Goal: Task Accomplishment & Management: Complete application form

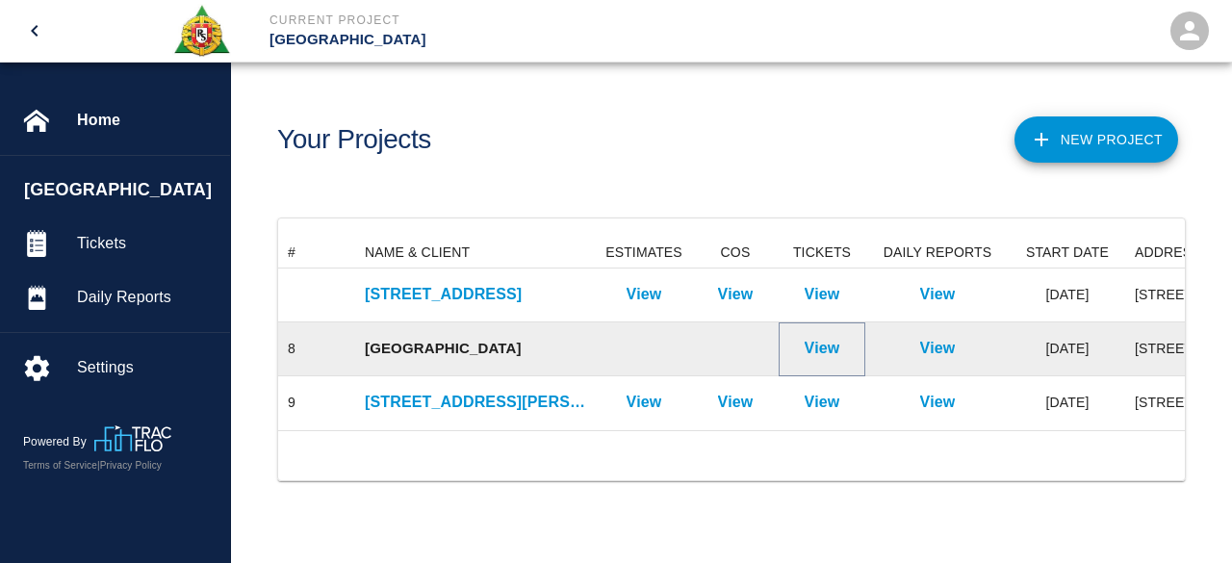
click at [805, 344] on p "View" at bounding box center [822, 348] width 36 height 23
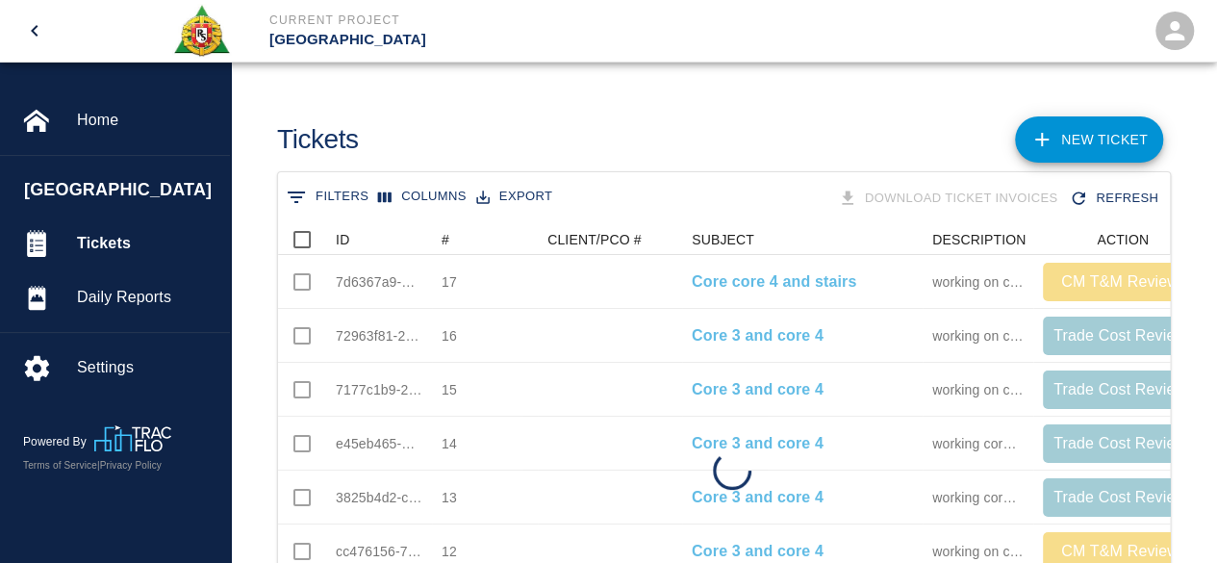
scroll to position [462, 878]
click at [366, 237] on icon "Sort" at bounding box center [363, 240] width 12 height 12
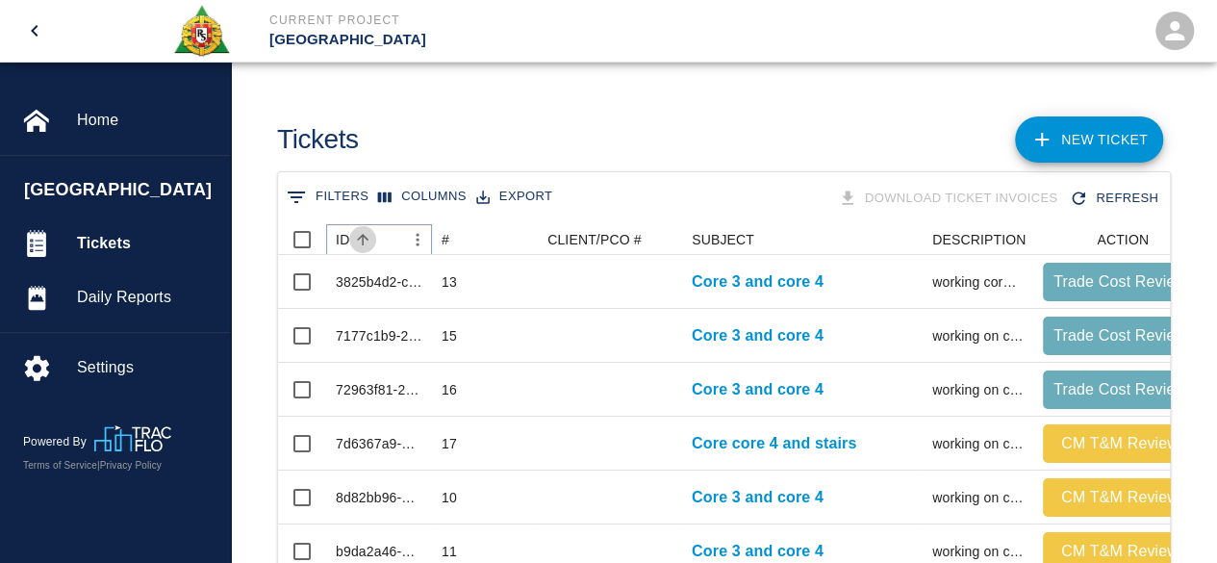
click at [366, 237] on icon "Sort" at bounding box center [363, 240] width 12 height 12
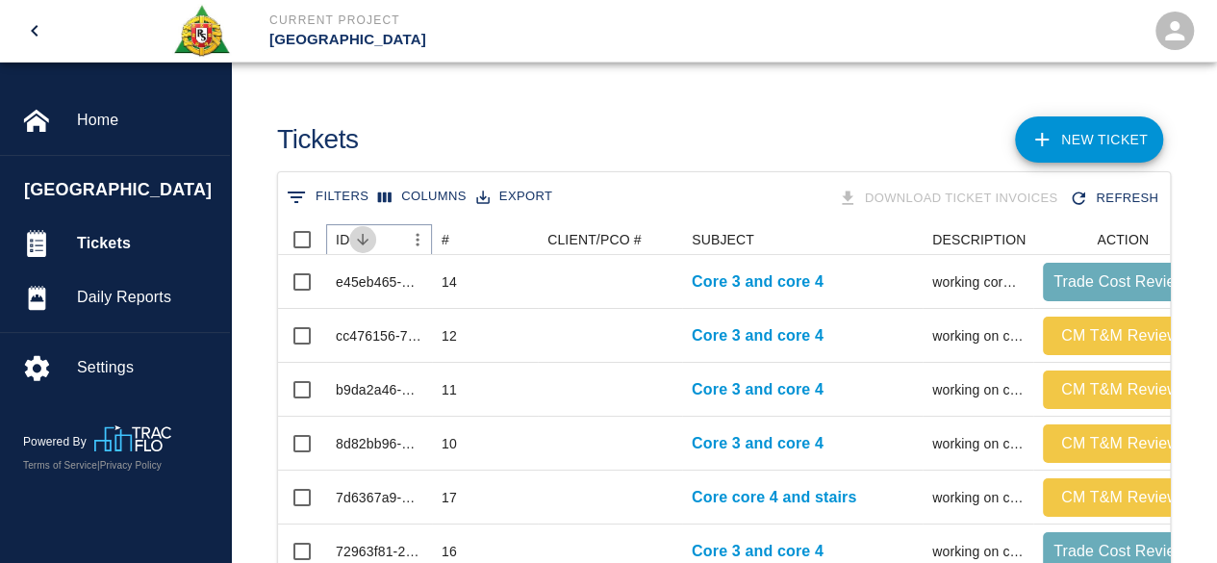
click at [366, 237] on icon "Sort" at bounding box center [362, 239] width 17 height 17
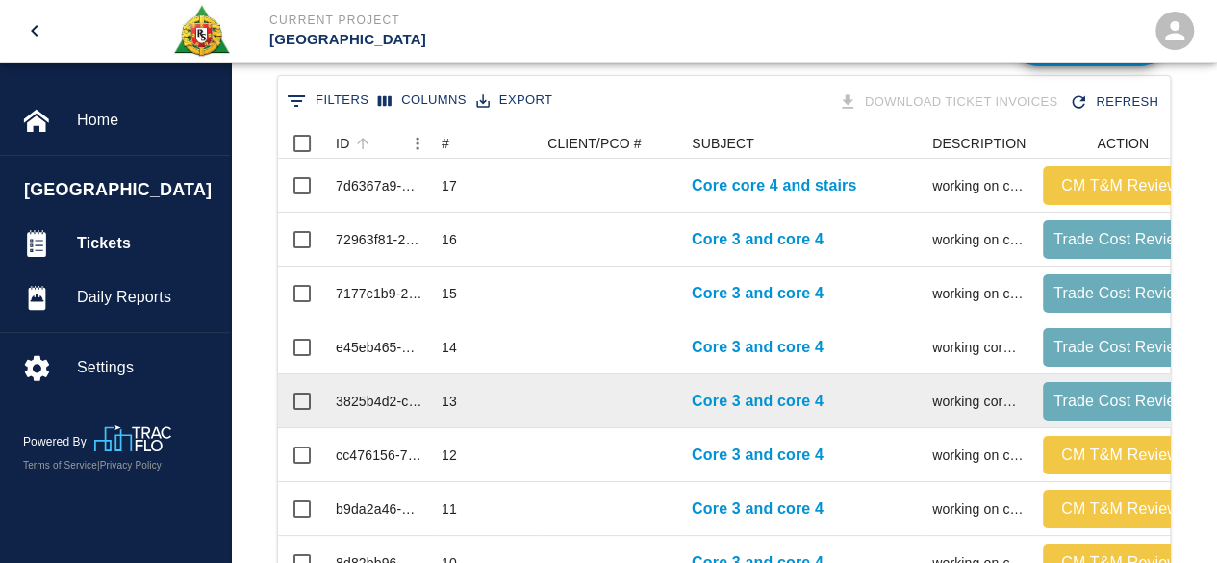
scroll to position [0, 0]
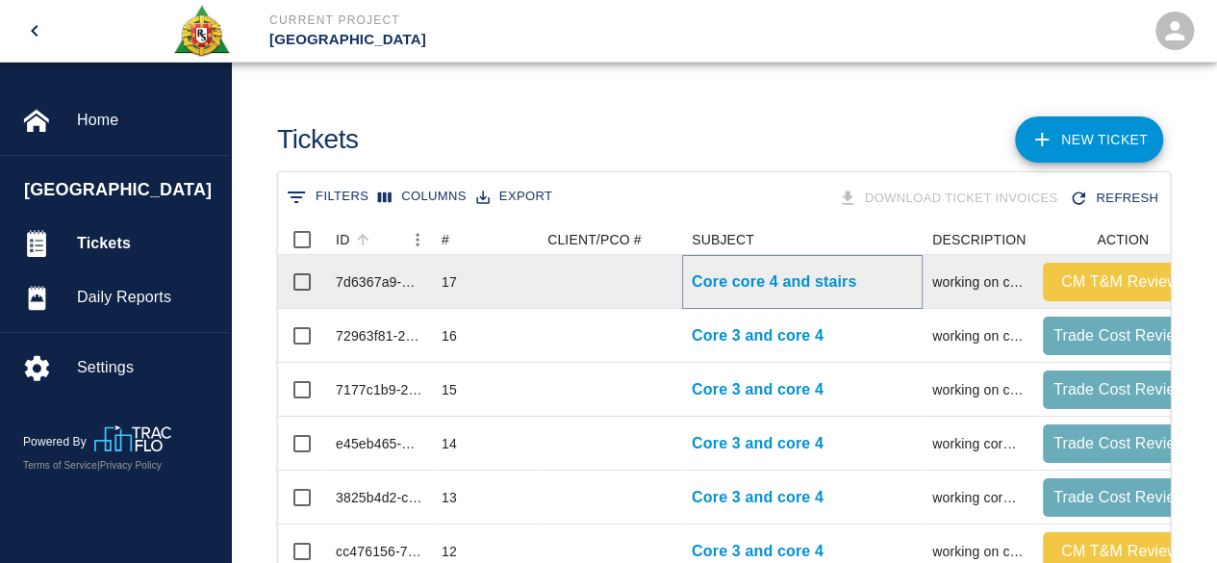
click at [762, 285] on p "Core core 4 and stairs" at bounding box center [774, 281] width 165 height 23
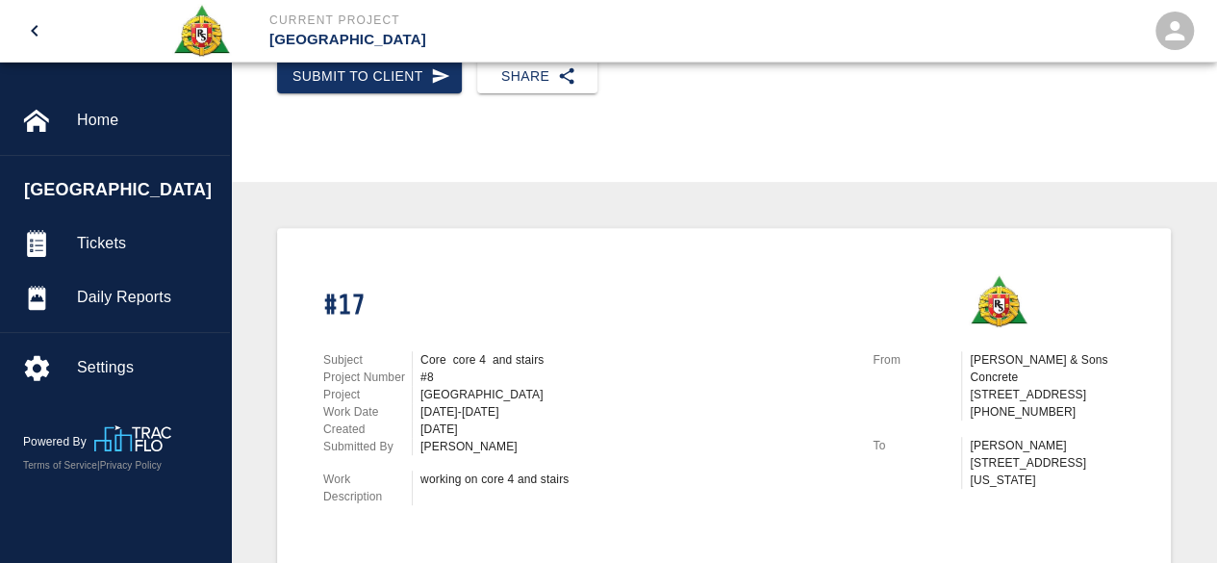
scroll to position [289, 0]
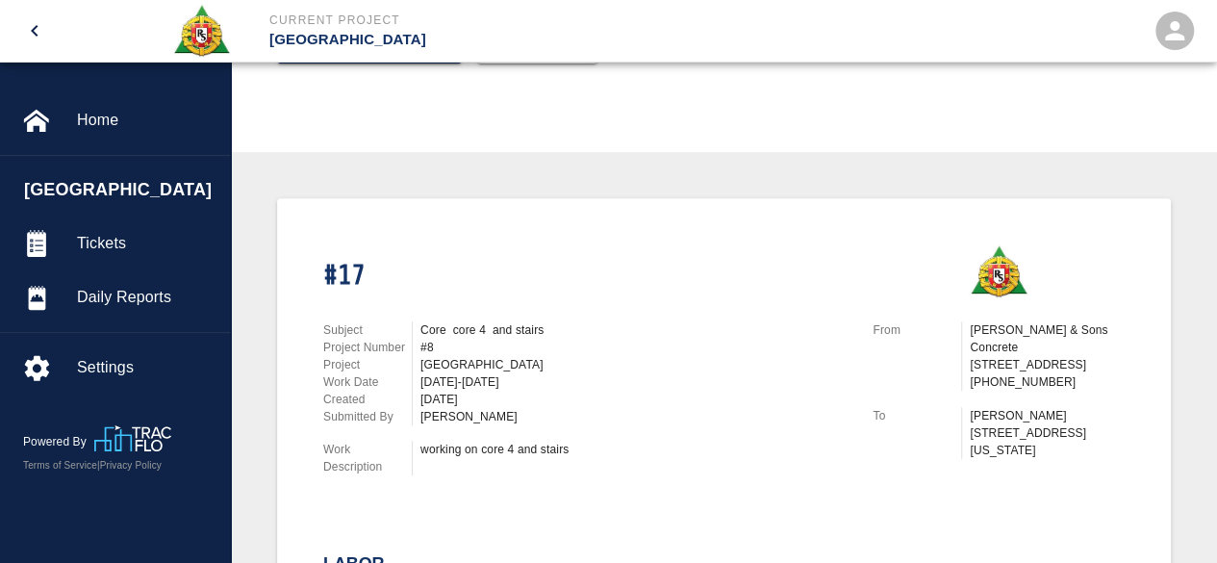
click at [37, 24] on icon "open drawer" at bounding box center [34, 30] width 23 height 23
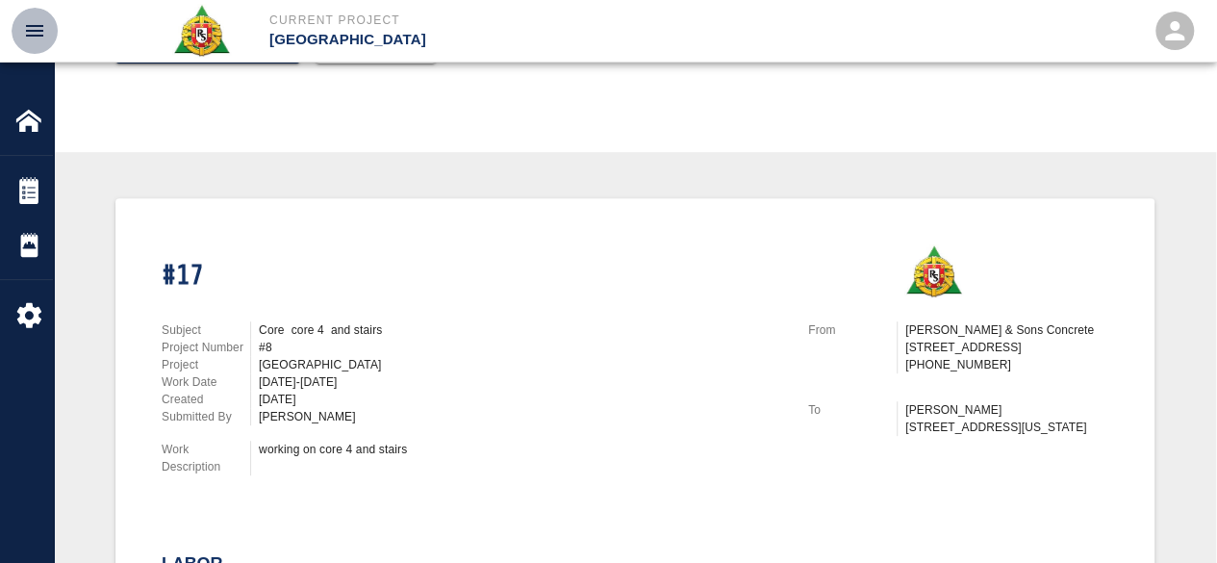
click at [37, 24] on icon "open drawer" at bounding box center [34, 30] width 23 height 23
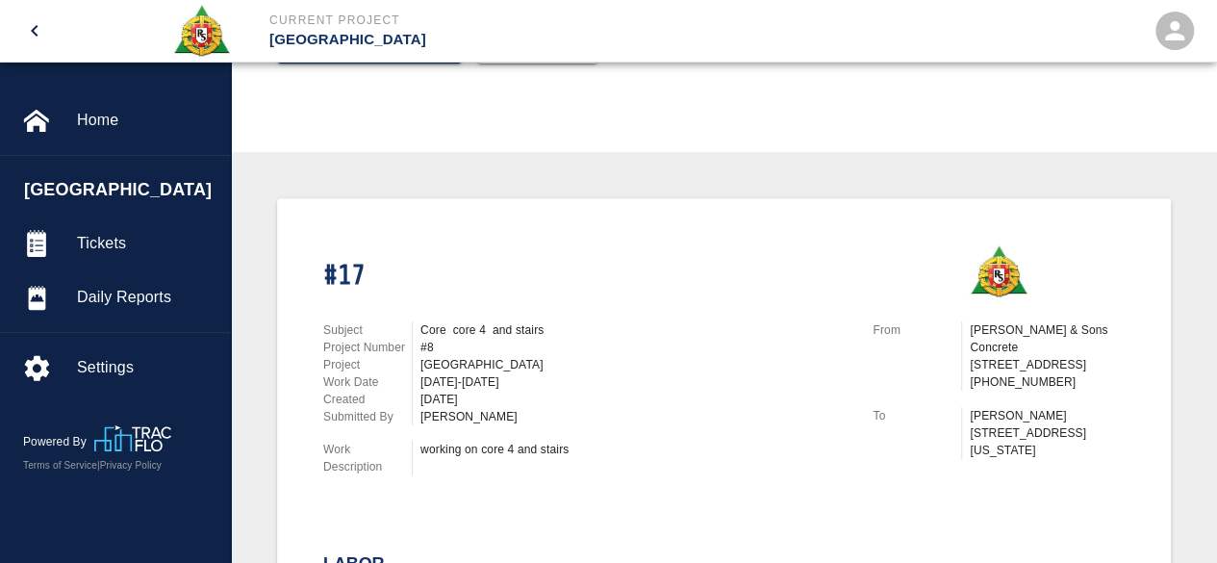
click at [354, 38] on p "[GEOGRAPHIC_DATA]" at bounding box center [491, 40] width 444 height 22
click at [376, 20] on p "Current Project" at bounding box center [491, 20] width 444 height 17
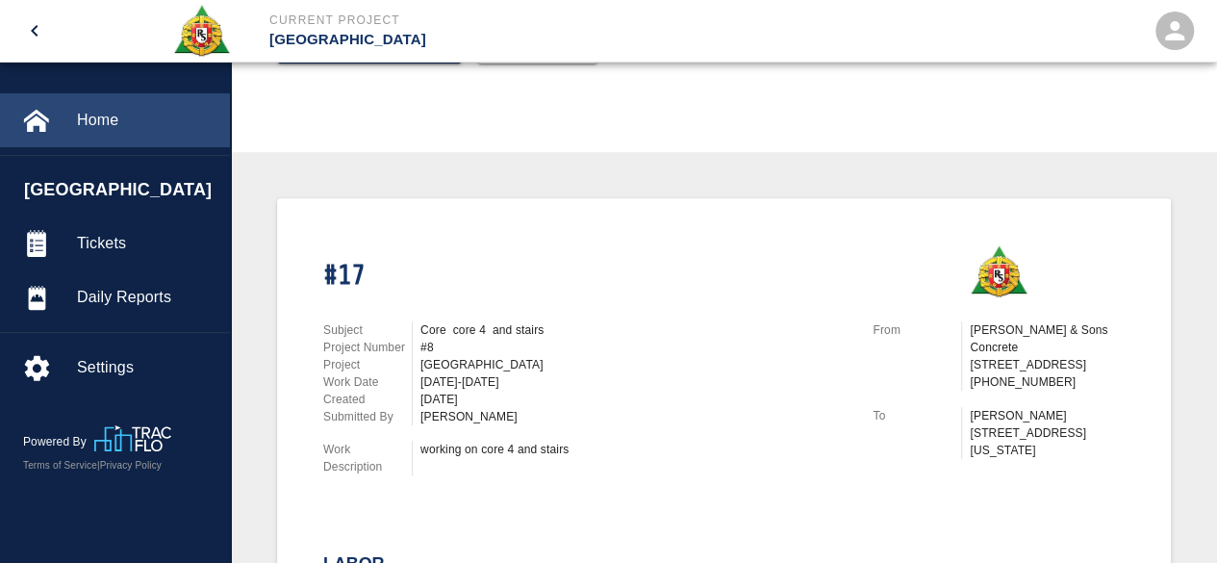
click at [100, 130] on span "Home" at bounding box center [146, 120] width 138 height 23
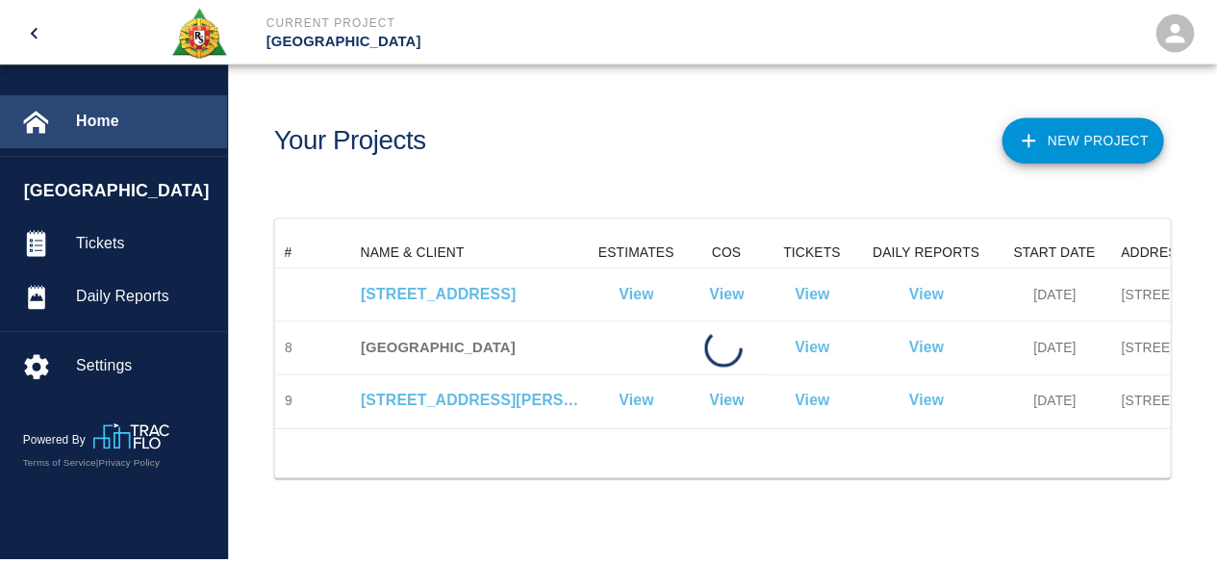
scroll to position [192, 892]
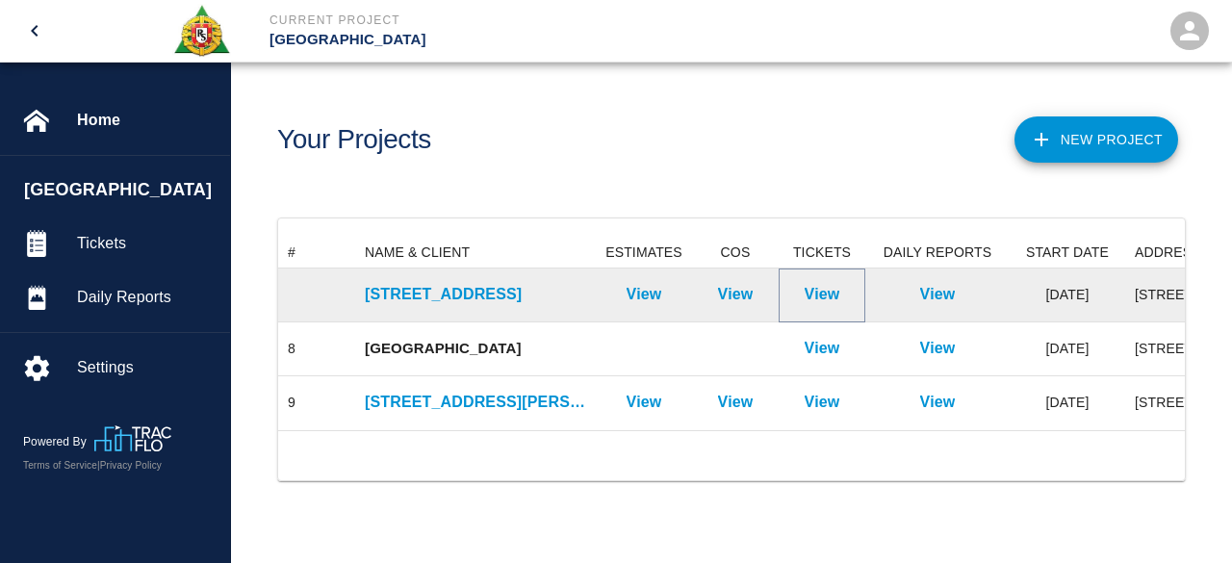
click at [816, 288] on p "View" at bounding box center [822, 294] width 36 height 23
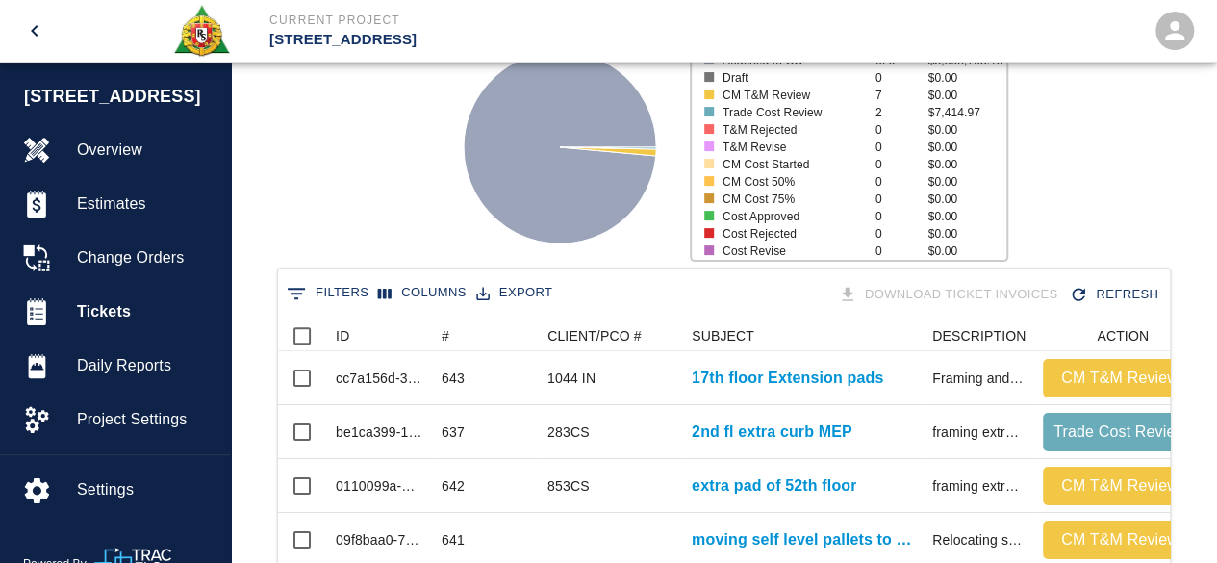
scroll to position [192, 0]
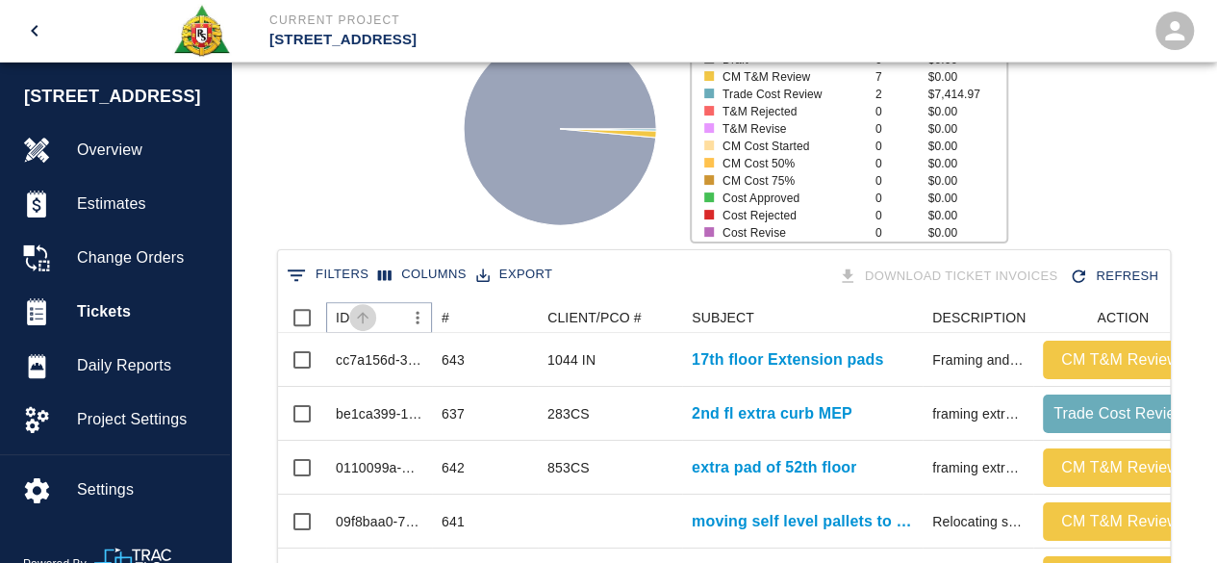
click at [366, 317] on icon "Sort" at bounding box center [362, 317] width 17 height 17
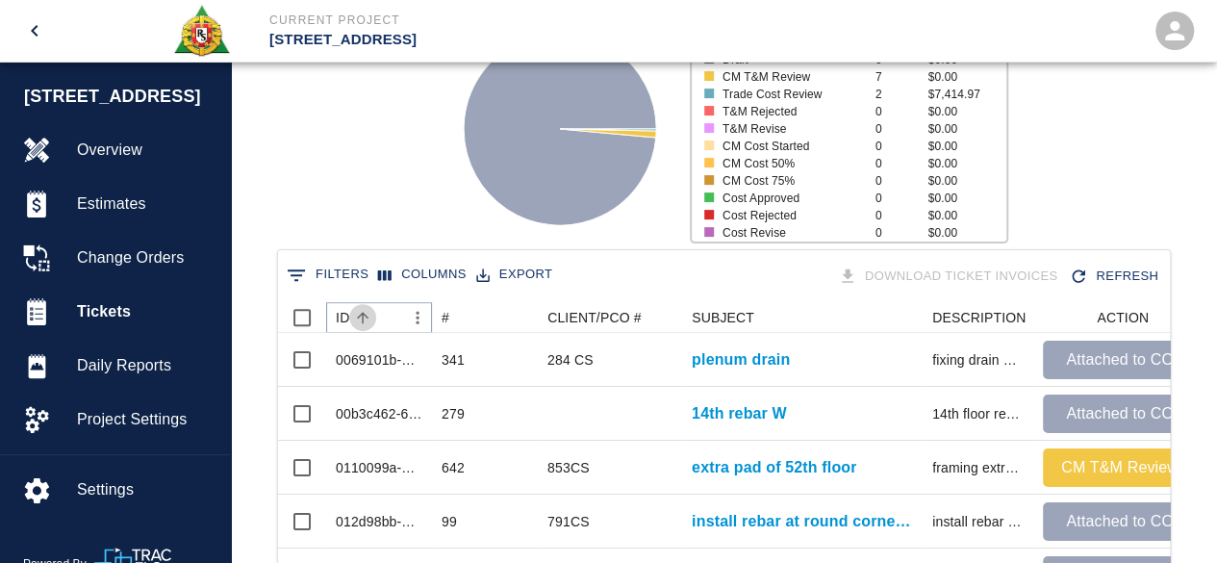
click at [366, 317] on icon "Sort" at bounding box center [362, 317] width 17 height 17
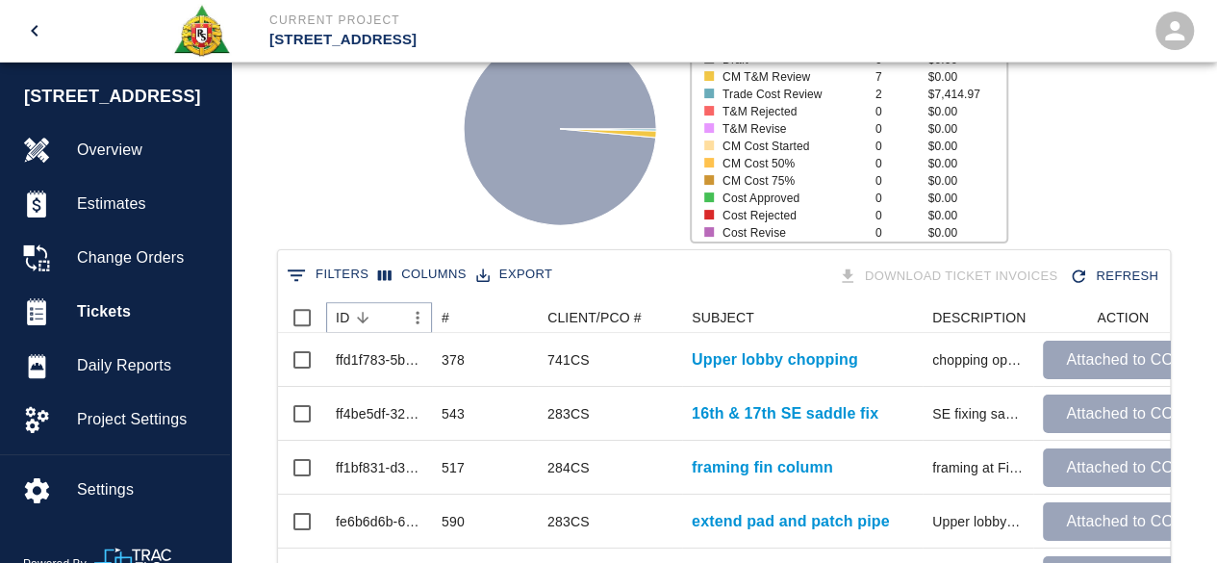
click at [366, 317] on icon "Sort" at bounding box center [362, 317] width 17 height 17
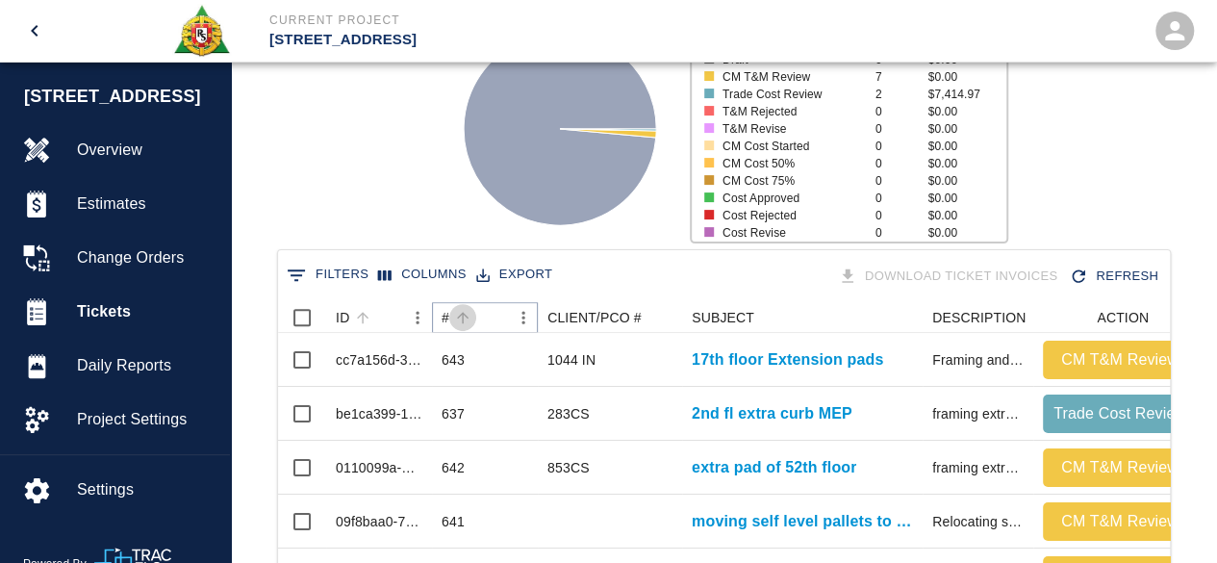
click at [459, 319] on icon "Sort" at bounding box center [462, 317] width 17 height 17
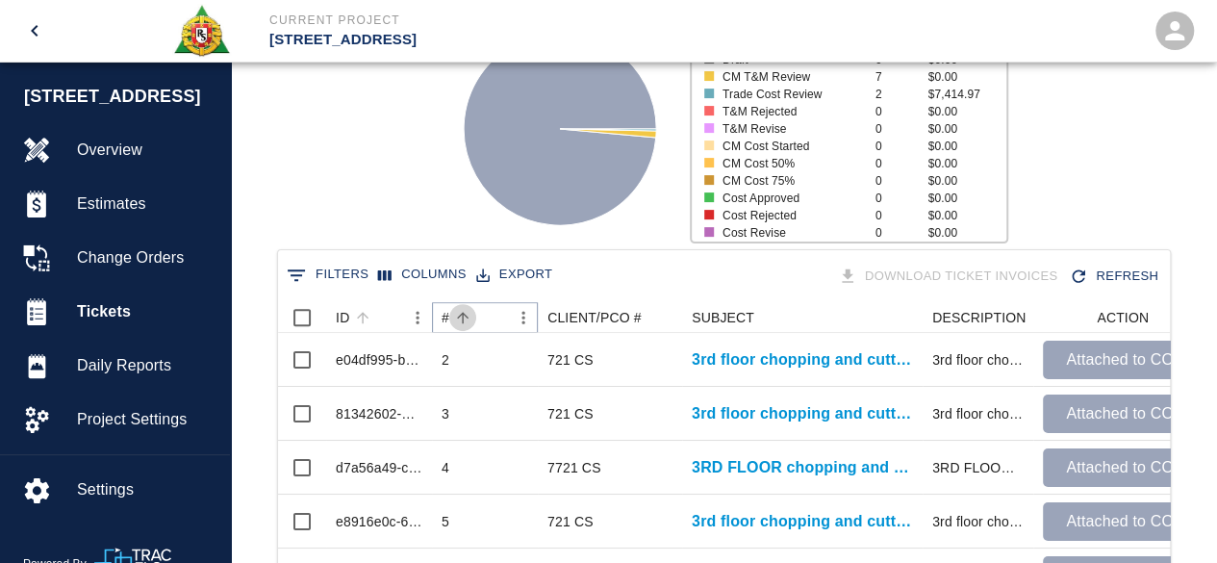
click at [459, 319] on icon "Sort" at bounding box center [462, 317] width 17 height 17
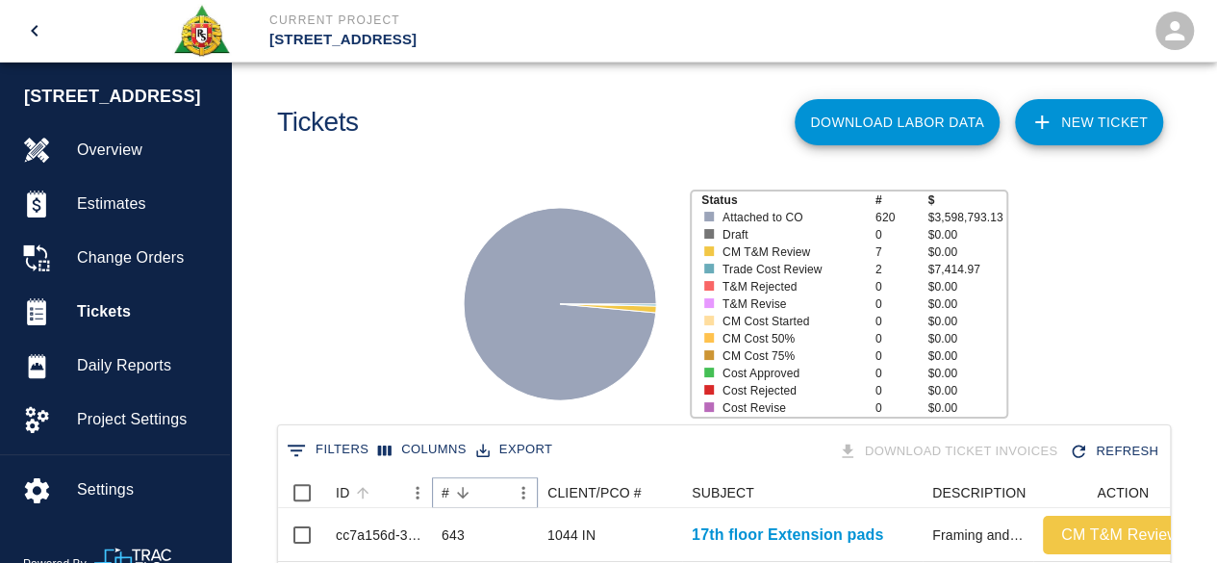
scroll to position [0, 0]
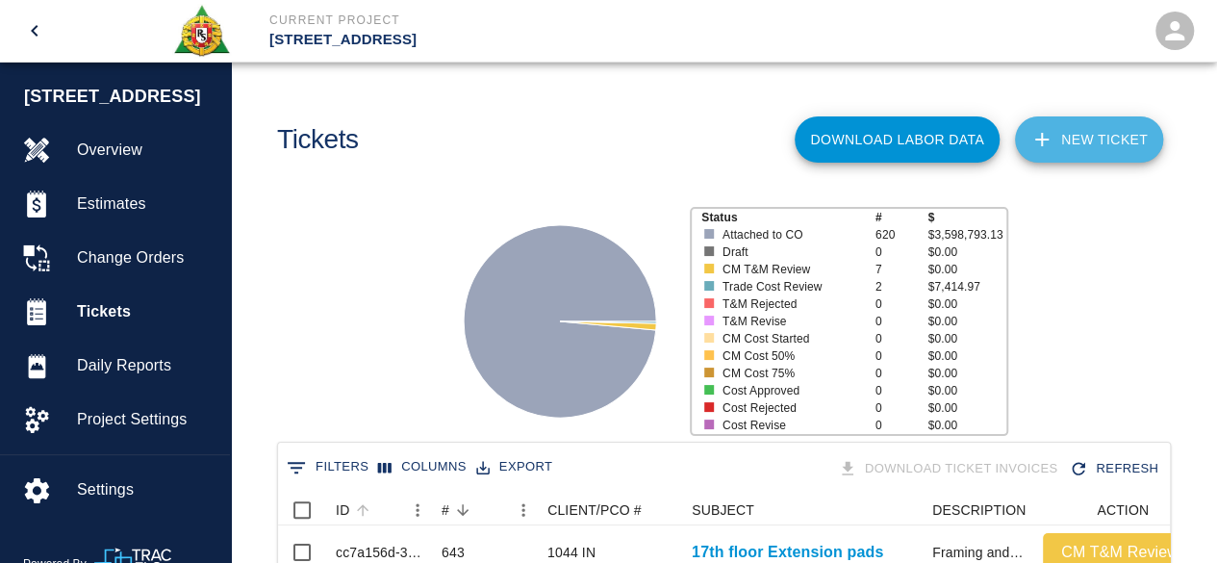
click at [1099, 141] on link "NEW TICKET" at bounding box center [1089, 139] width 148 height 46
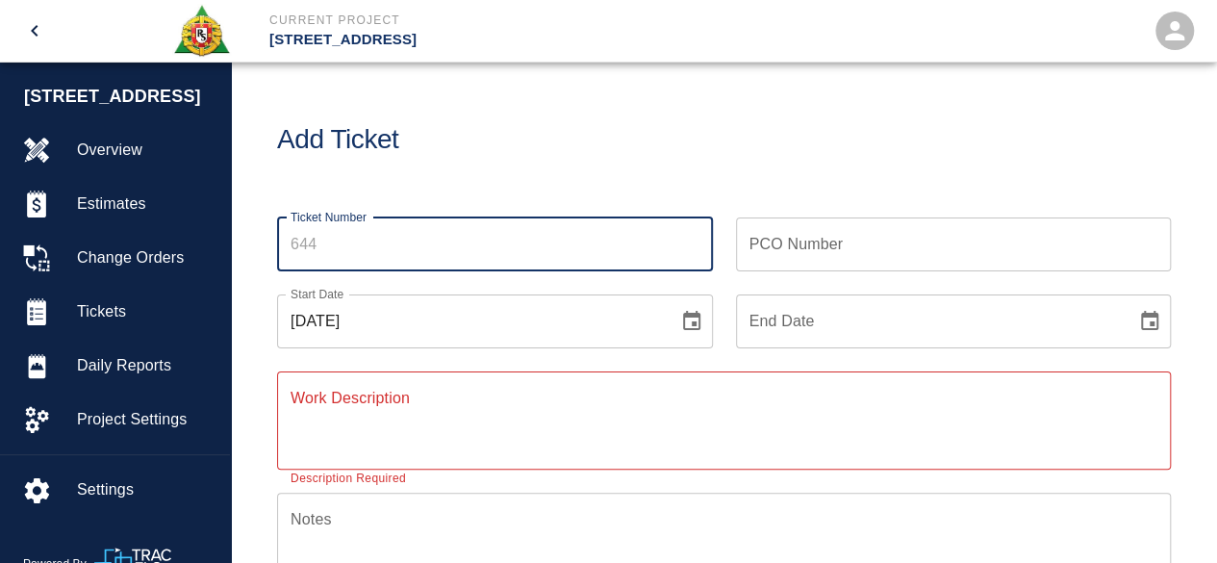
click at [325, 246] on input "Ticket Number" at bounding box center [495, 244] width 436 height 54
type input "644"
click at [772, 245] on input "PCO Number" at bounding box center [954, 244] width 436 height 54
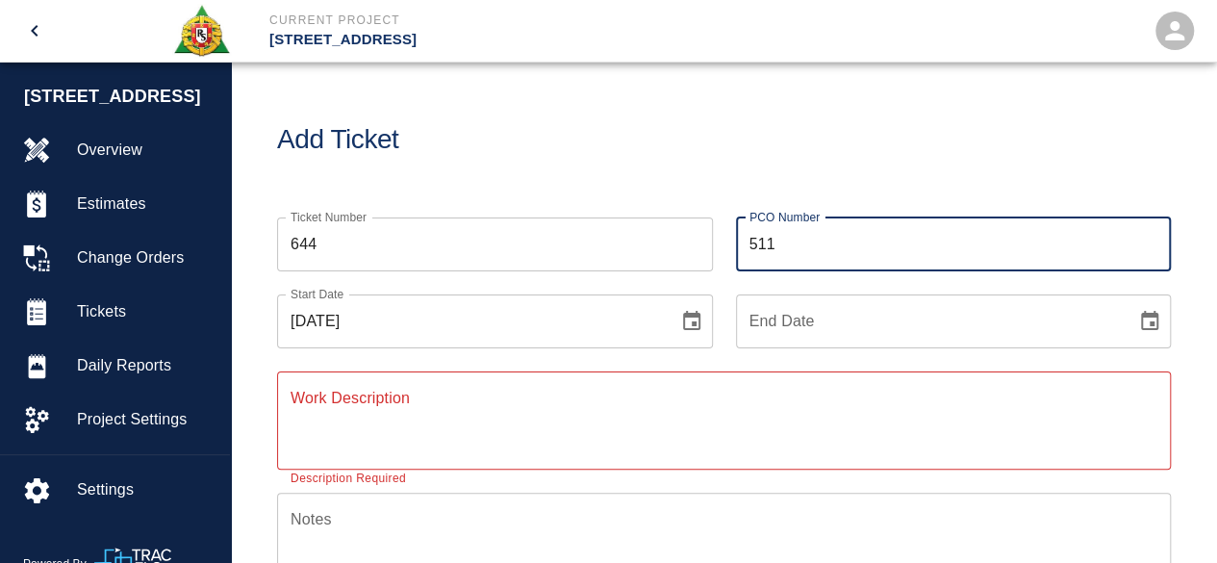
type input "511"
click at [693, 322] on icon "Choose date, selected date is Aug 25, 2025" at bounding box center [691, 320] width 17 height 19
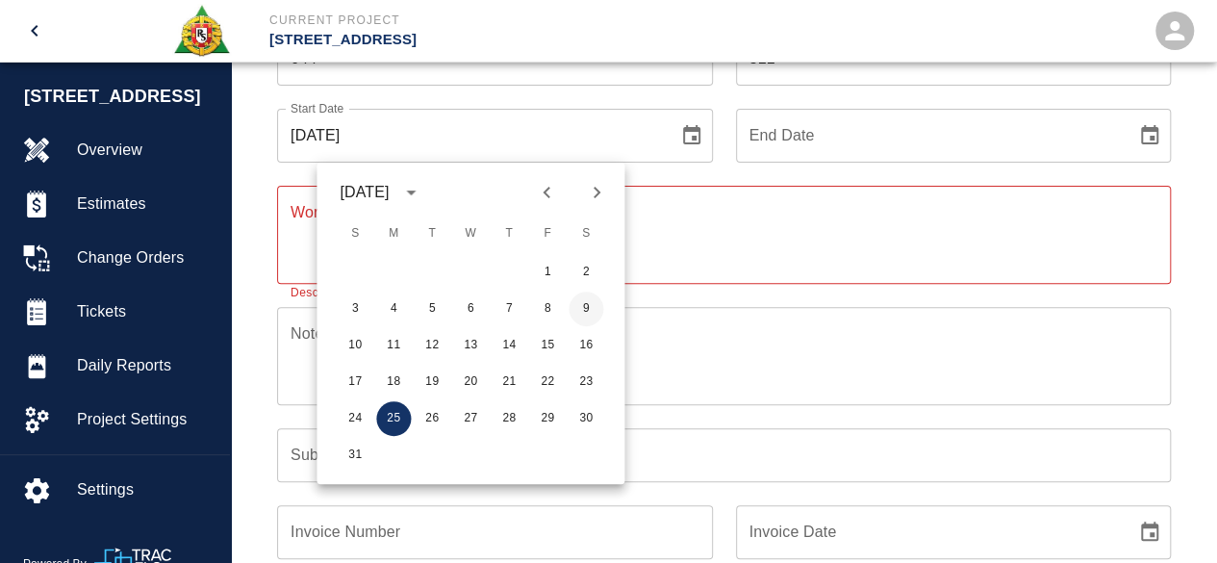
scroll to position [192, 0]
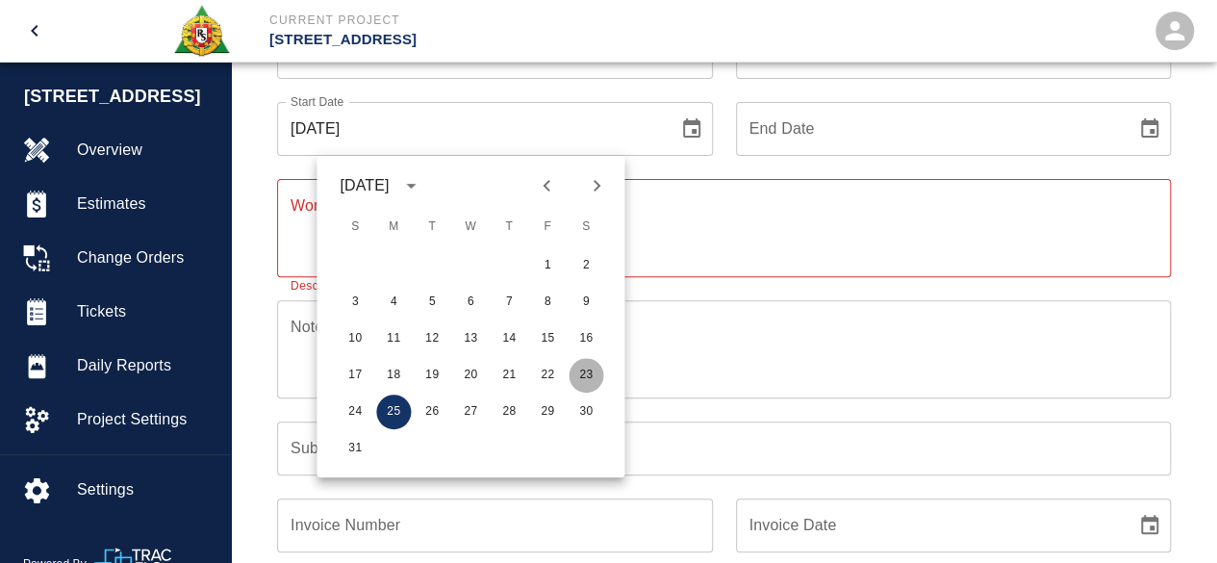
click at [586, 371] on button "23" at bounding box center [586, 375] width 35 height 35
type input "[DATE]"
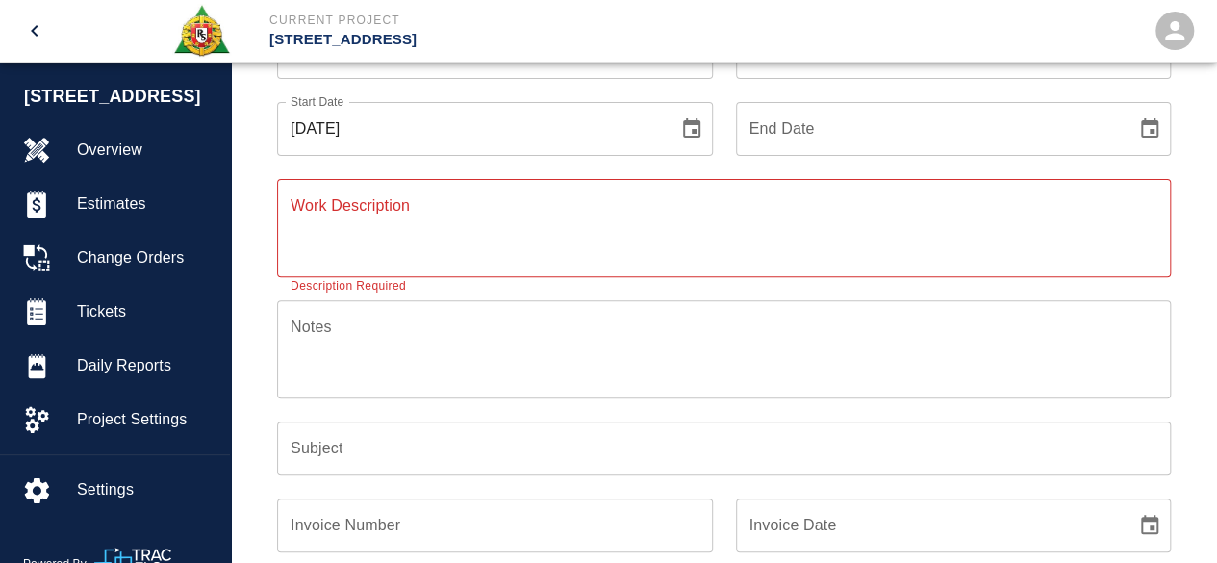
click at [1157, 130] on icon "Choose date" at bounding box center [1149, 127] width 17 height 19
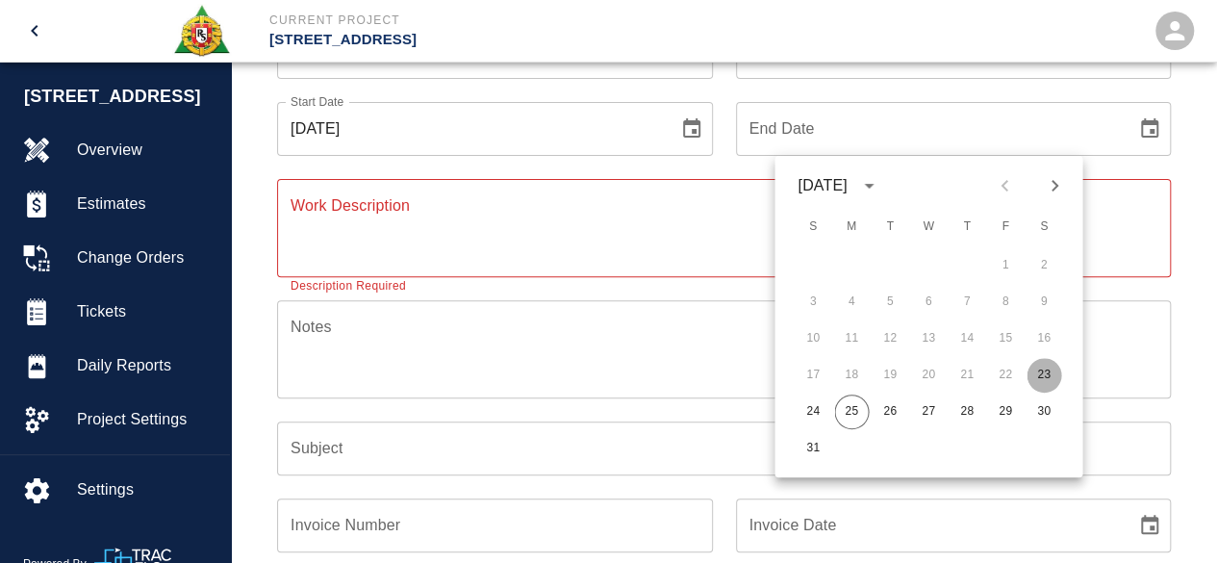
click at [1041, 369] on button "23" at bounding box center [1044, 375] width 35 height 35
type input "[DATE]"
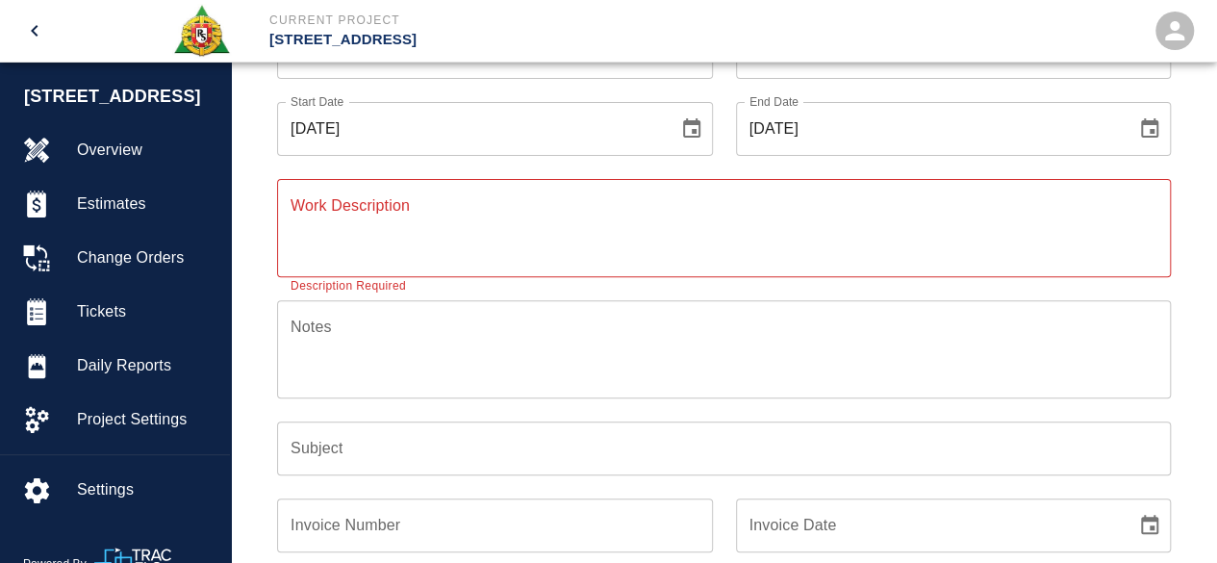
click at [305, 217] on textarea "Work Description" at bounding box center [724, 227] width 867 height 66
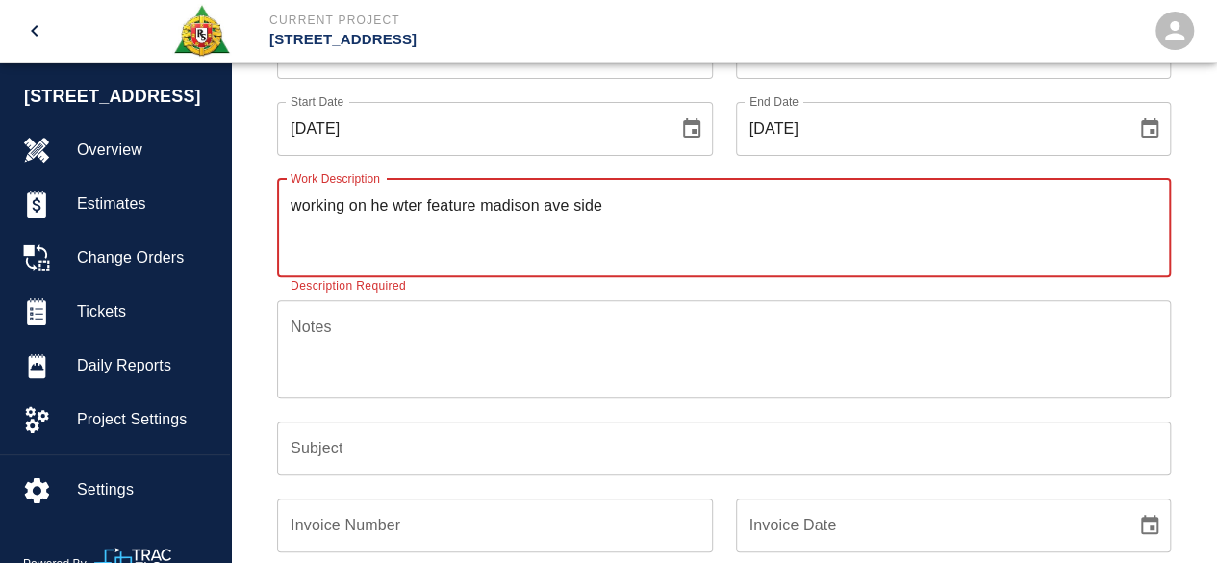
click at [370, 203] on textarea "working on he wter feature madison ave side" at bounding box center [724, 227] width 867 height 66
click at [409, 202] on textarea "working on the wter feature madison ave side" at bounding box center [724, 227] width 867 height 66
click at [622, 205] on textarea "working on the water feature madison ave side" at bounding box center [724, 227] width 867 height 66
type textarea "working on the water feature madison ave side [PERSON_NAME] email [DATE]"
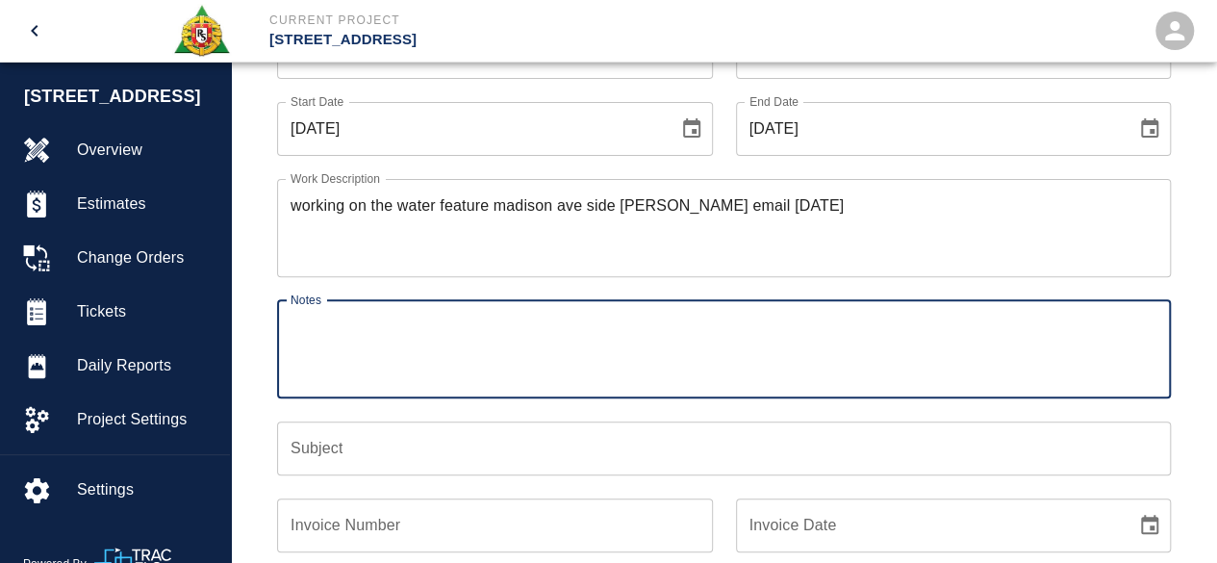
click at [307, 327] on textarea "Notes" at bounding box center [724, 349] width 867 height 66
type textarea "# 1 [PERSON_NAME] # 2 [PERSON_NAME]"
click at [310, 439] on div "Subject Subject" at bounding box center [724, 448] width 894 height 54
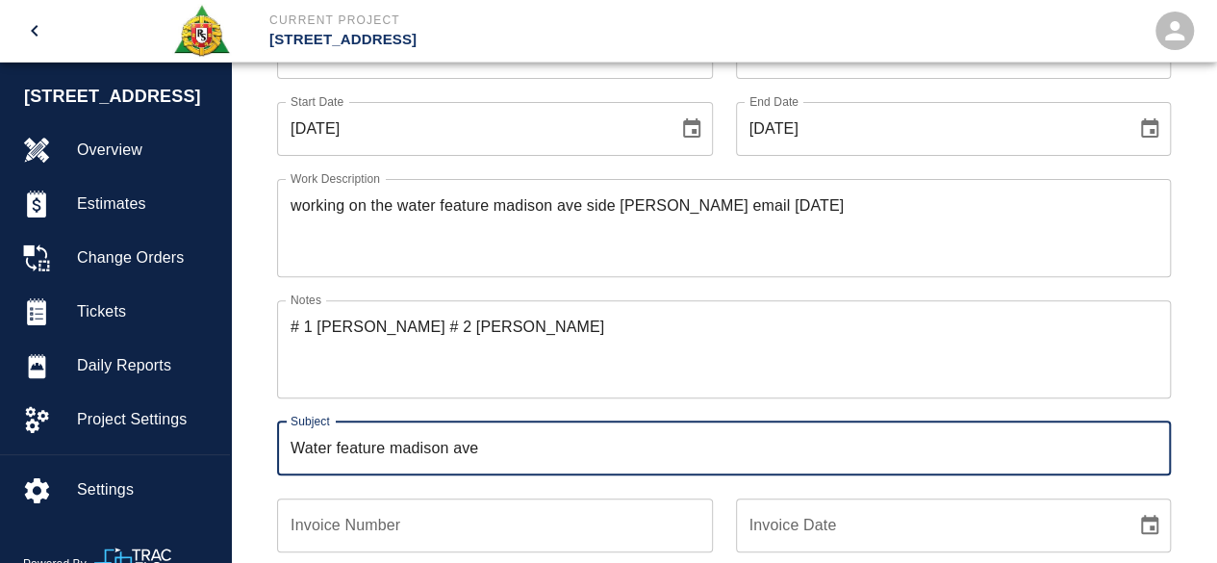
type input "Water feature madison ave"
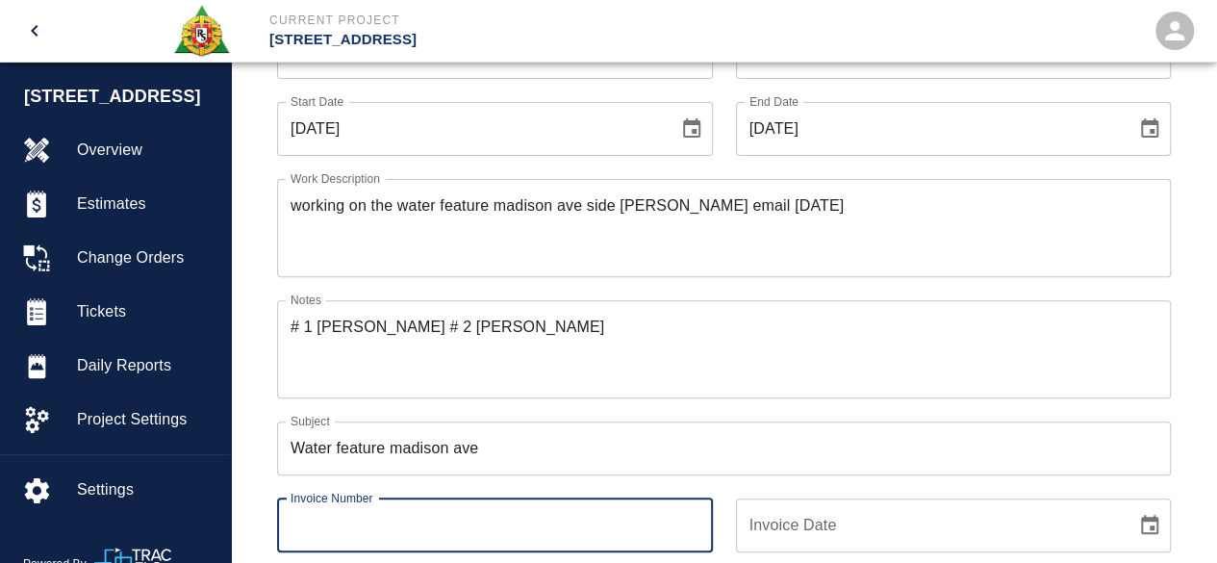
click at [533, 514] on input "Invoice Number" at bounding box center [495, 525] width 436 height 54
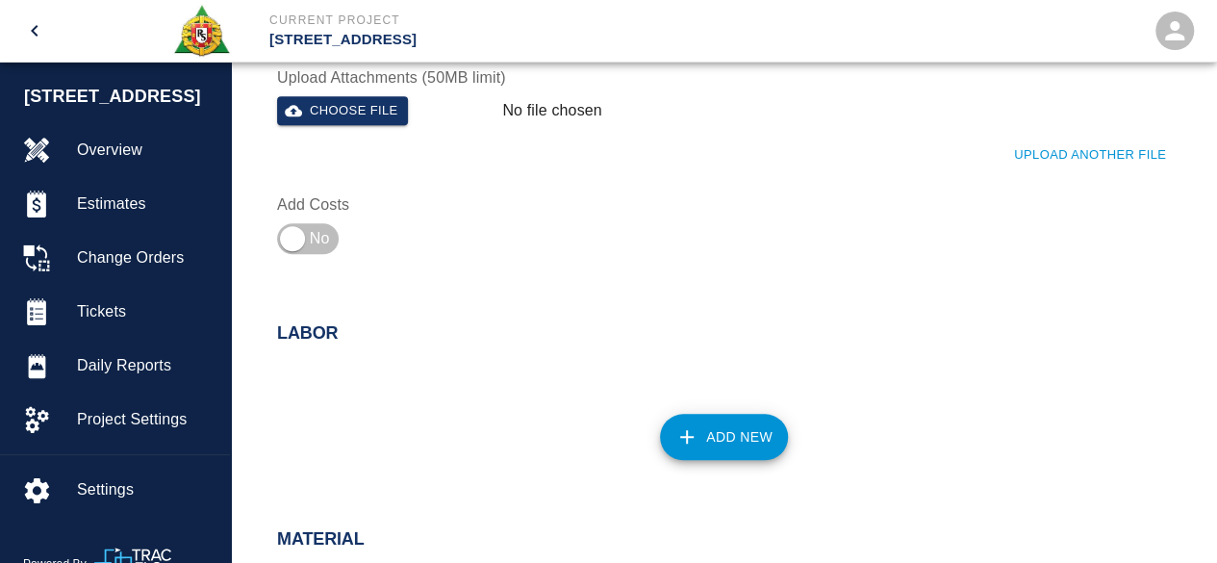
scroll to position [770, 0]
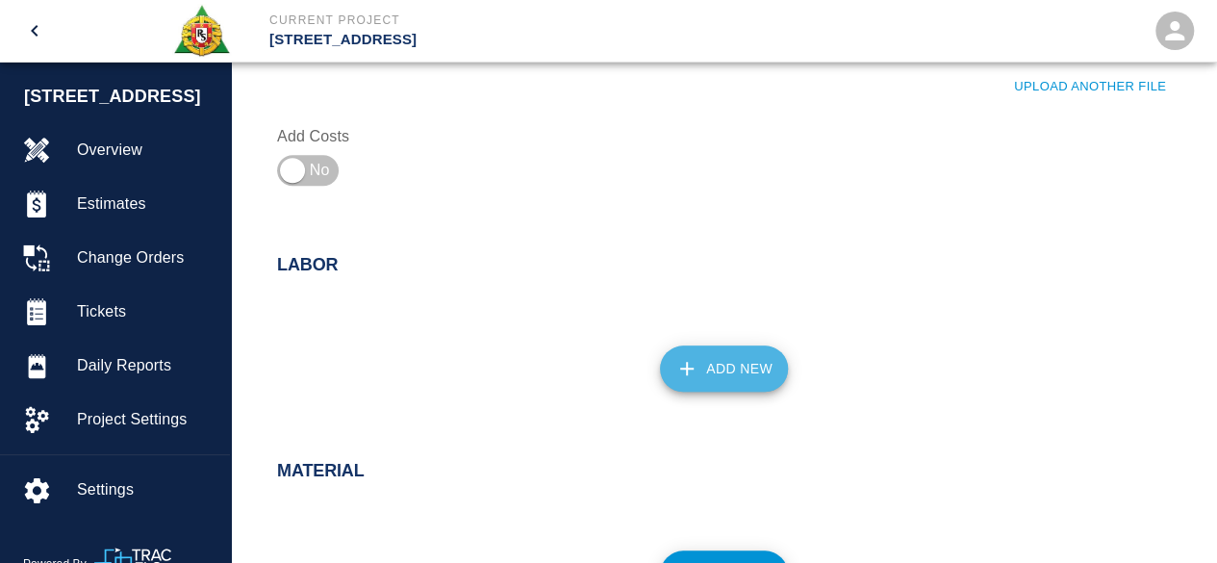
click at [750, 357] on button "Add New" at bounding box center [724, 368] width 128 height 46
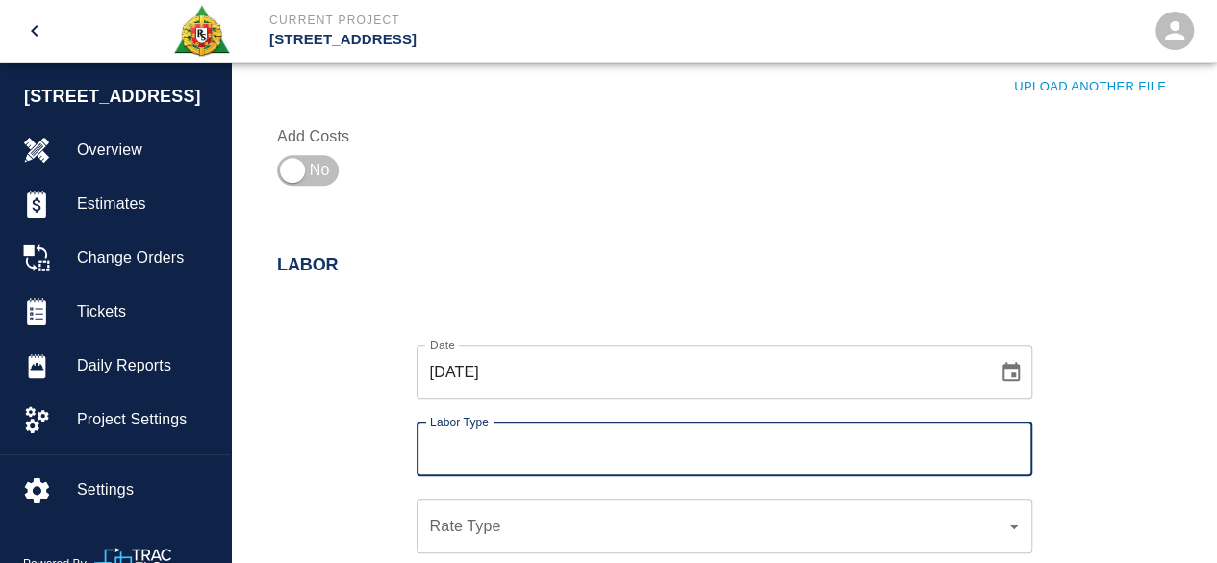
click at [475, 433] on div "Labor Type" at bounding box center [725, 449] width 616 height 54
click at [473, 446] on input "Labor Type" at bounding box center [724, 449] width 599 height 37
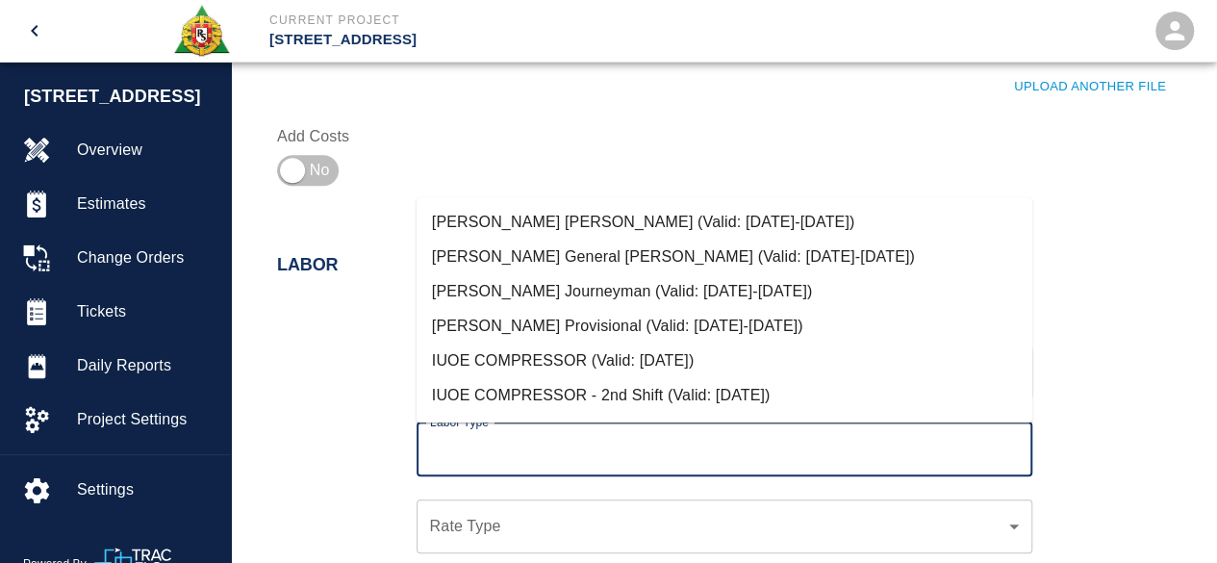
click at [575, 217] on li "[PERSON_NAME] [PERSON_NAME] (Valid: [DATE]-[DATE])" at bounding box center [725, 222] width 616 height 35
type input "[PERSON_NAME] [PERSON_NAME]"
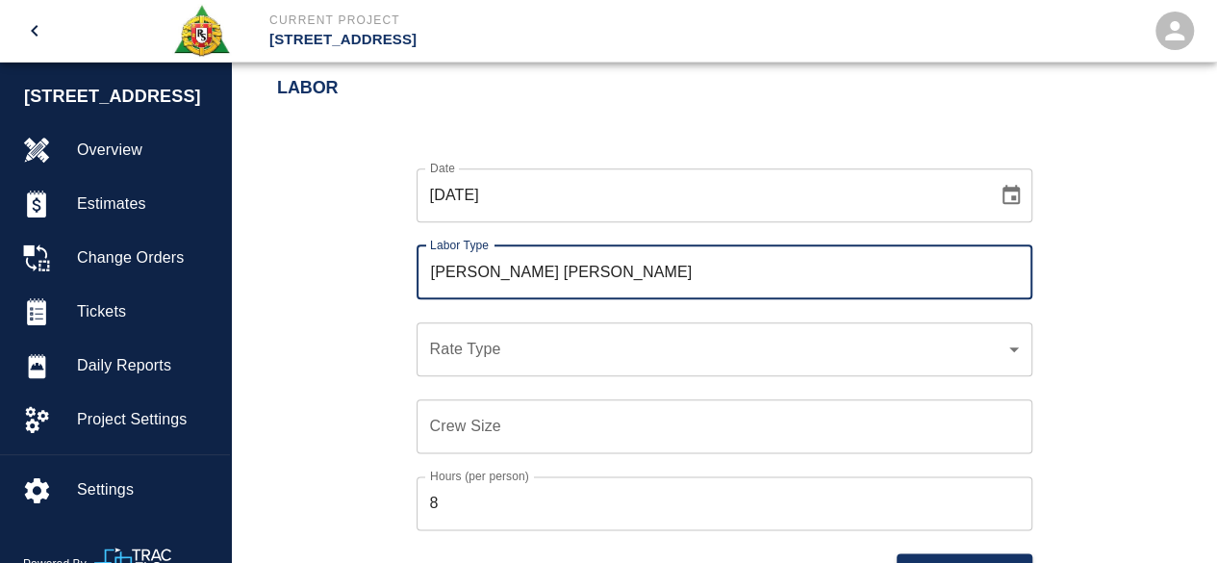
scroll to position [962, 0]
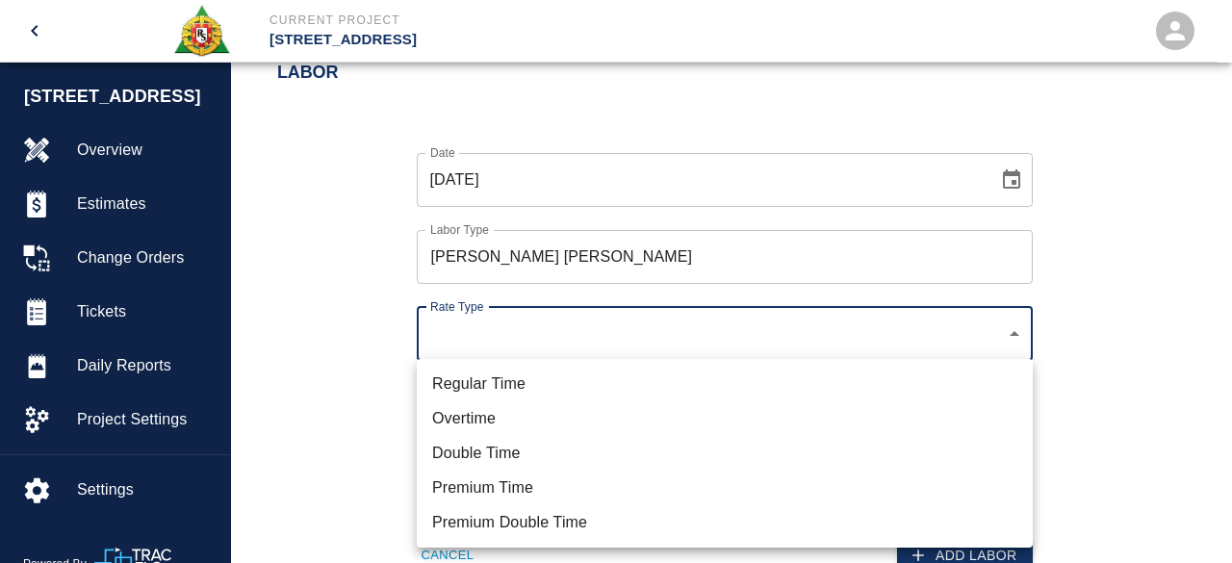
click at [483, 417] on li "Overtime" at bounding box center [725, 418] width 616 height 35
type input "rate_ot"
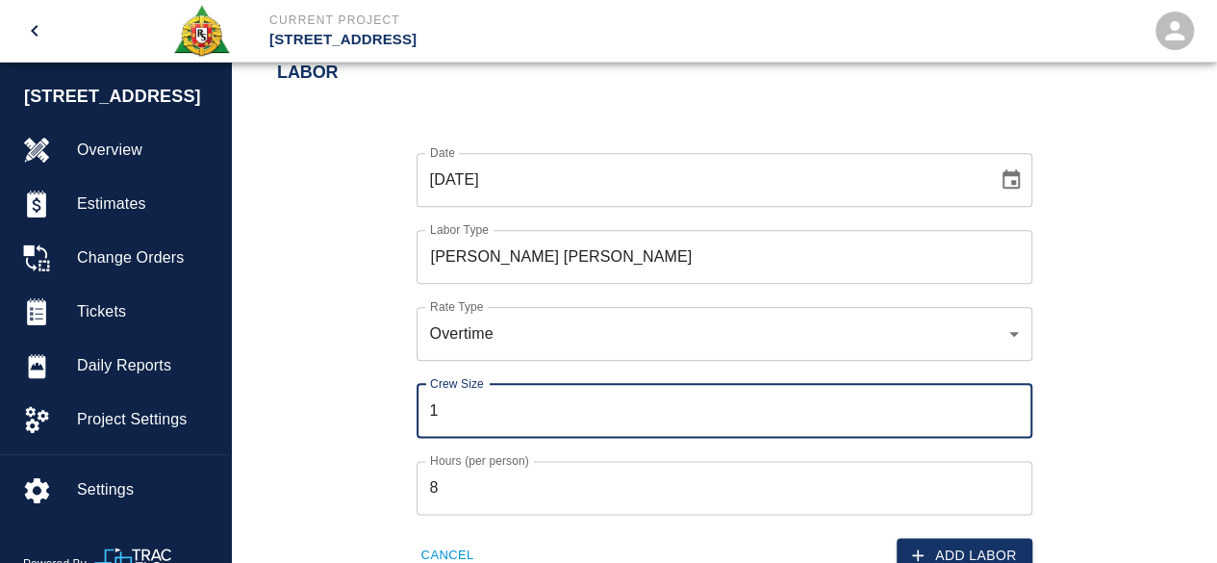
type input "1"
click at [1013, 402] on input "1" at bounding box center [725, 411] width 616 height 54
click at [983, 549] on button "Add Labor" at bounding box center [965, 556] width 136 height 36
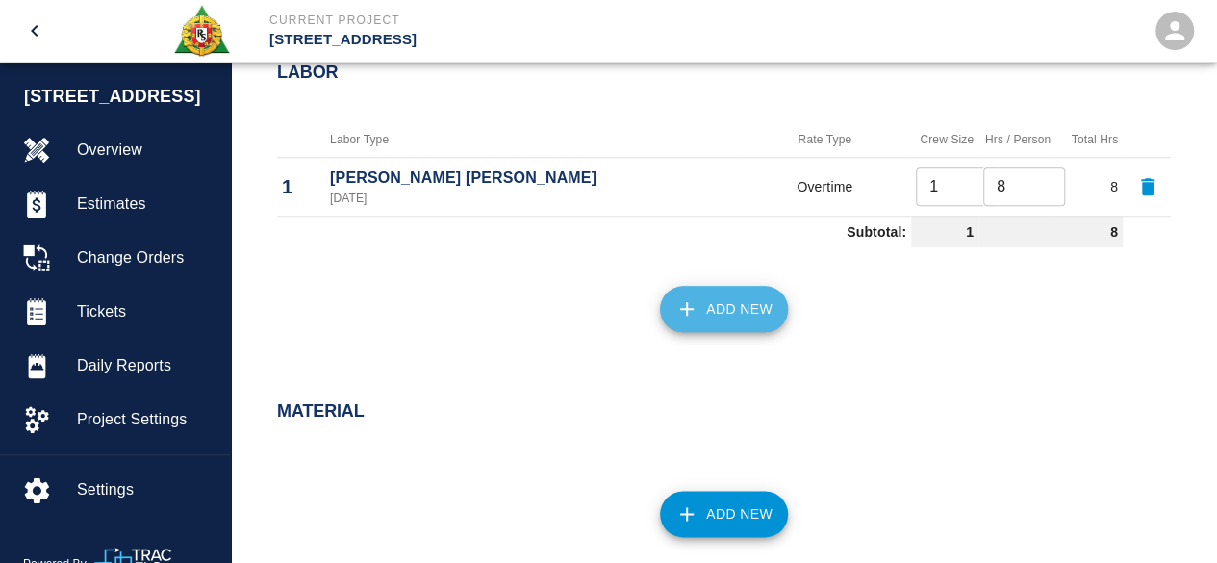
click at [754, 292] on button "Add New" at bounding box center [724, 309] width 128 height 46
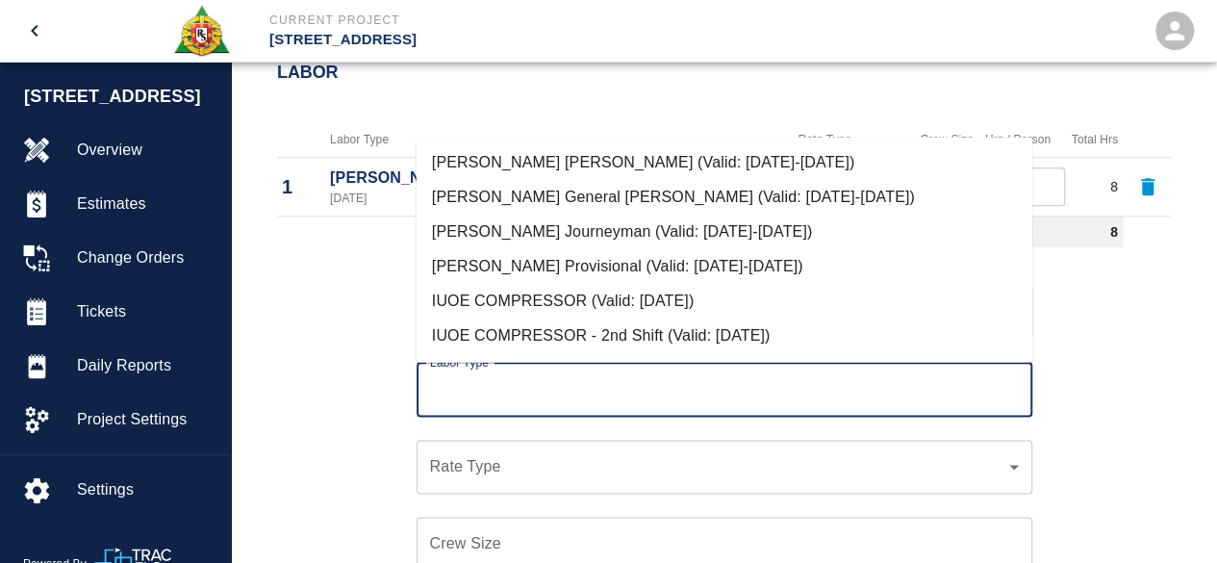
click at [474, 390] on input "Labor Type" at bounding box center [724, 389] width 599 height 37
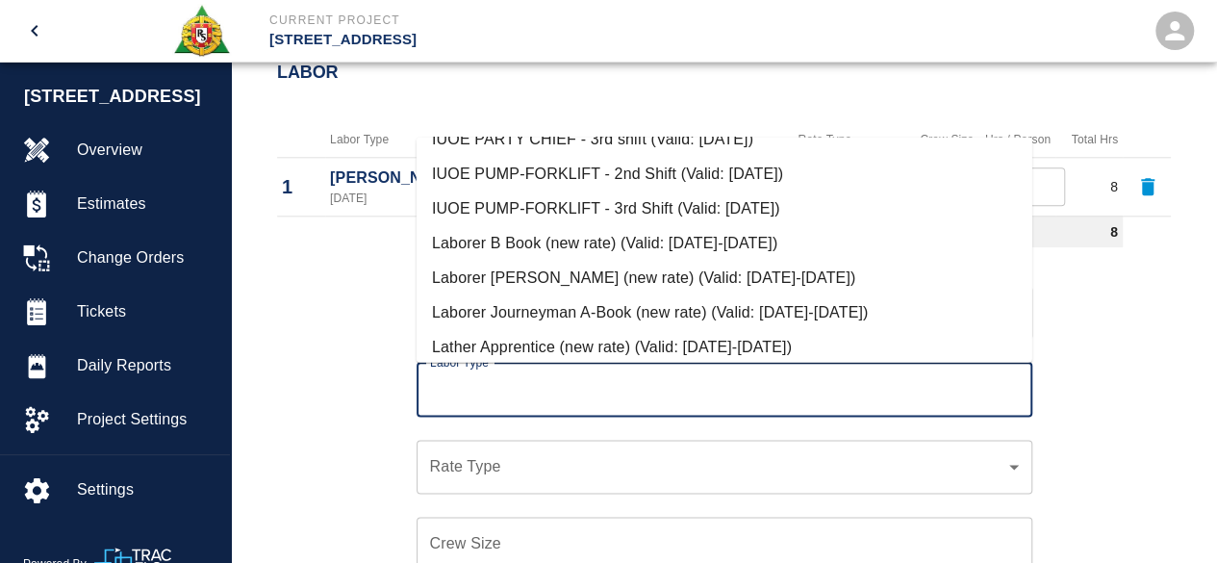
scroll to position [577, 0]
click at [514, 315] on li "Laborer Journeyman A-Book (new rate) (Valid: [DATE]-[DATE])" at bounding box center [725, 311] width 616 height 35
type input "Laborer Journeyman A-Book (new rate)"
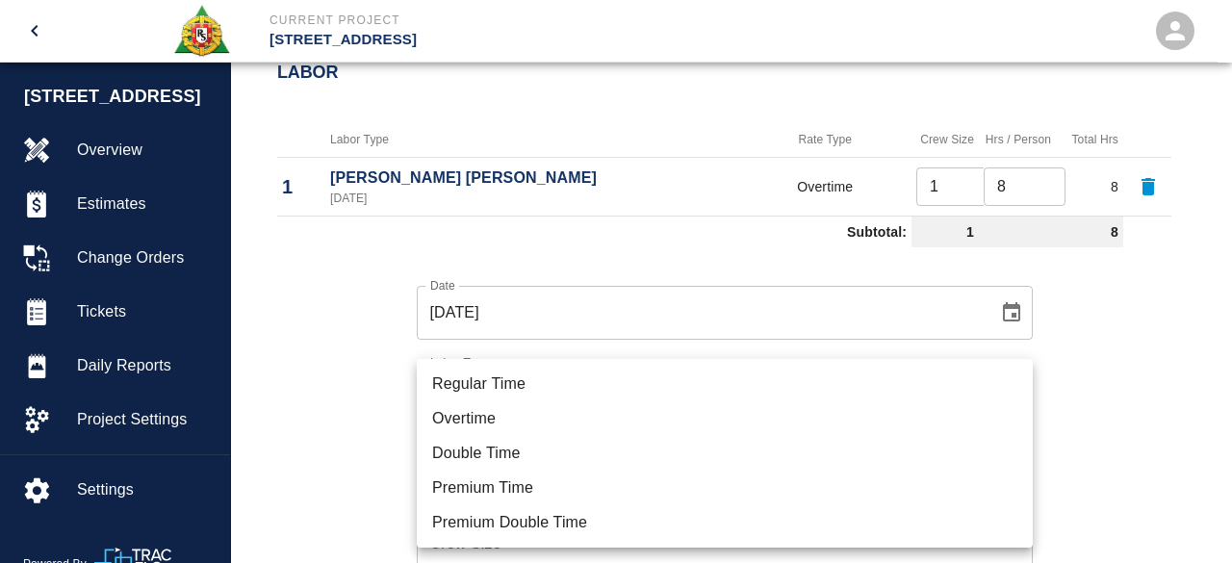
click at [477, 421] on li "Overtime" at bounding box center [725, 418] width 616 height 35
type input "rate_ot"
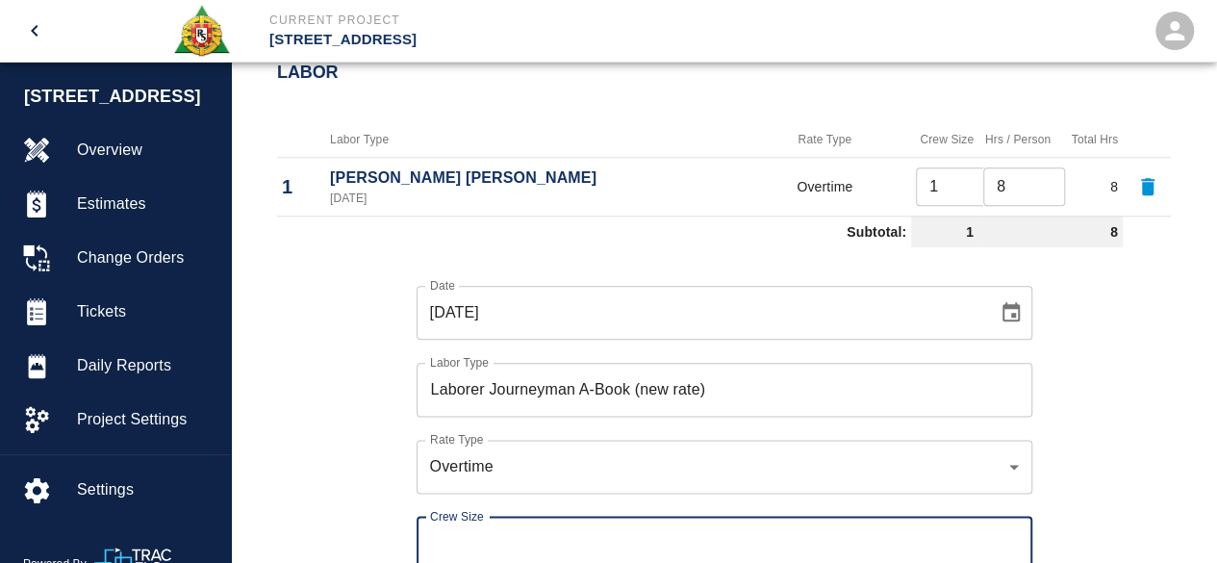
click at [443, 526] on div "Crew Size Crew Size" at bounding box center [725, 544] width 616 height 54
type input "1"
click at [361, 436] on div "Date [DATE] Date Labor Type Laborer Journeyman A-Book (new rate) Labor Type Rat…" at bounding box center [712, 480] width 917 height 451
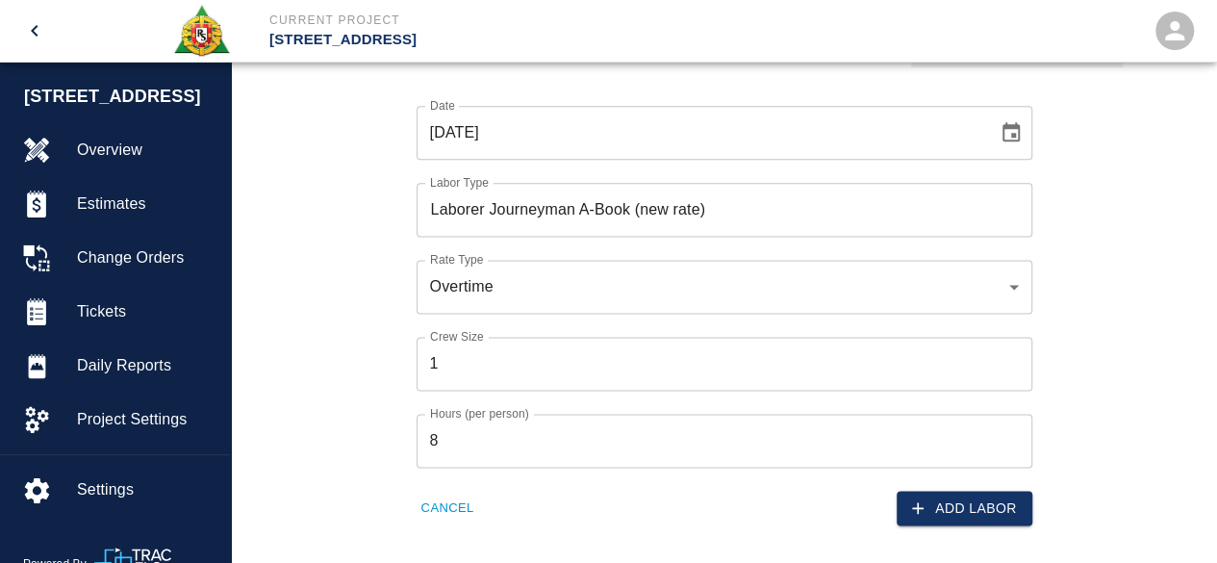
scroll to position [1155, 0]
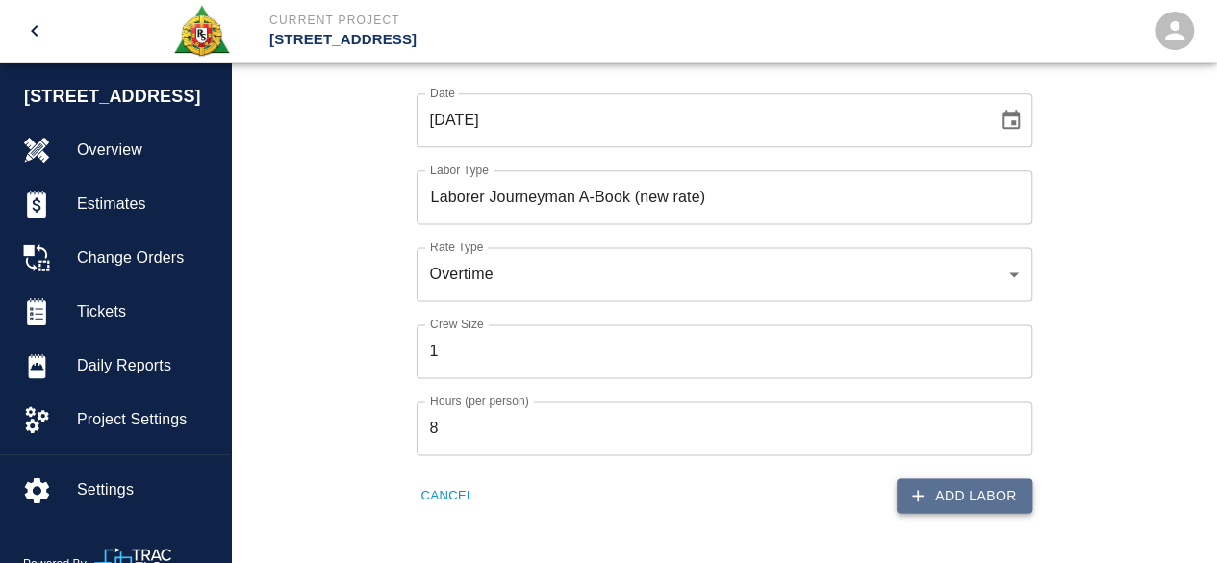
click at [955, 496] on button "Add Labor" at bounding box center [965, 496] width 136 height 36
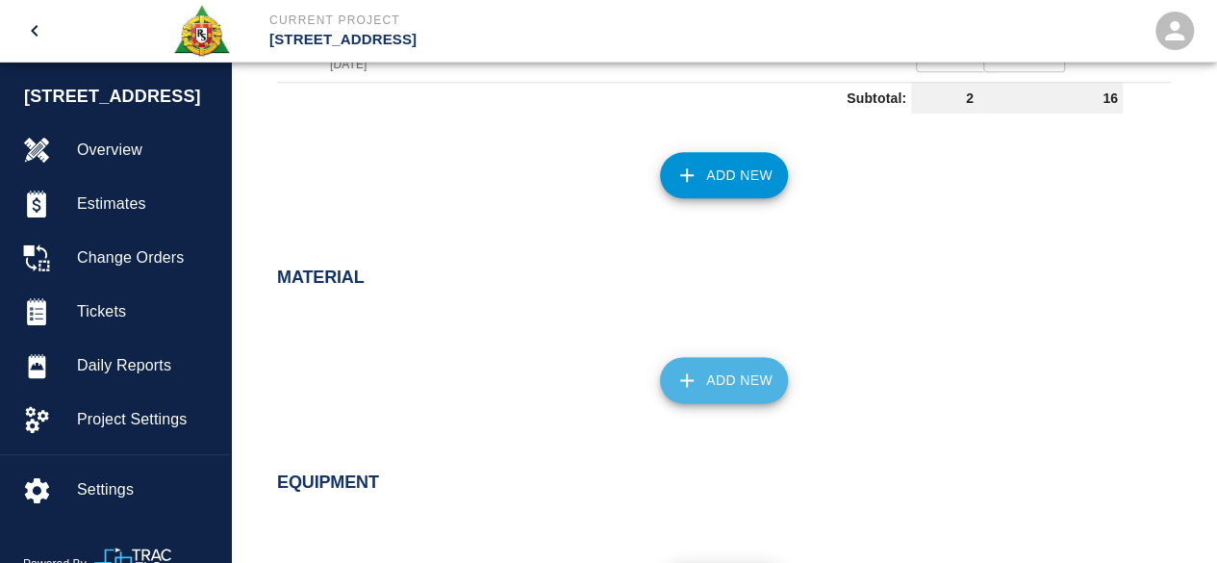
click at [720, 390] on button "Add New" at bounding box center [724, 380] width 128 height 46
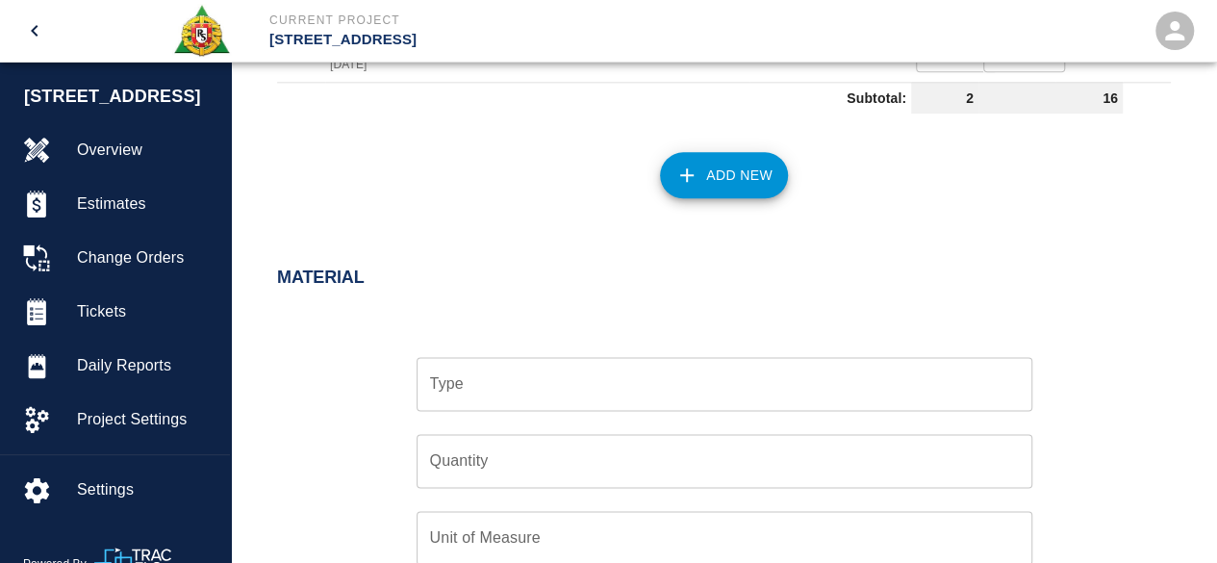
click at [461, 384] on input "Type" at bounding box center [724, 384] width 599 height 37
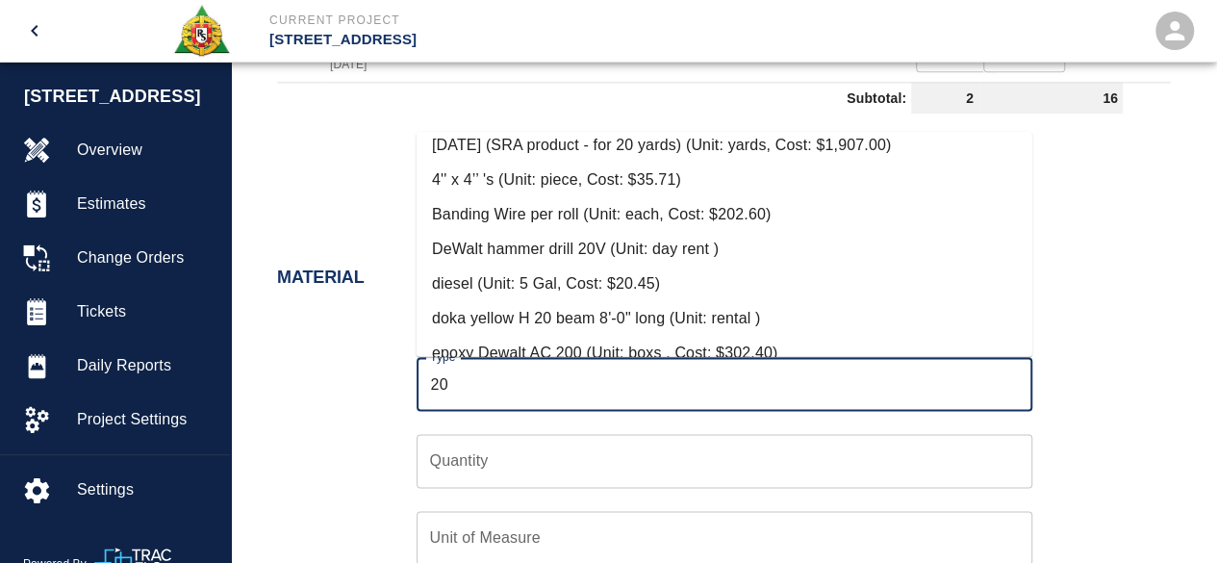
scroll to position [192, 0]
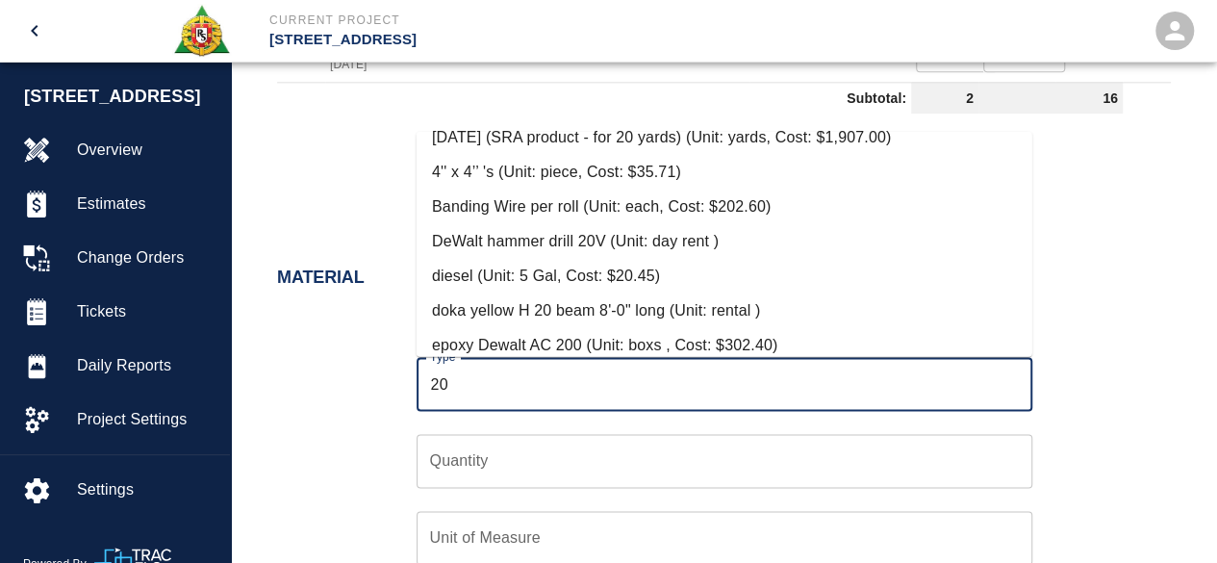
click at [599, 232] on li "DeWalt hammer drill 20V (Unit: day rent )" at bounding box center [725, 240] width 616 height 35
type input "DeWalt hammer drill 20V (Unit: day rent )"
type input "day rent"
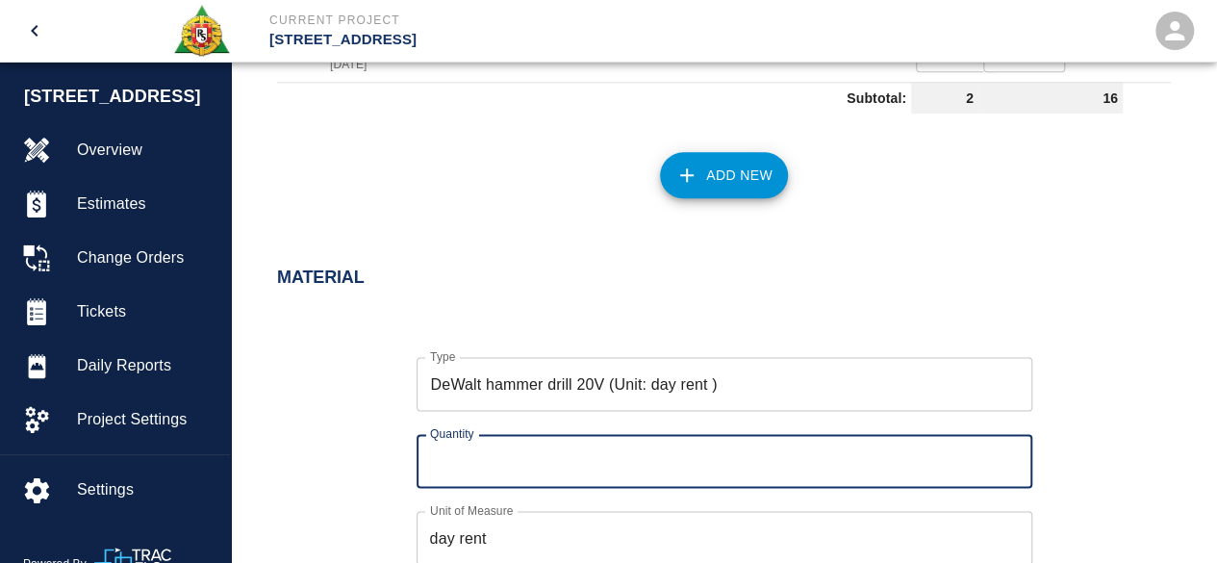
click at [471, 465] on input "Quantity" at bounding box center [725, 461] width 616 height 54
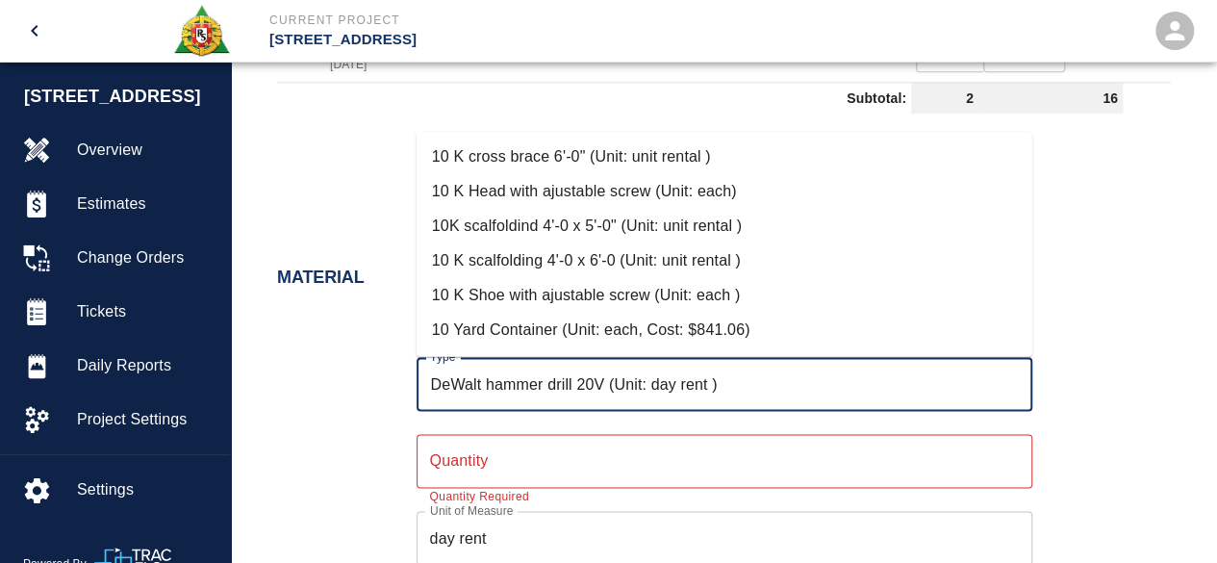
click at [722, 383] on input "DeWalt hammer drill 20V (Unit: day rent )" at bounding box center [724, 384] width 599 height 37
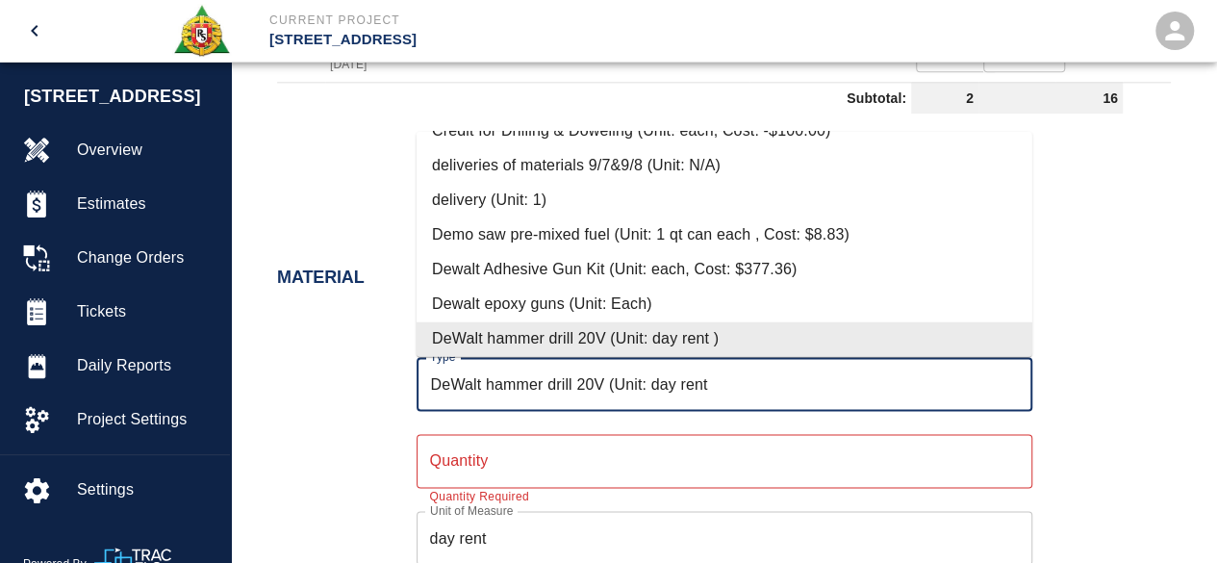
scroll to position [0, 0]
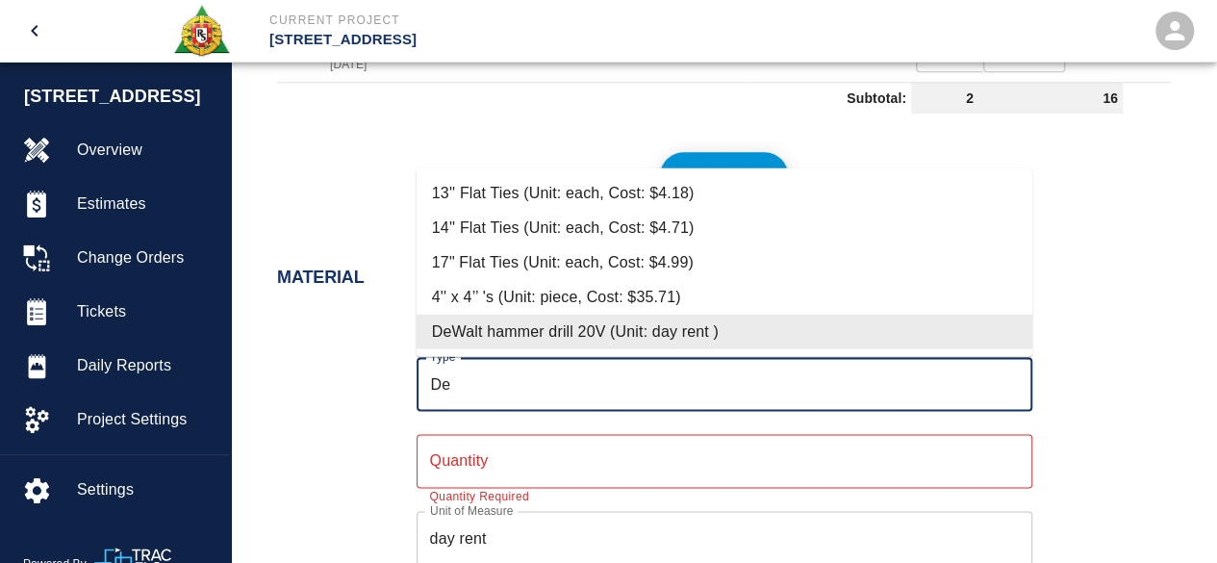
type input "D"
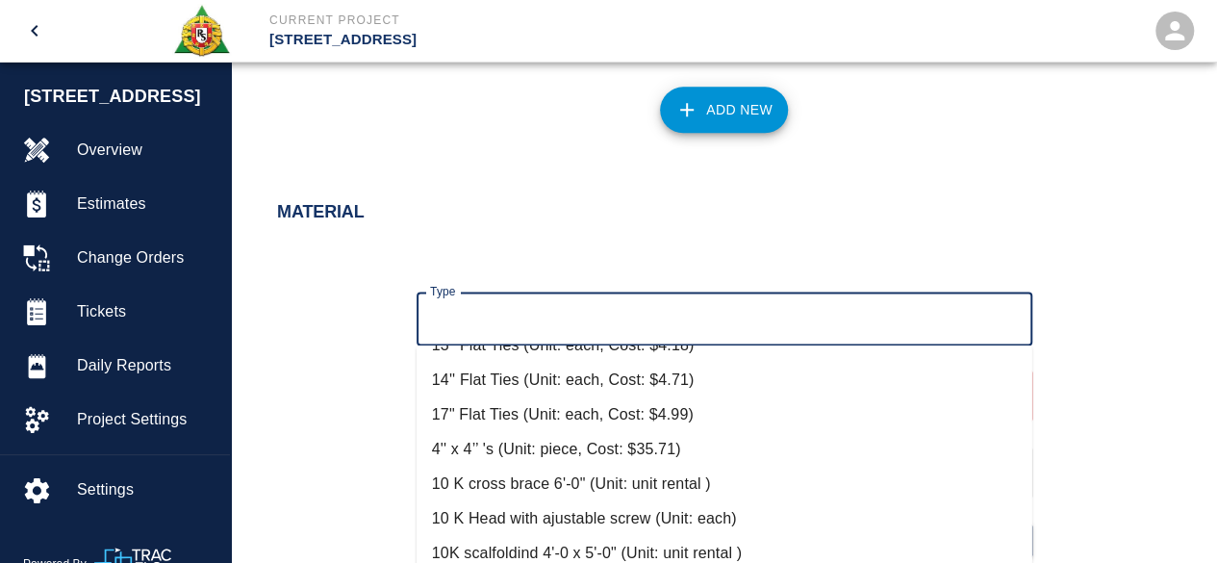
scroll to position [1251, 0]
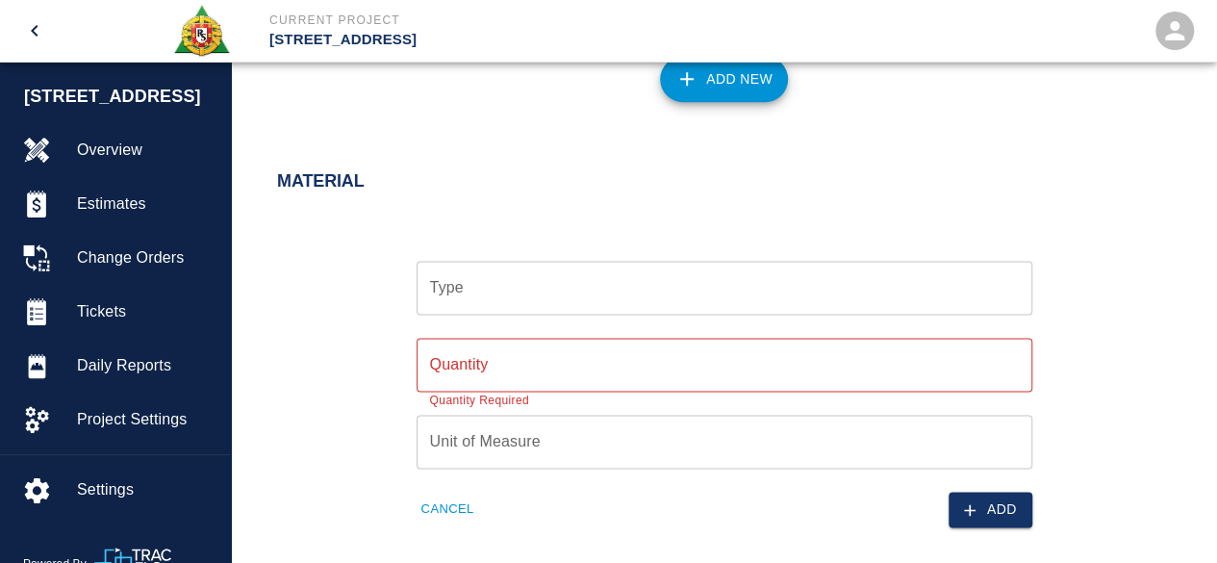
click at [1132, 319] on div "Type Type Quantity Quantity Quantity Required Unit of Measure Unit of Measure C…" at bounding box center [712, 378] width 917 height 297
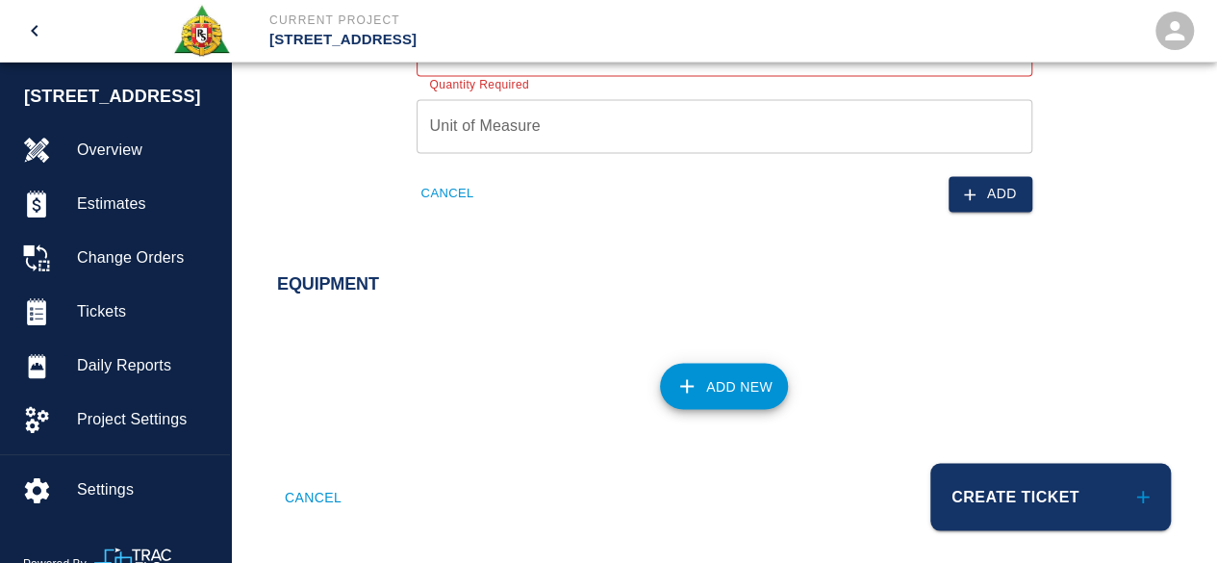
scroll to position [1579, 0]
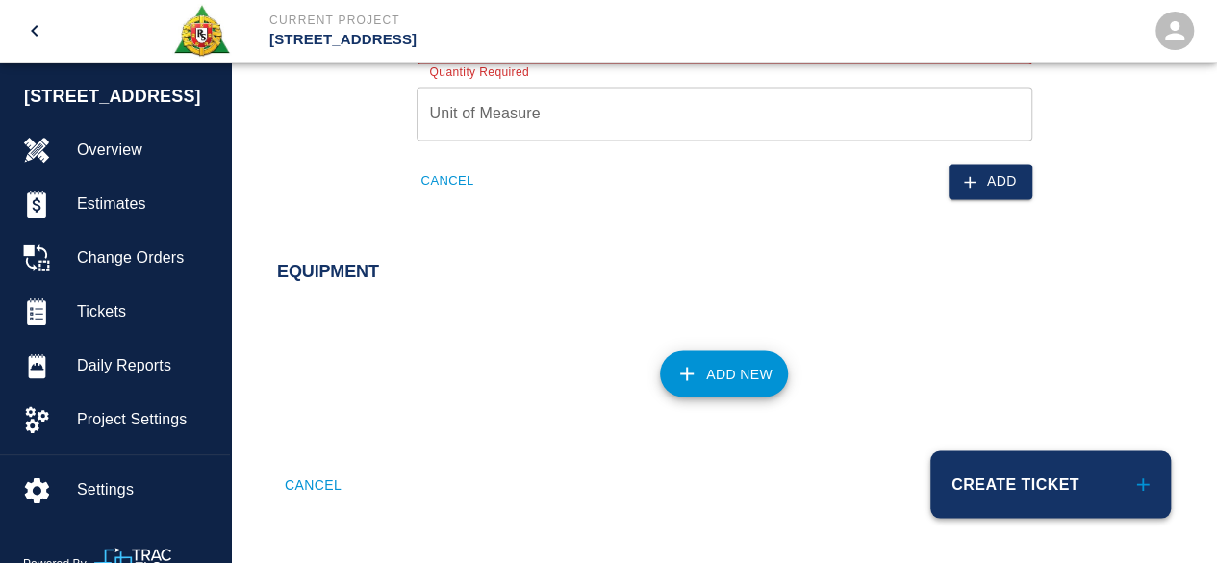
click at [986, 471] on button "Create Ticket" at bounding box center [1050, 483] width 241 height 67
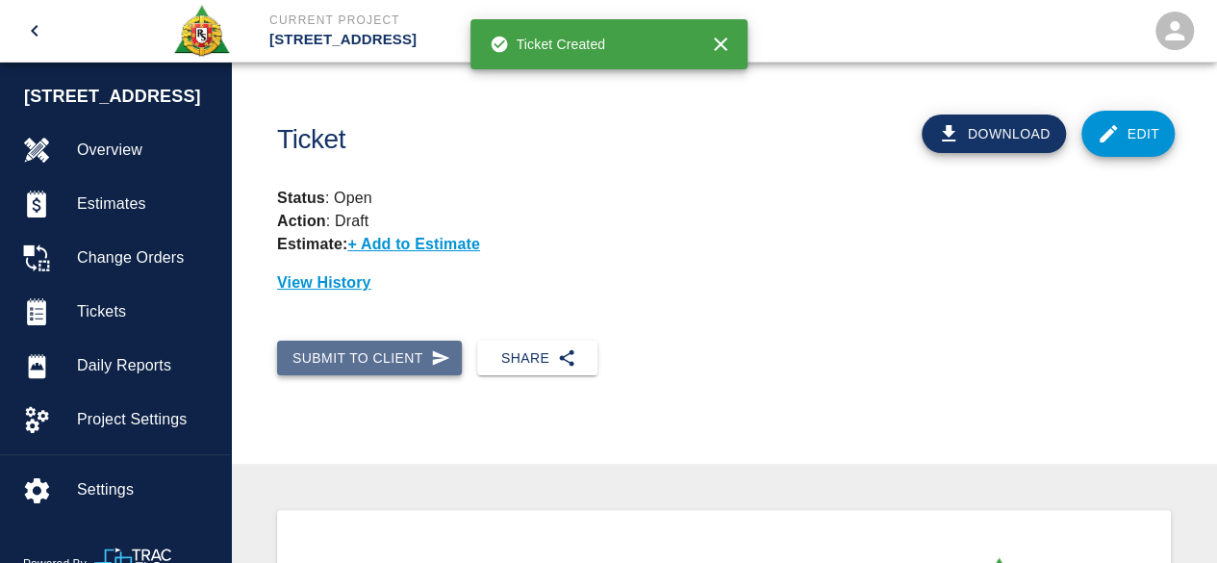
click at [377, 354] on button "Submit to Client" at bounding box center [369, 359] width 185 height 36
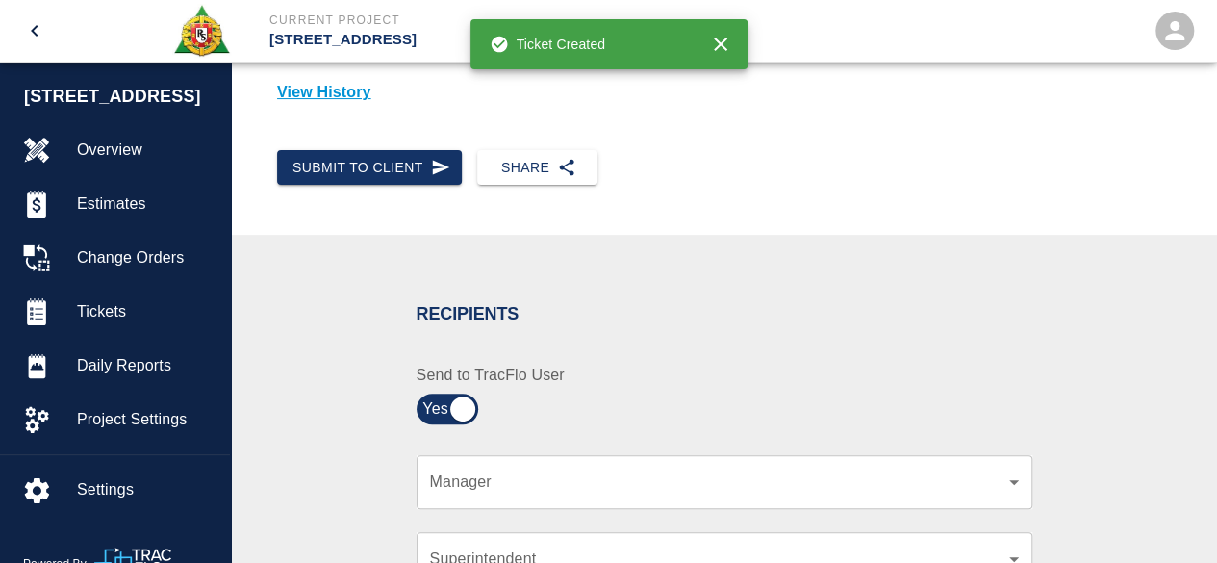
scroll to position [289, 0]
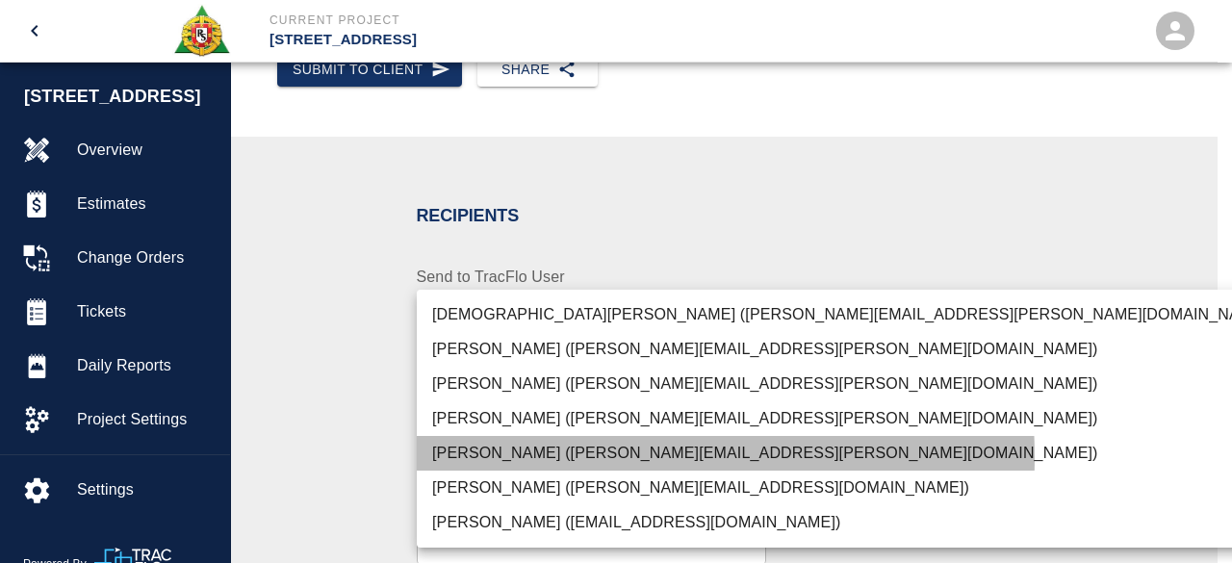
click at [533, 457] on li "[PERSON_NAME] ([PERSON_NAME][EMAIL_ADDRESS][PERSON_NAME][DOMAIN_NAME])" at bounding box center [852, 453] width 871 height 35
type input "847697a4-1653-40b8-8826-f1bc12995eb7"
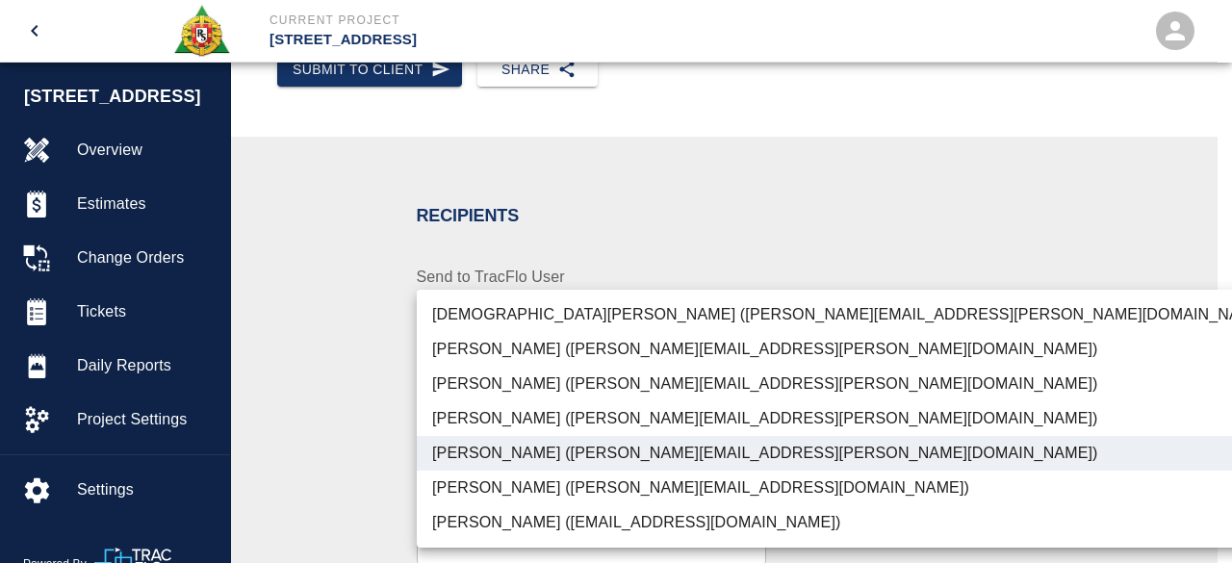
click at [1147, 430] on div at bounding box center [616, 281] width 1232 height 563
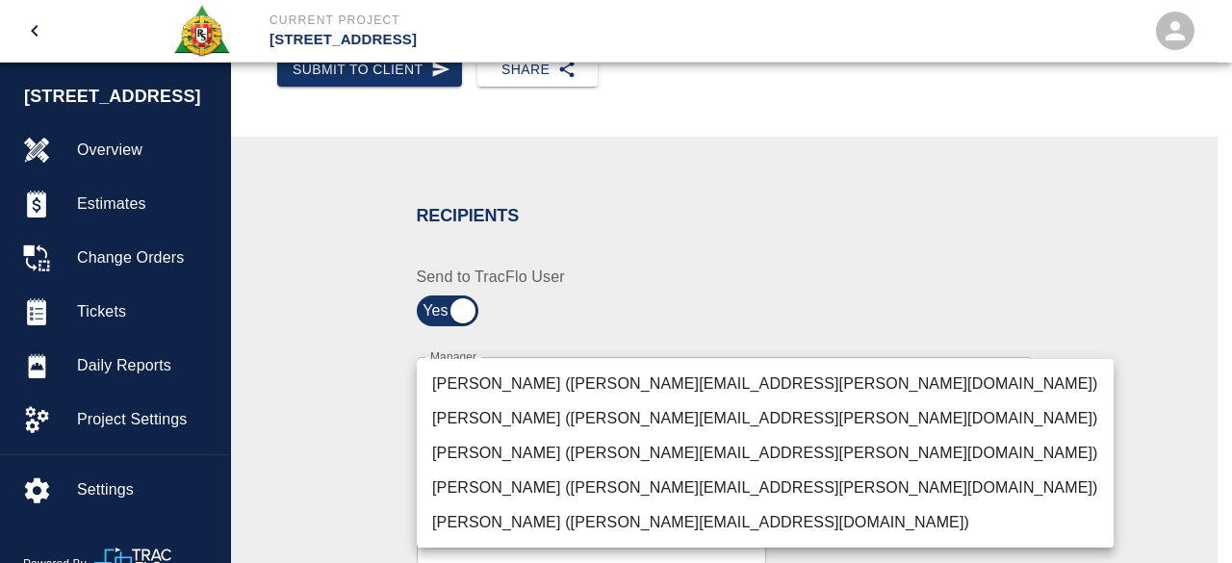
click at [1139, 319] on div at bounding box center [616, 281] width 1232 height 563
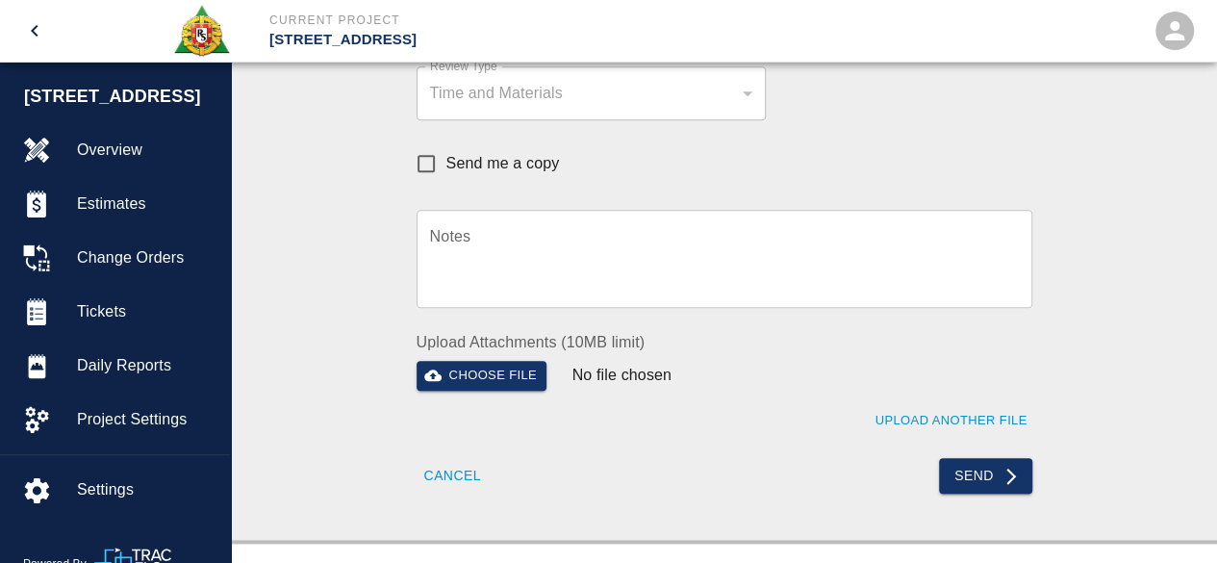
scroll to position [770, 0]
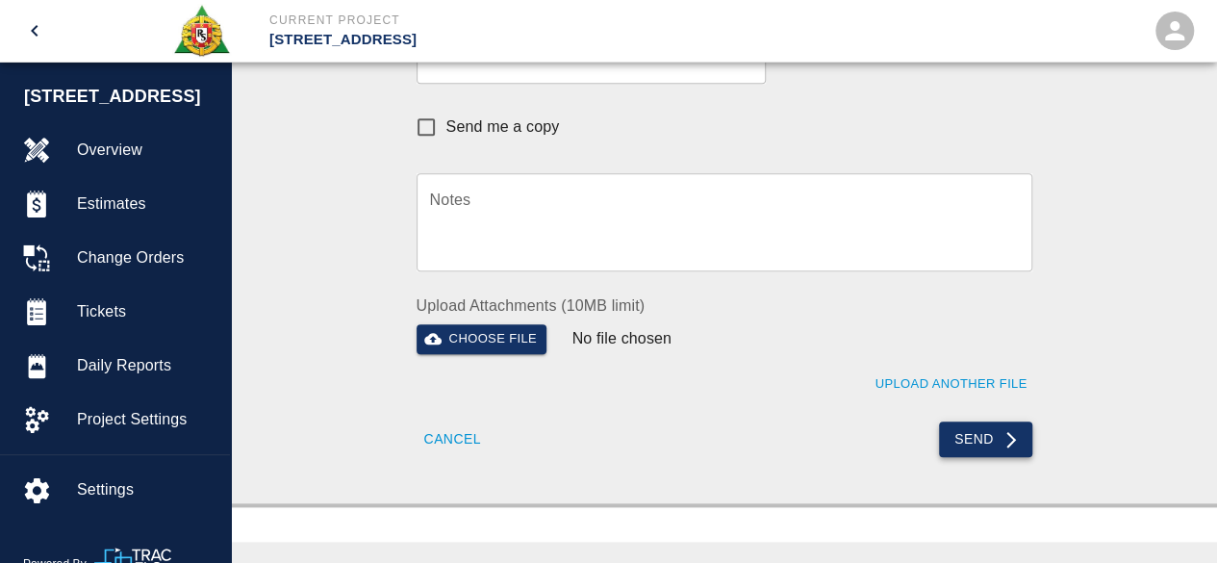
click at [974, 435] on button "Send" at bounding box center [985, 439] width 93 height 36
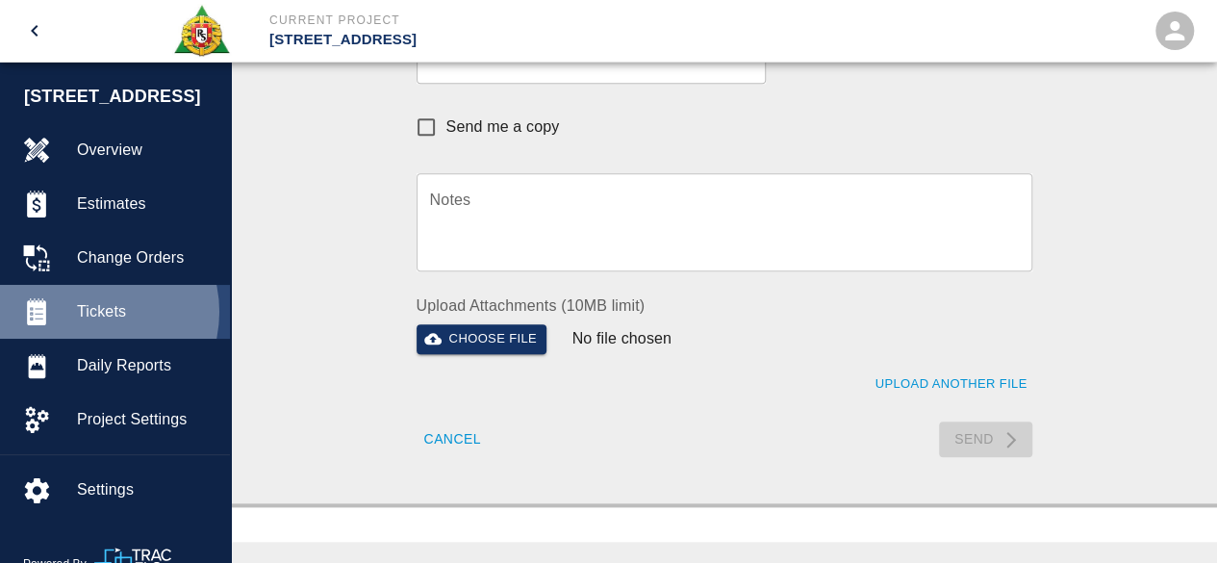
click at [89, 312] on span "Tickets" at bounding box center [146, 311] width 138 height 23
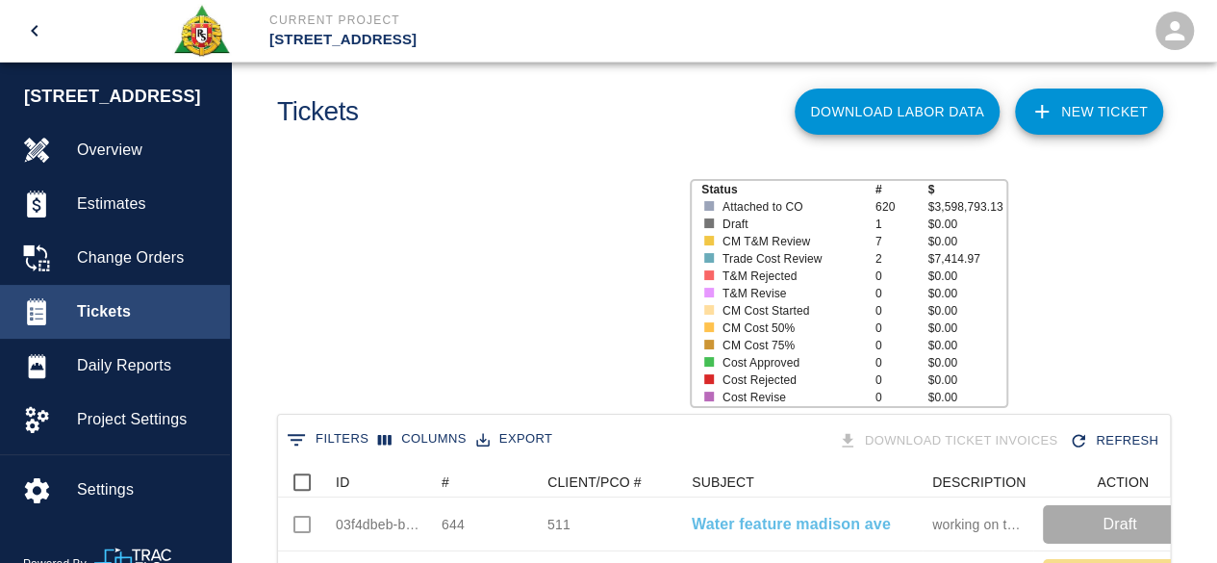
scroll to position [1109, 878]
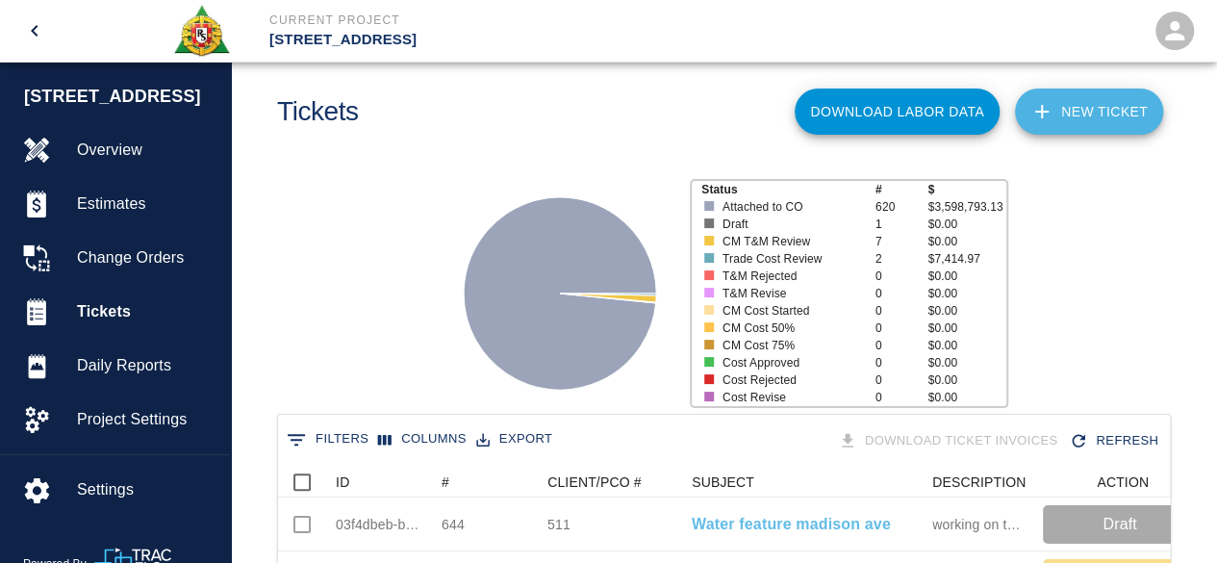
click at [1109, 110] on link "NEW TICKET" at bounding box center [1089, 112] width 148 height 46
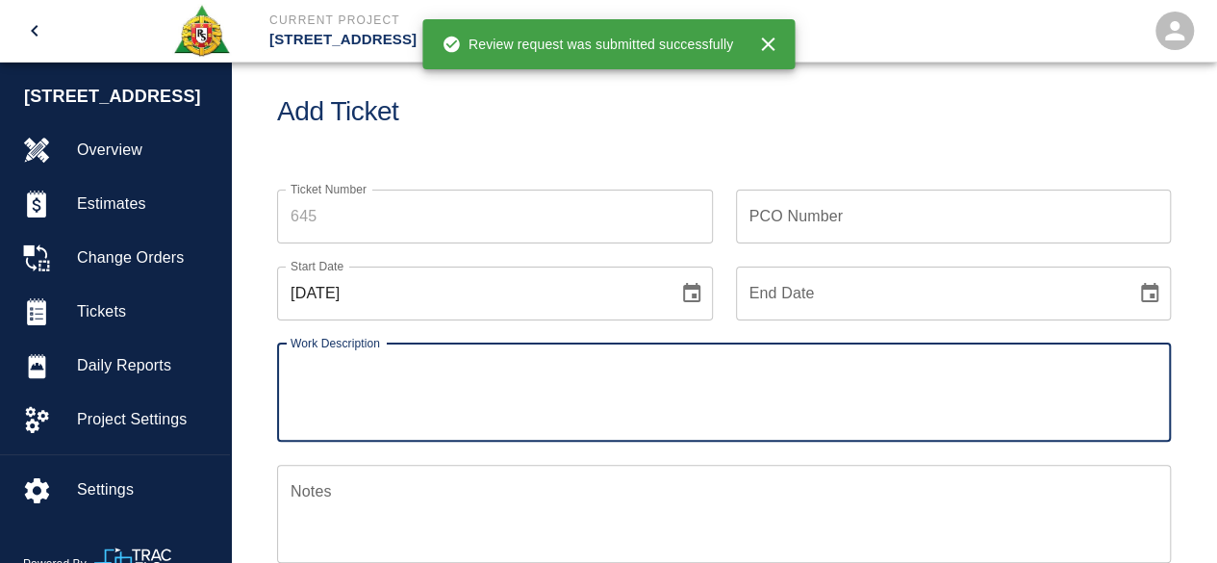
click at [340, 220] on input "Ticket Number" at bounding box center [495, 217] width 436 height 54
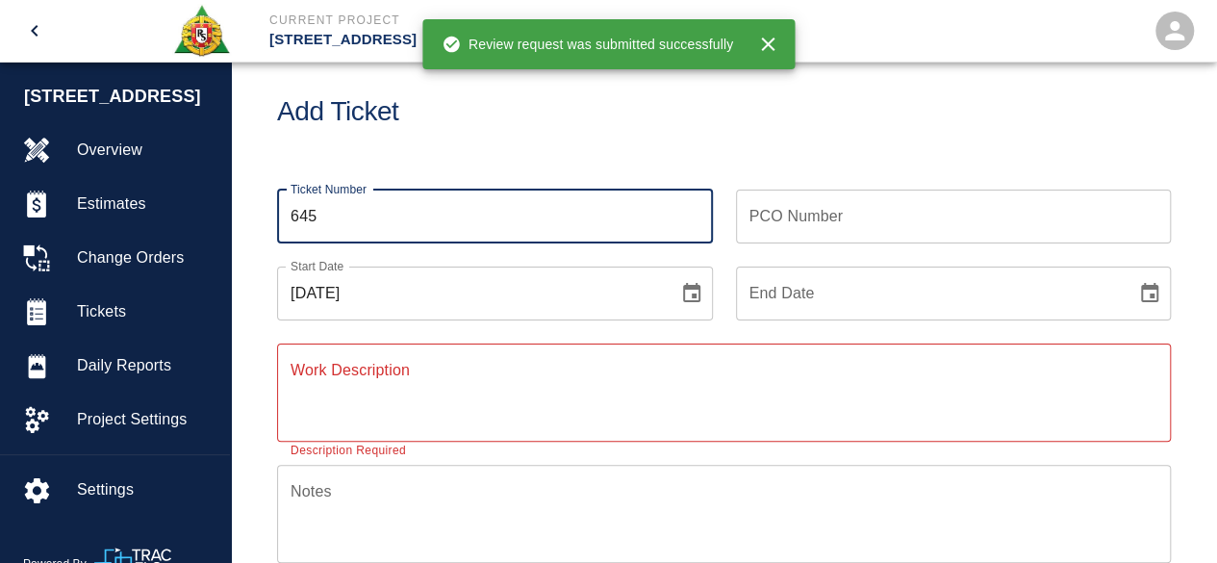
type input "645"
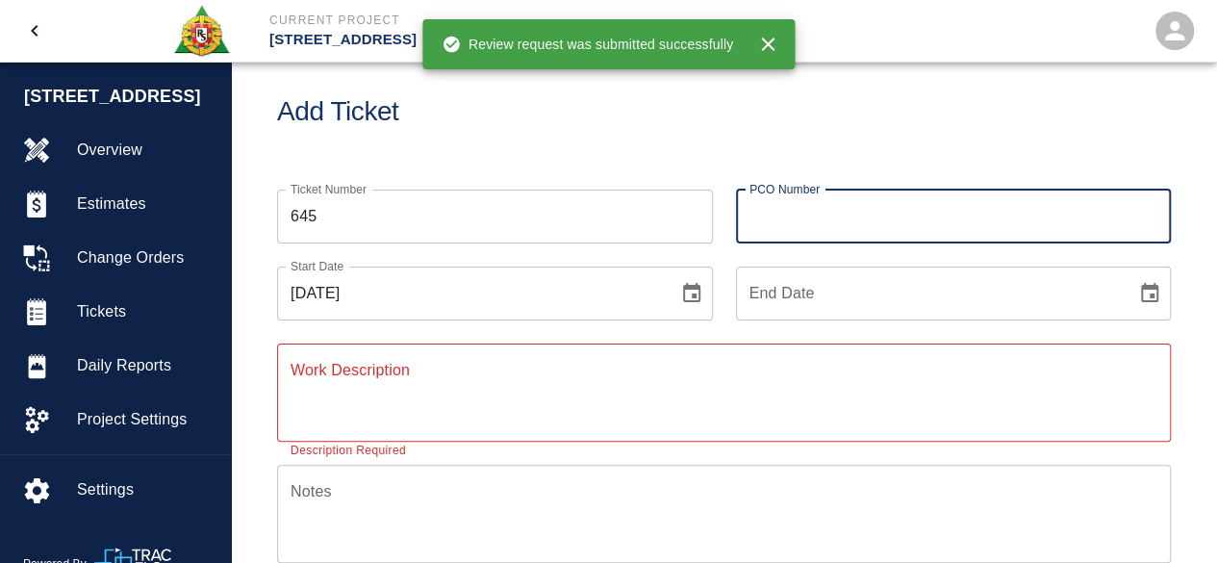
click at [776, 218] on input "PCO Number" at bounding box center [954, 217] width 436 height 54
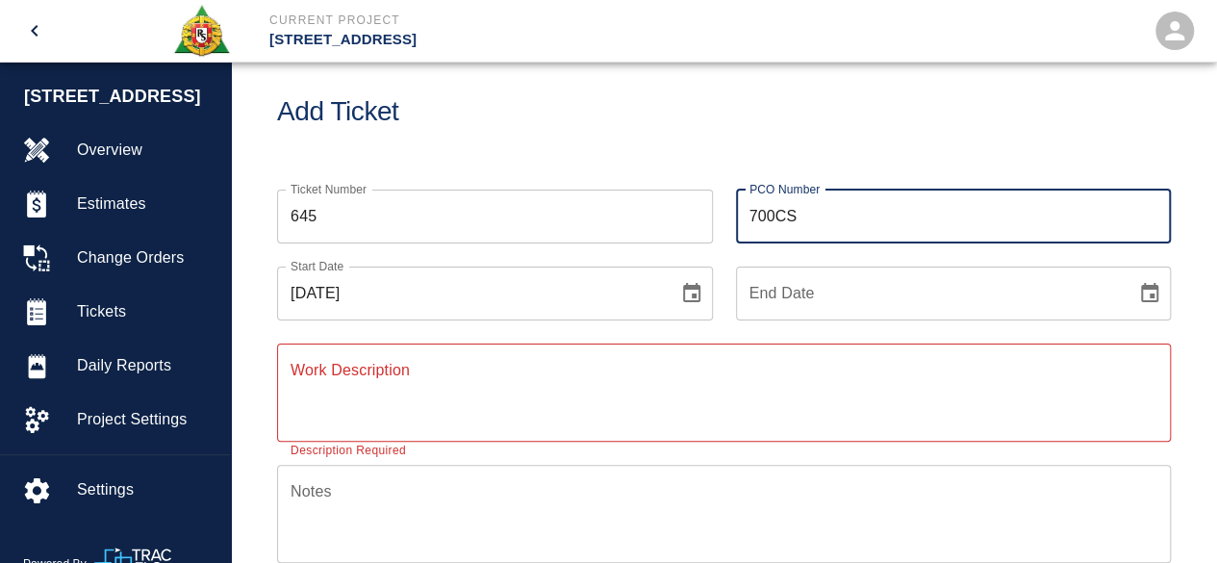
type input "700CS"
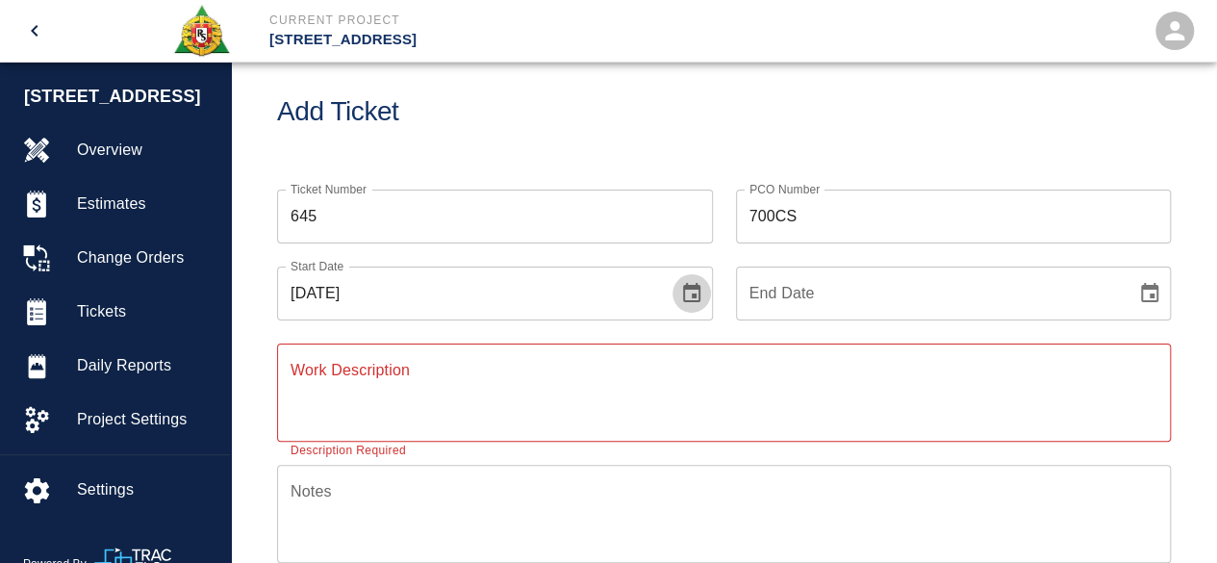
click at [682, 292] on icon "Choose date, selected date is Aug 25, 2025" at bounding box center [691, 293] width 23 height 23
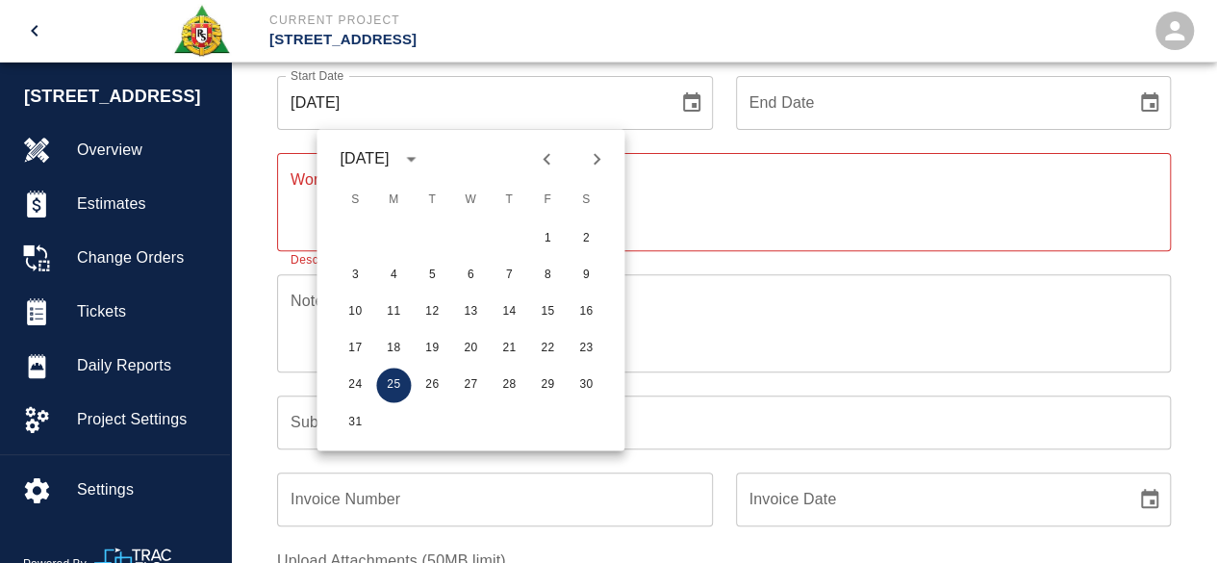
scroll to position [220, 0]
click at [361, 376] on button "24" at bounding box center [355, 383] width 35 height 35
type input "[DATE]"
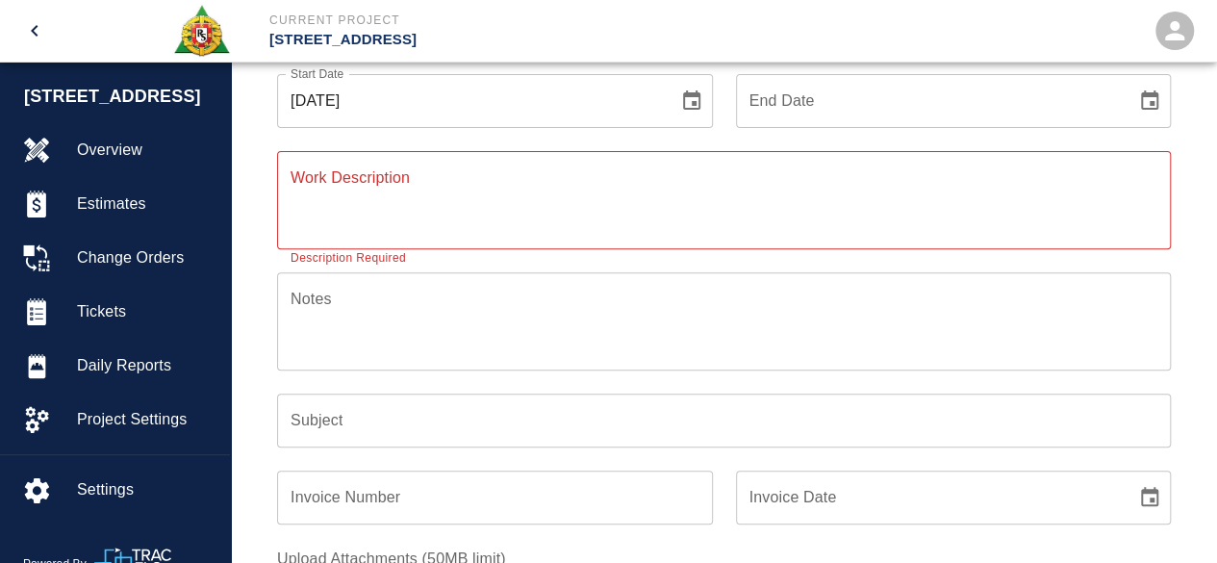
click at [1151, 96] on icon "Choose date" at bounding box center [1149, 99] width 17 height 19
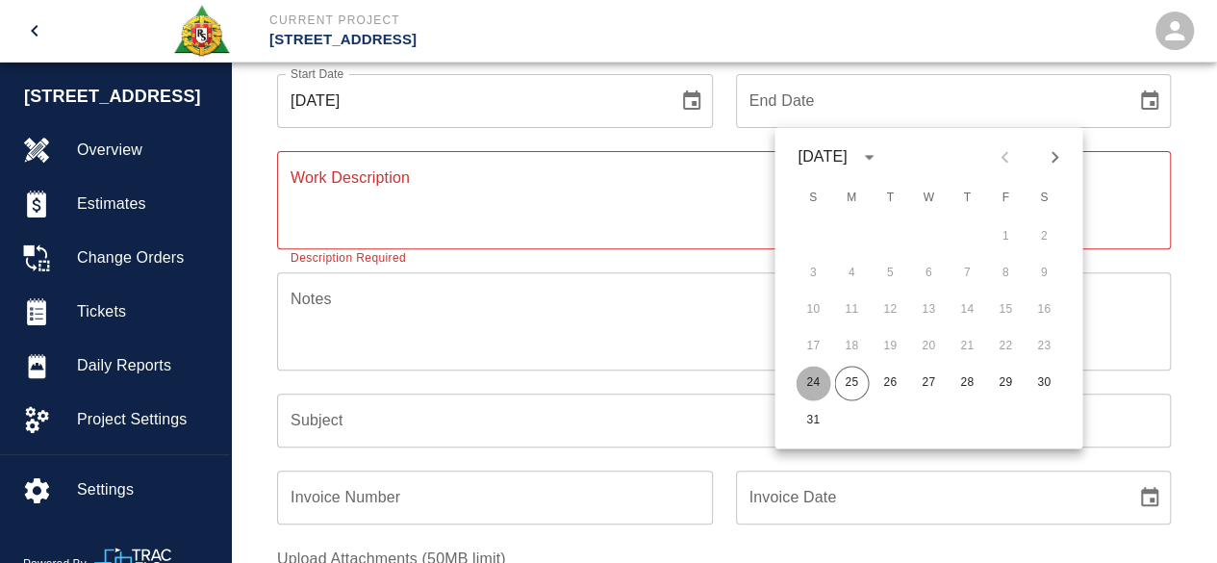
click at [814, 375] on button "24" at bounding box center [813, 383] width 35 height 35
type input "[DATE]"
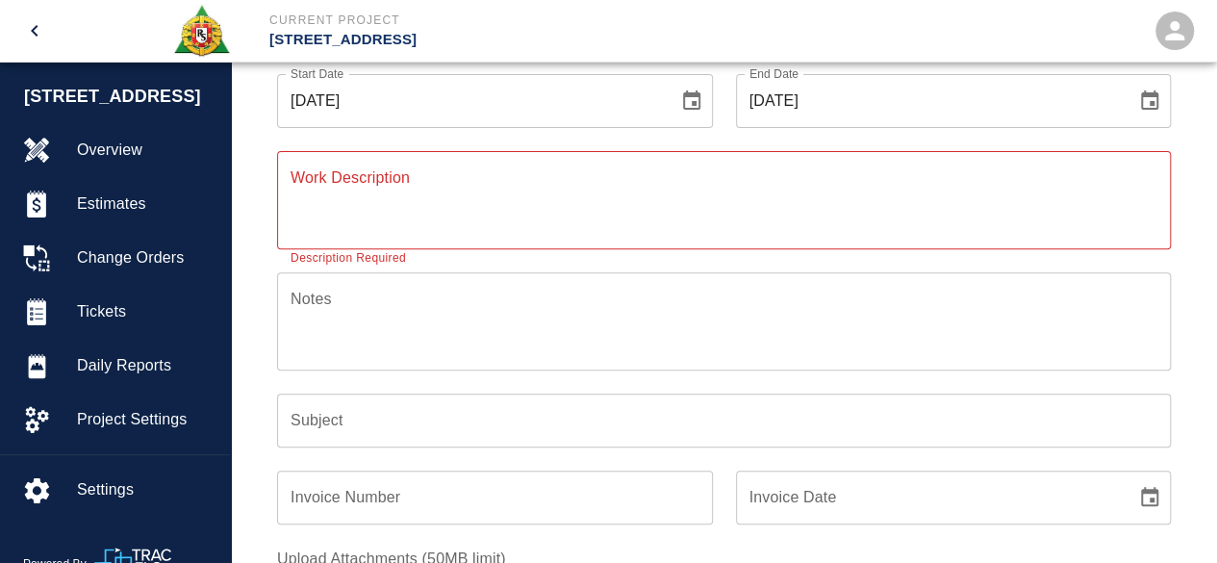
click at [334, 195] on textarea "Work Description" at bounding box center [724, 199] width 867 height 66
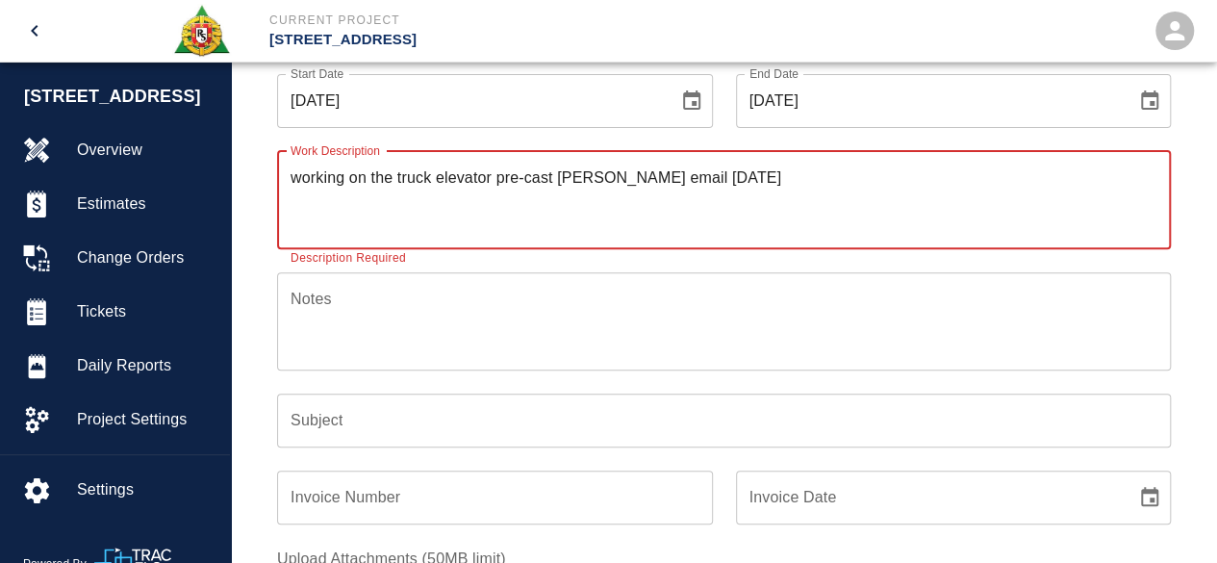
type textarea "working on the truck elevator pre-cast [PERSON_NAME] email [DATE]"
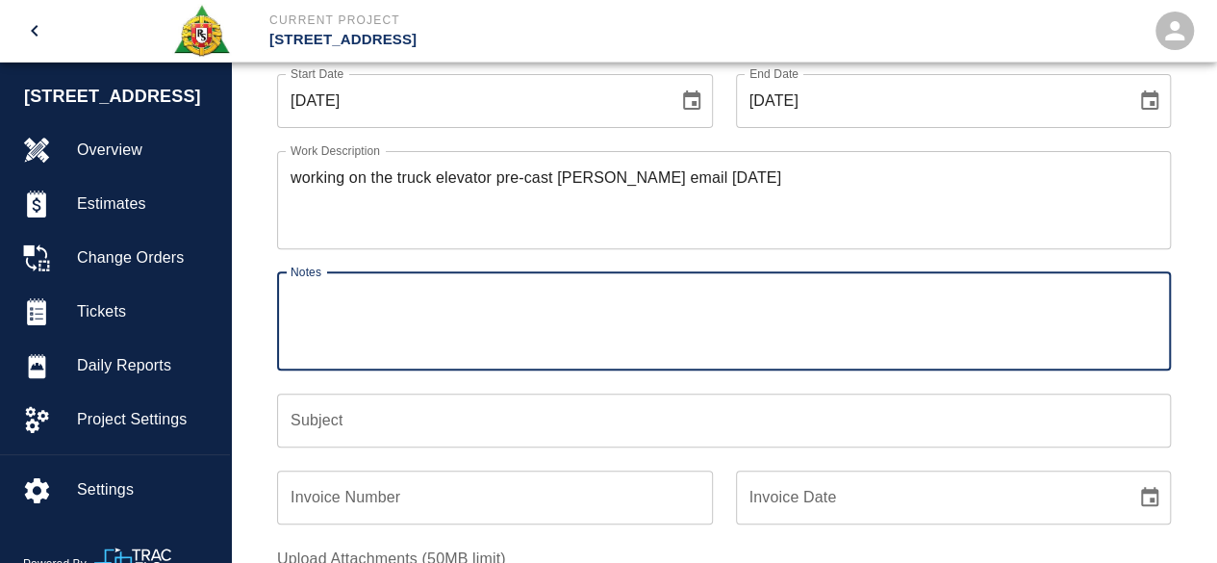
click at [296, 300] on textarea "Notes" at bounding box center [724, 321] width 867 height 66
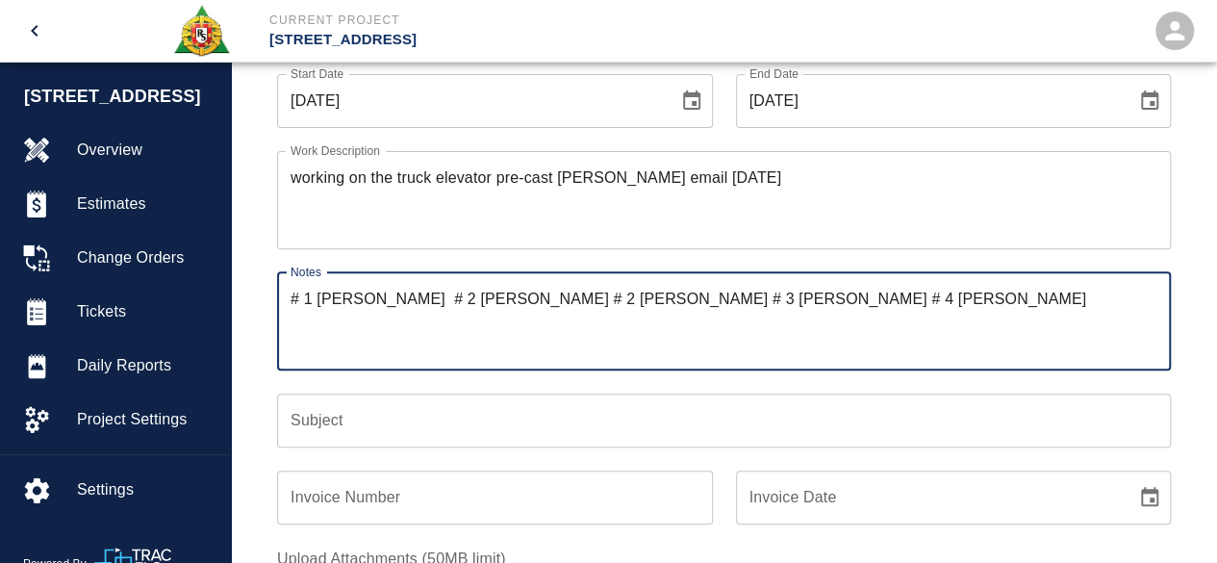
type textarea "# 1 [PERSON_NAME] # 2 [PERSON_NAME] # 2 [PERSON_NAME] # 3 [PERSON_NAME] # 4 [PE…"
click at [317, 422] on input "Subject" at bounding box center [724, 421] width 894 height 54
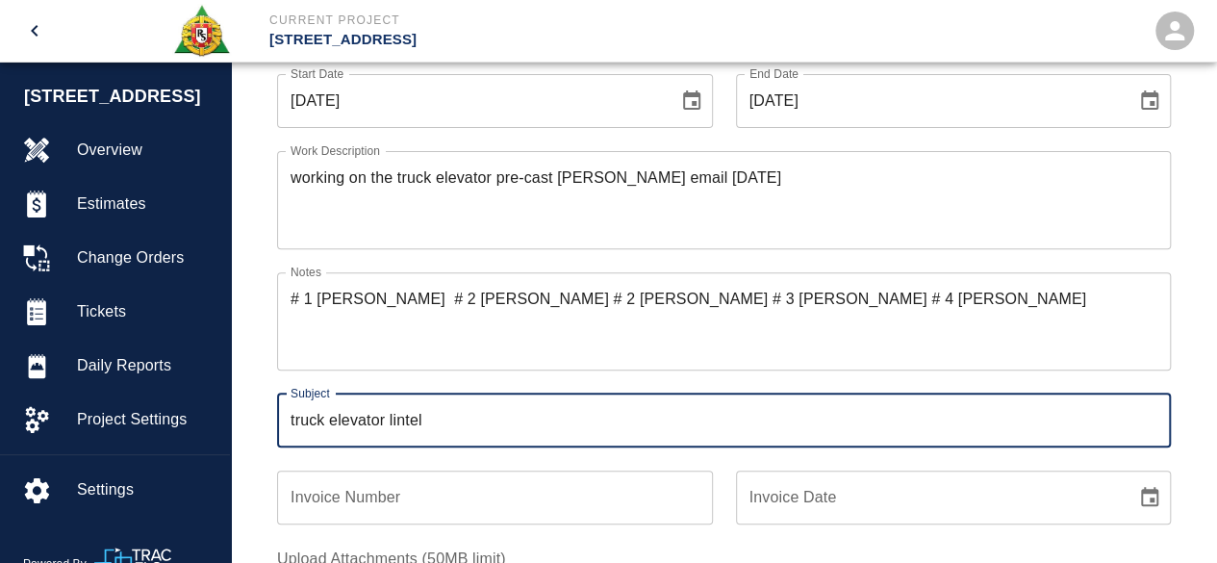
click at [389, 420] on input "truck elevator lintel" at bounding box center [724, 421] width 894 height 54
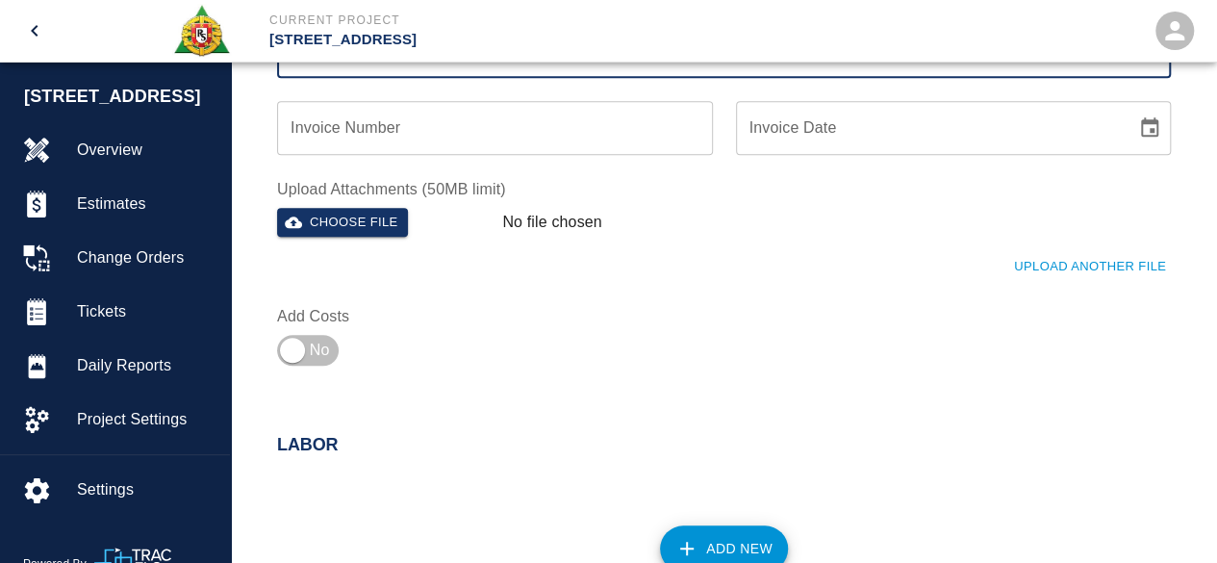
scroll to position [701, 0]
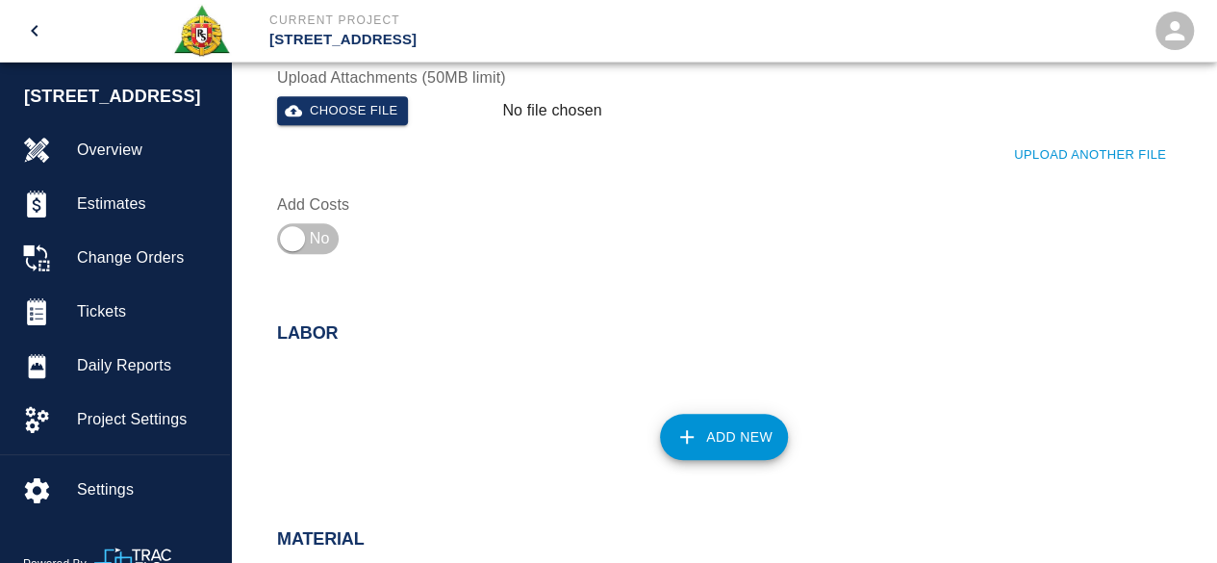
type input "truck elevator pre-cast lintel"
click at [745, 439] on button "Add New" at bounding box center [724, 437] width 128 height 46
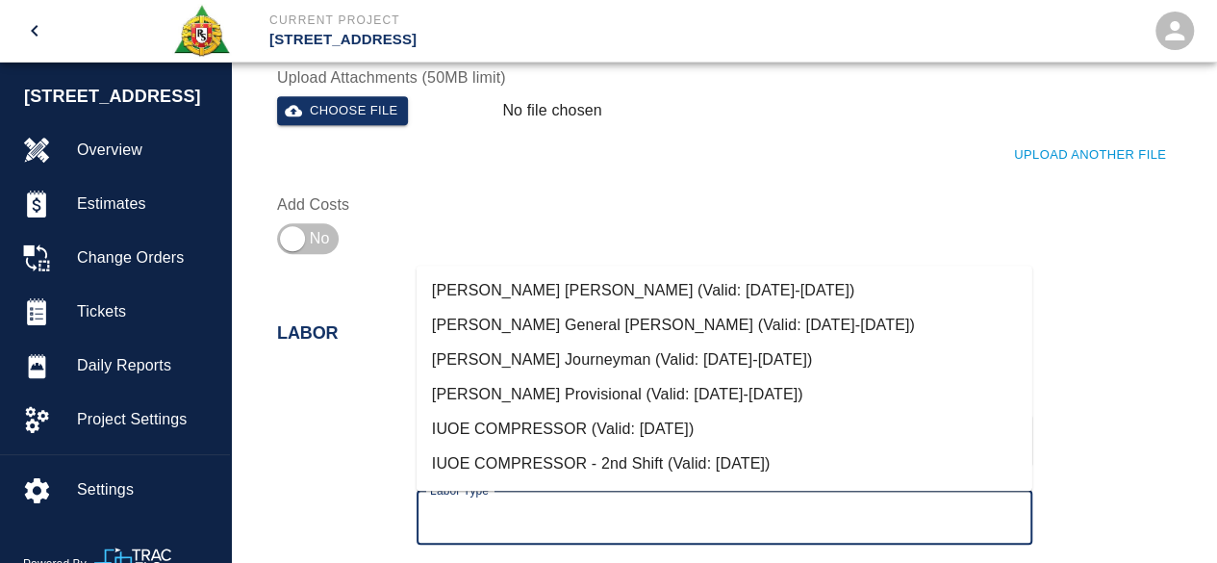
click at [486, 512] on input "Labor Type" at bounding box center [724, 517] width 599 height 37
click at [538, 353] on li "[PERSON_NAME] Journeyman (Valid: [DATE]-[DATE])" at bounding box center [725, 360] width 616 height 35
type input "[PERSON_NAME] Journeyman"
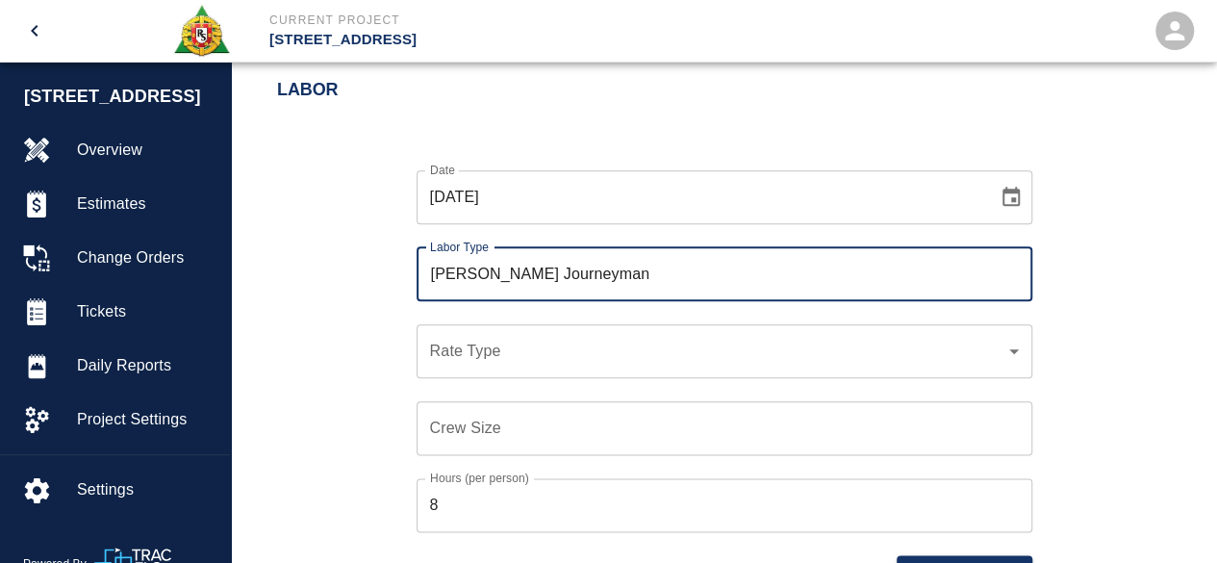
scroll to position [990, 0]
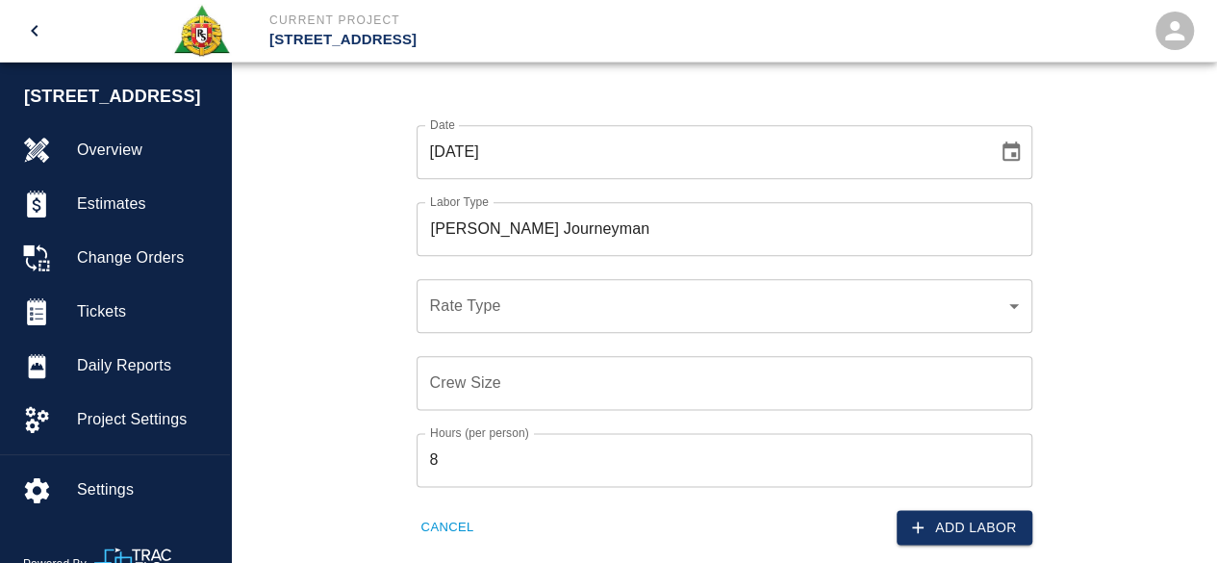
click at [428, 303] on div "​ Rate Type" at bounding box center [725, 306] width 616 height 54
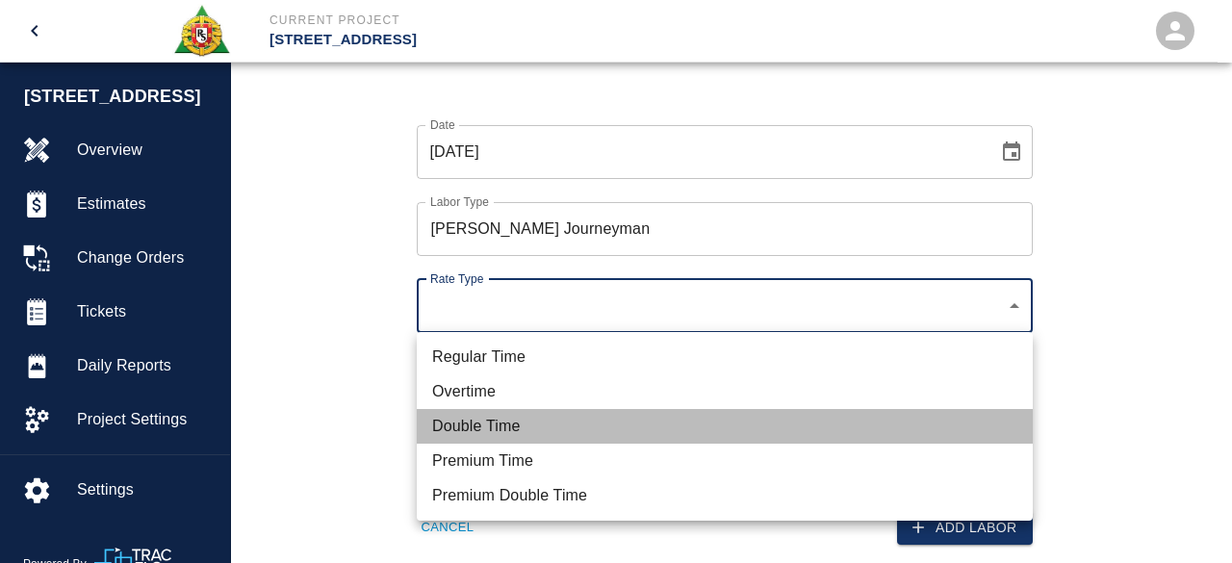
click at [470, 425] on li "Double Time" at bounding box center [725, 426] width 616 height 35
type input "rate_dt"
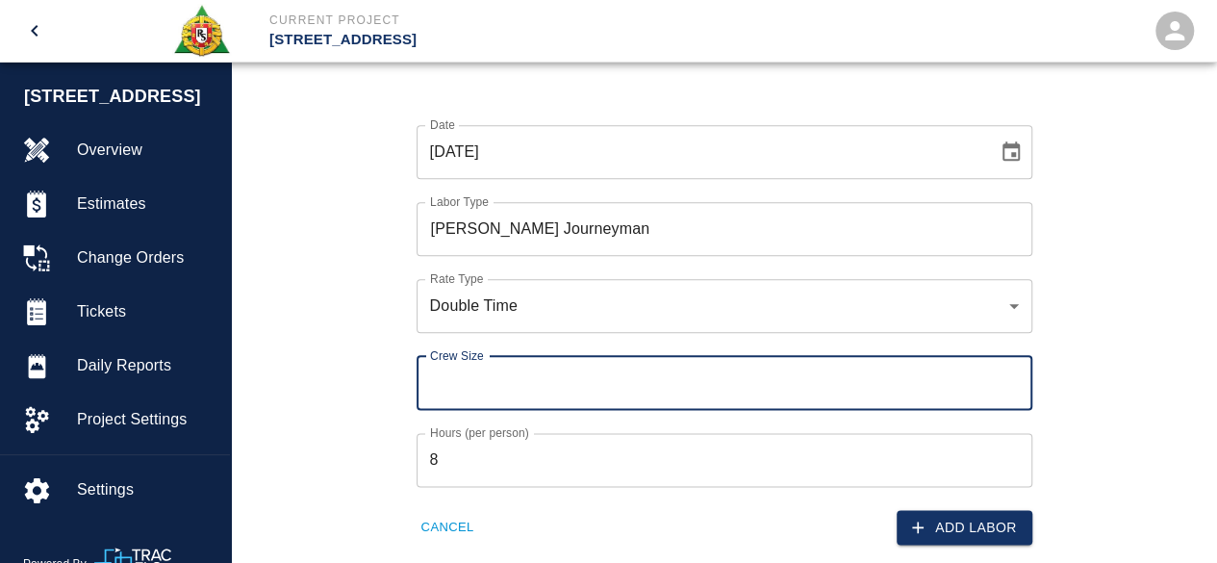
click at [450, 380] on input "Crew Size" at bounding box center [725, 383] width 616 height 54
type input "1"
click at [454, 453] on input "8" at bounding box center [725, 460] width 616 height 54
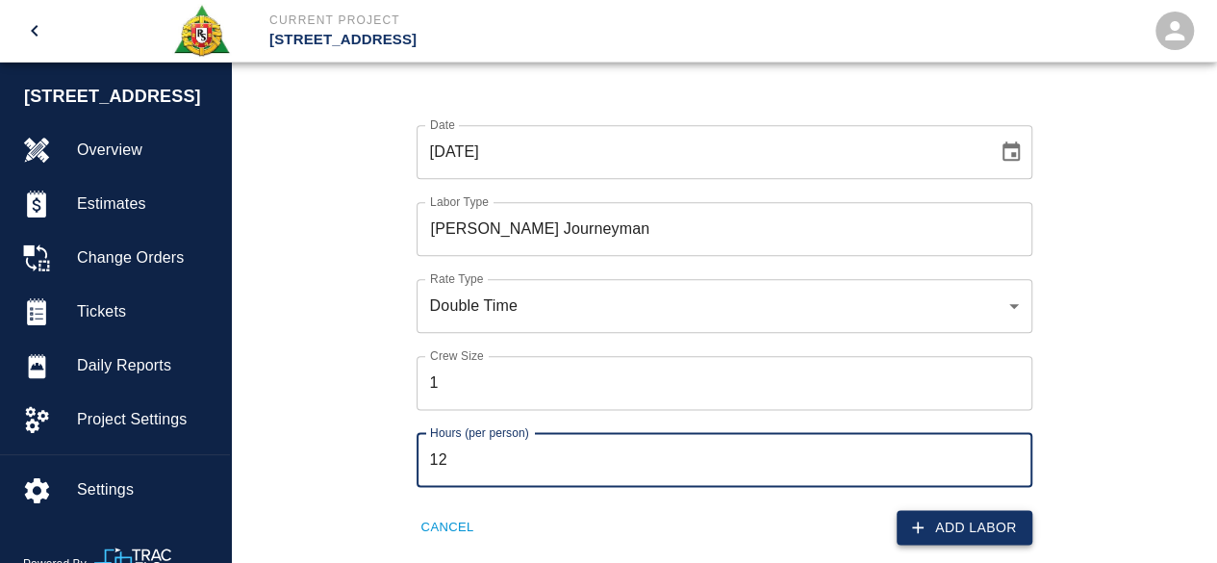
type input "12"
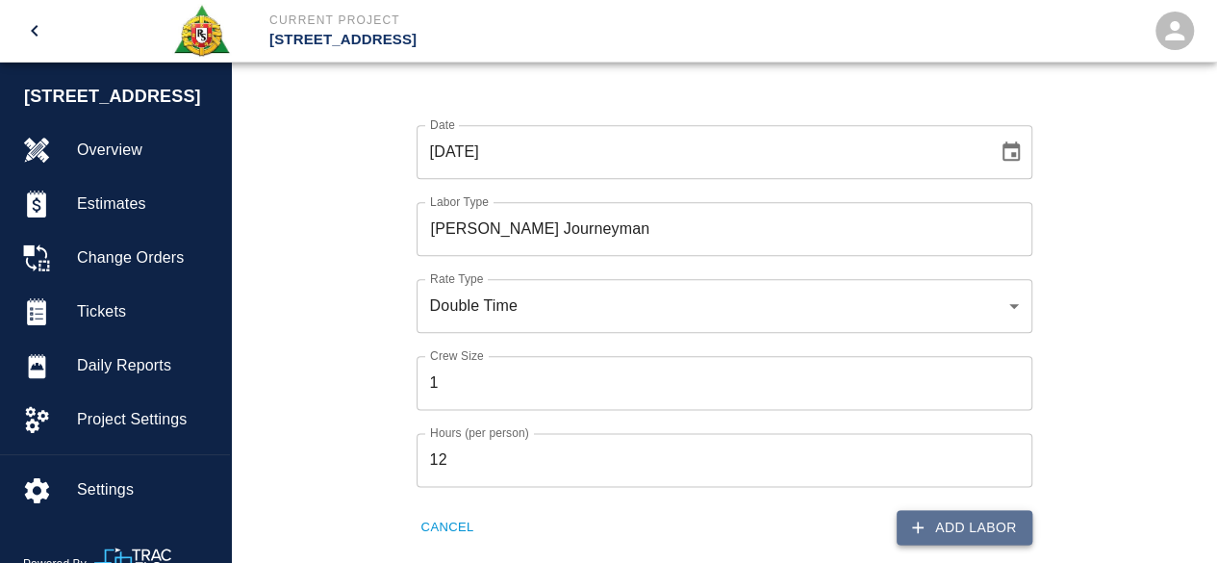
click at [976, 534] on button "Add Labor" at bounding box center [965, 528] width 136 height 36
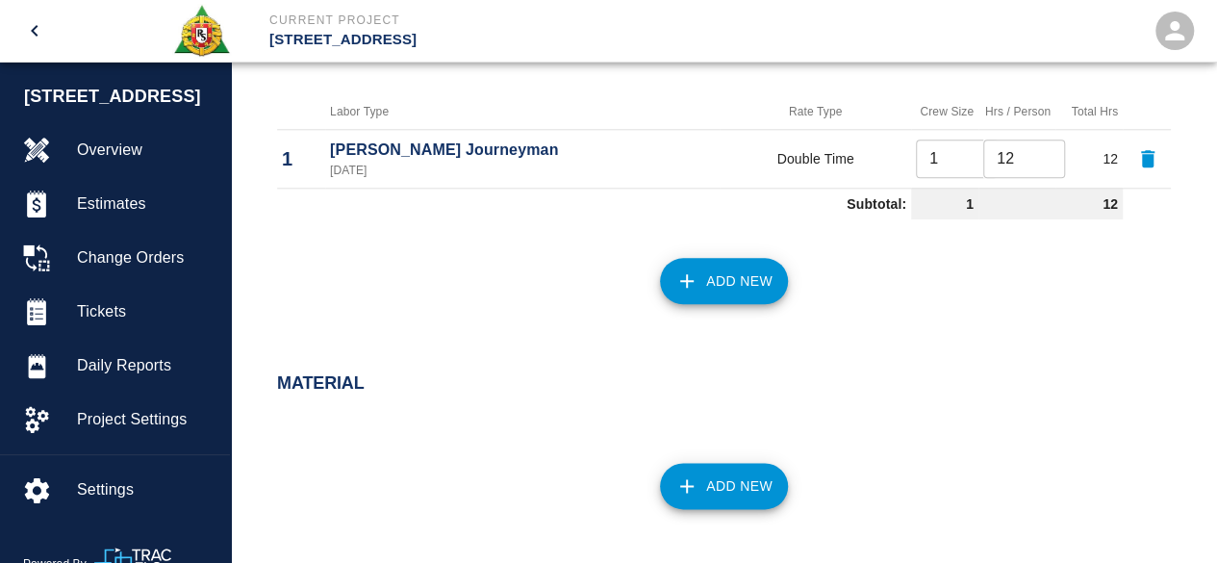
click at [710, 275] on button "Add New" at bounding box center [724, 281] width 128 height 46
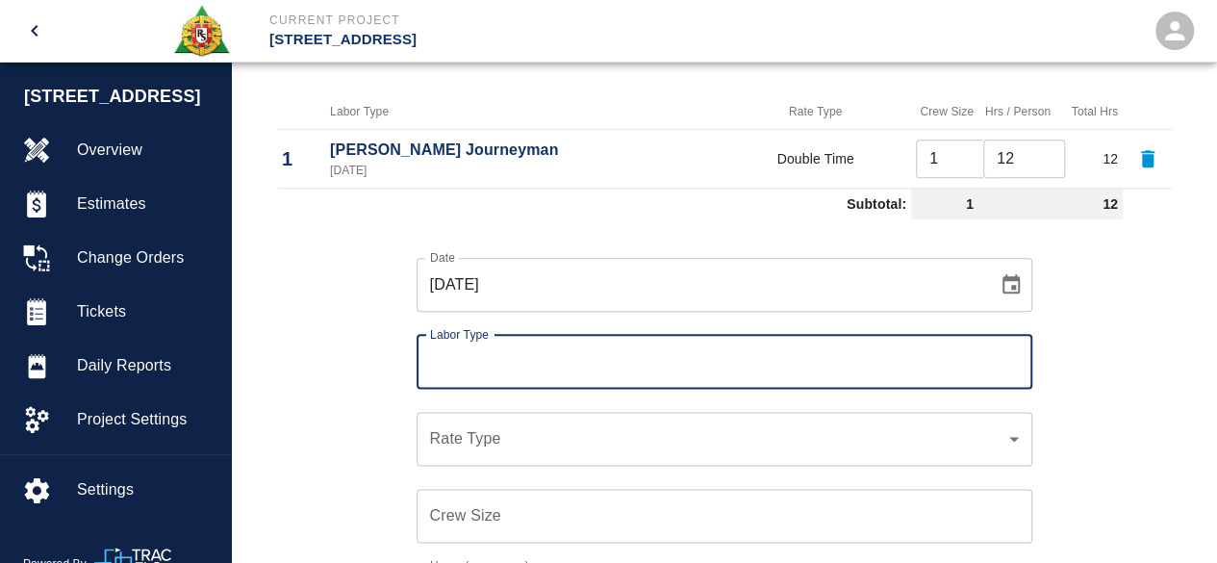
click at [510, 370] on input "Labor Type" at bounding box center [724, 362] width 599 height 37
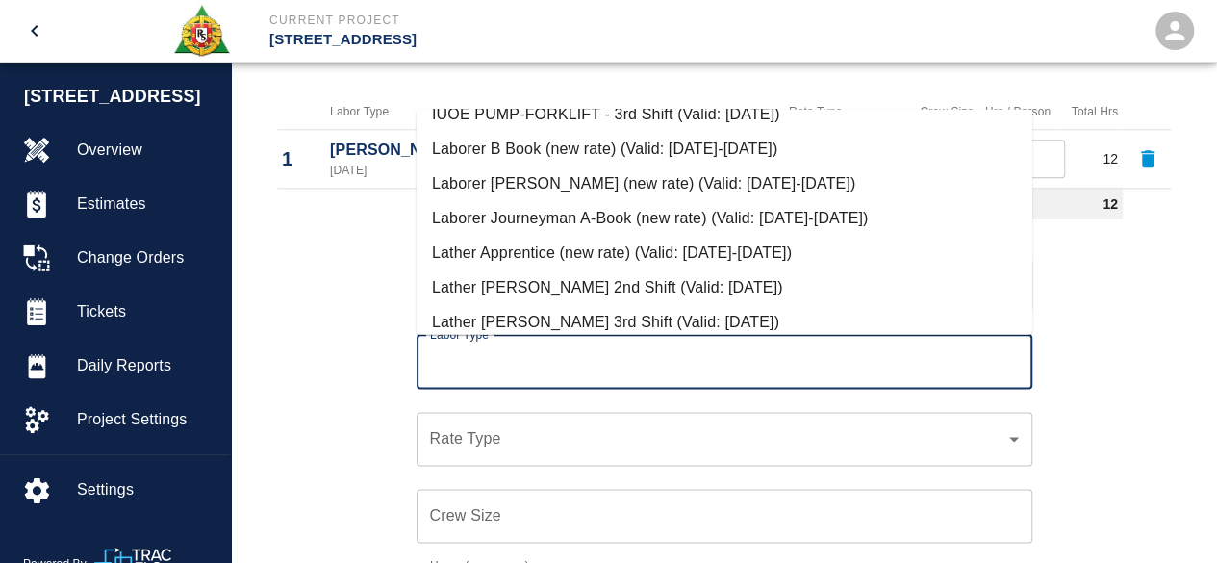
scroll to position [674, 0]
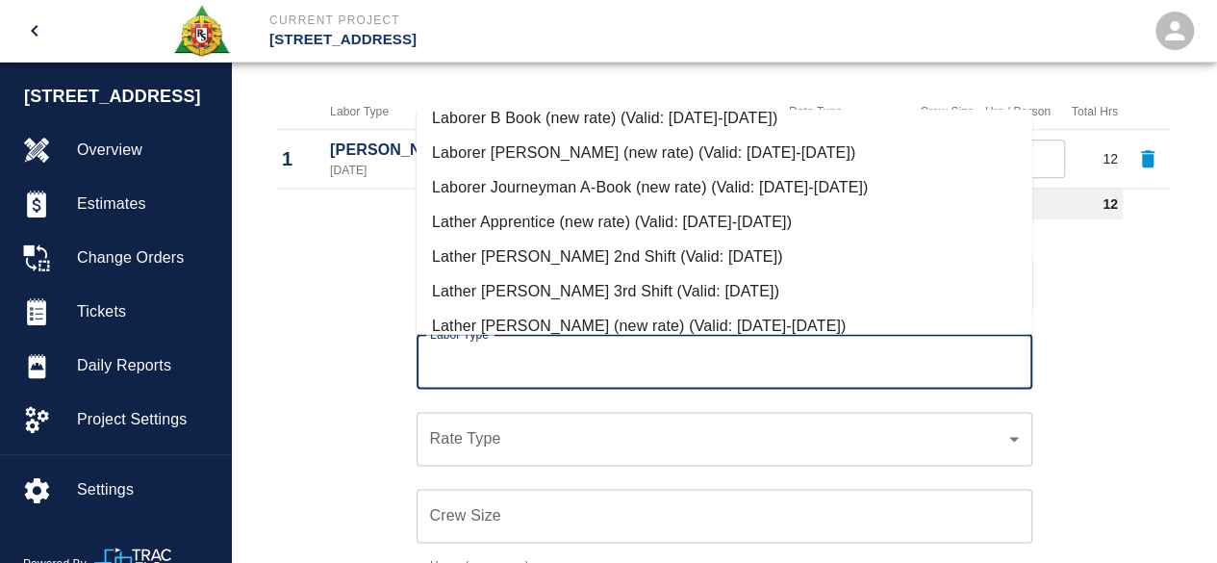
click at [585, 187] on li "Laborer Journeyman A-Book (new rate) (Valid: [DATE]-[DATE])" at bounding box center [725, 187] width 616 height 35
type input "Laborer Journeyman A-Book (new rate)"
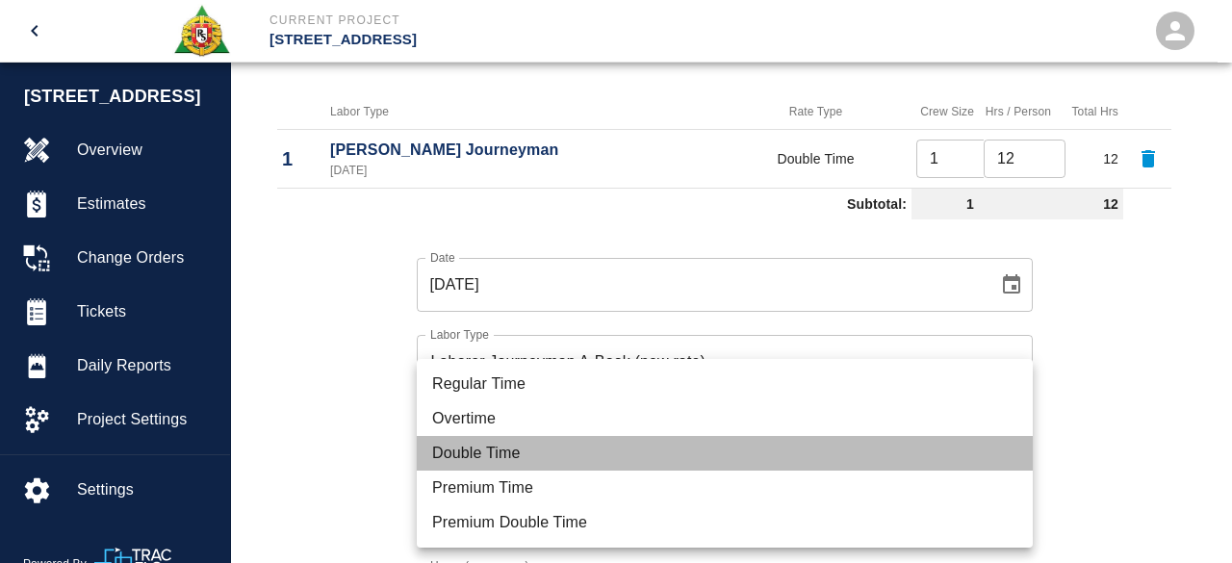
click at [477, 461] on li "Double Time" at bounding box center [725, 453] width 616 height 35
type input "rate_dt"
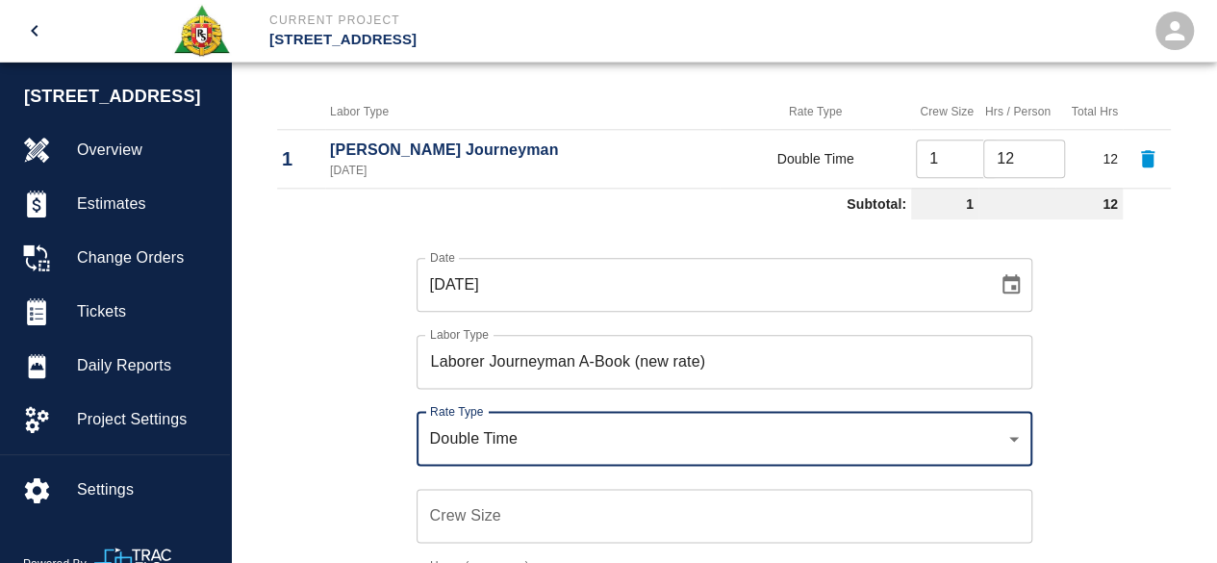
click at [456, 507] on input "Crew Size" at bounding box center [725, 516] width 616 height 54
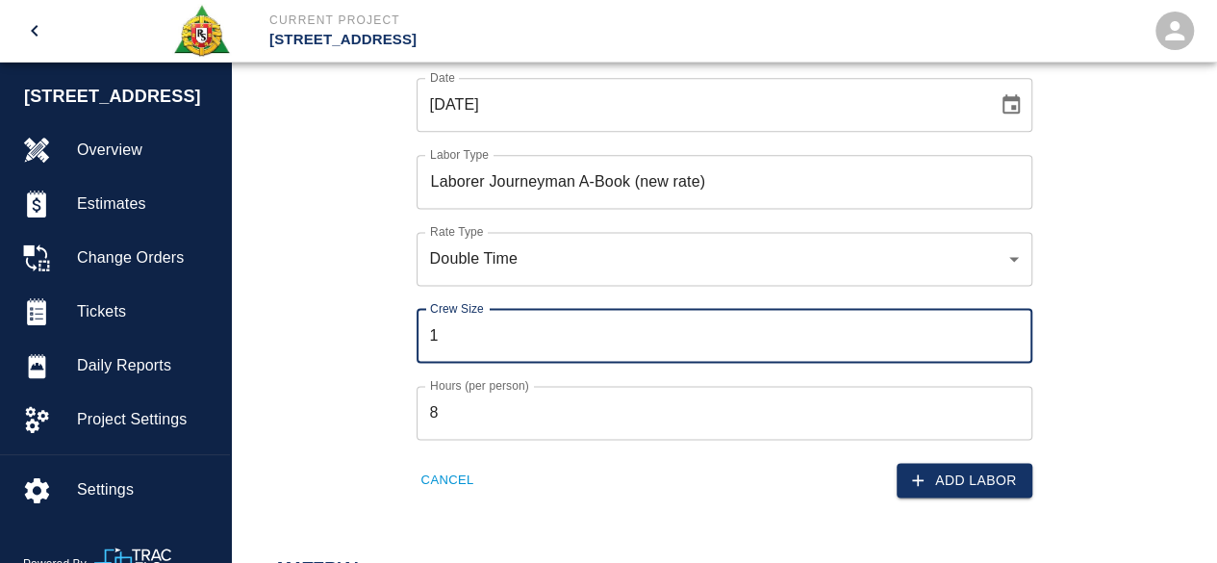
scroll to position [1183, 0]
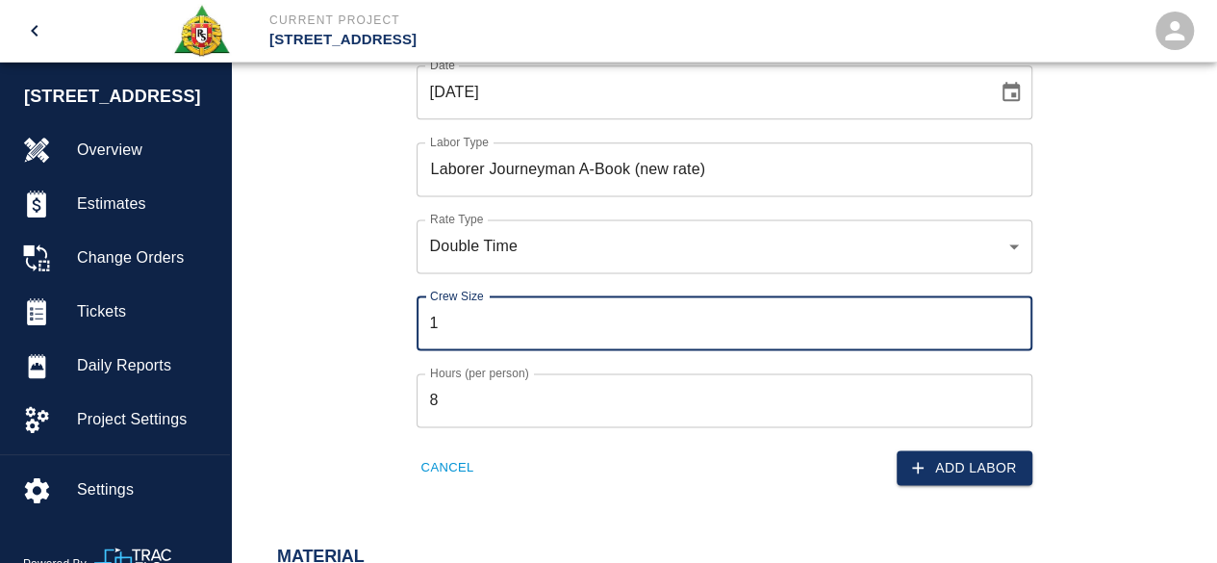
type input "1"
click at [453, 395] on input "8" at bounding box center [725, 400] width 616 height 54
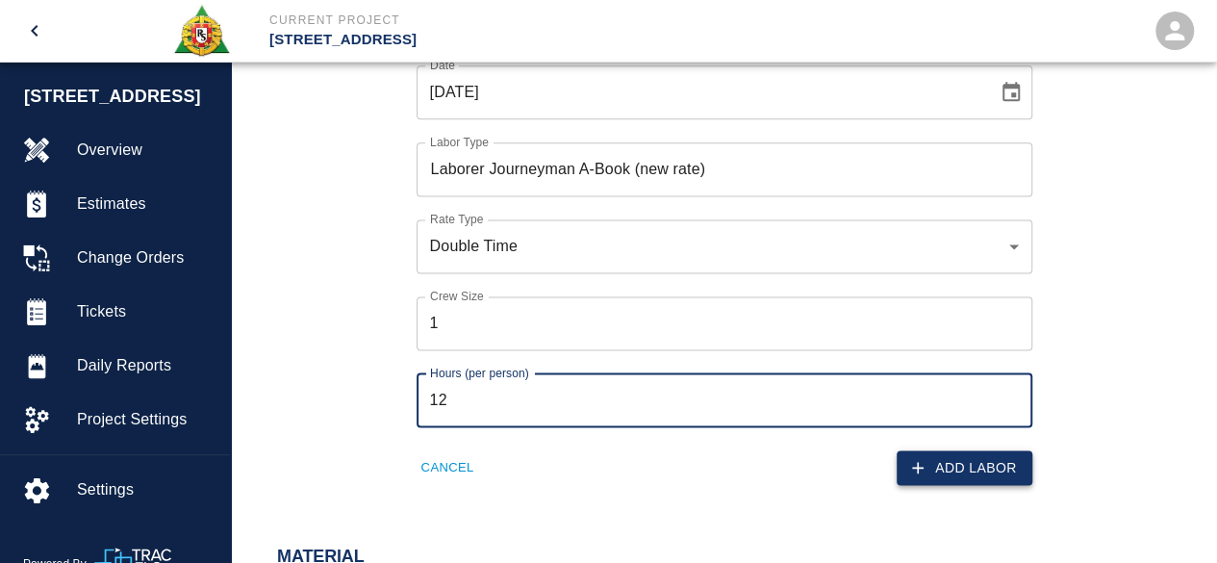
type input "12"
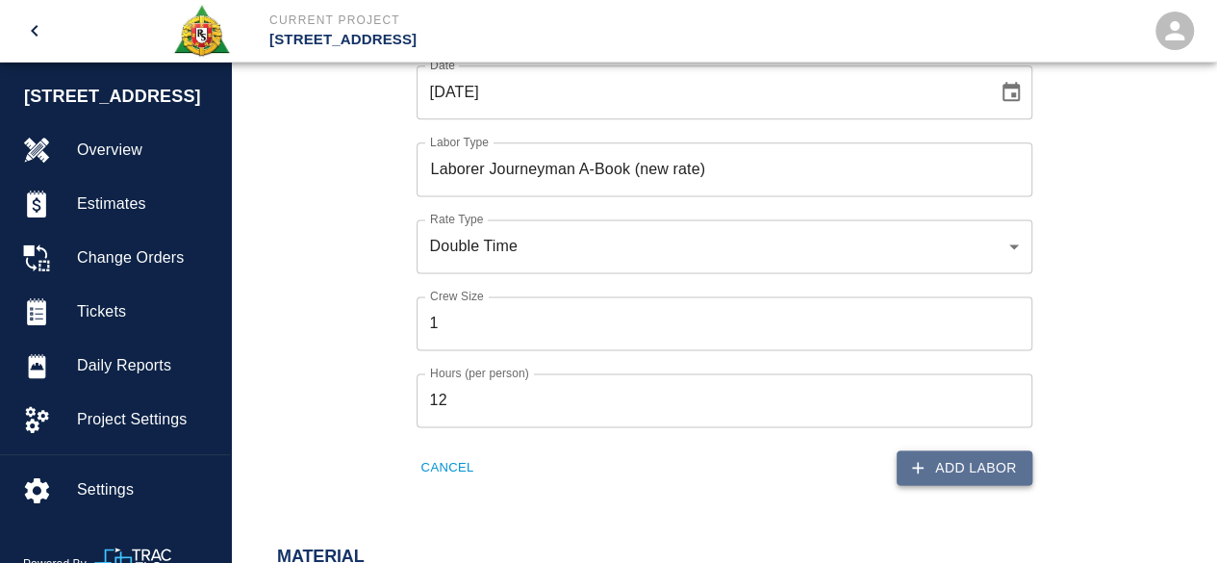
click at [1026, 471] on button "Add Labor" at bounding box center [965, 468] width 136 height 36
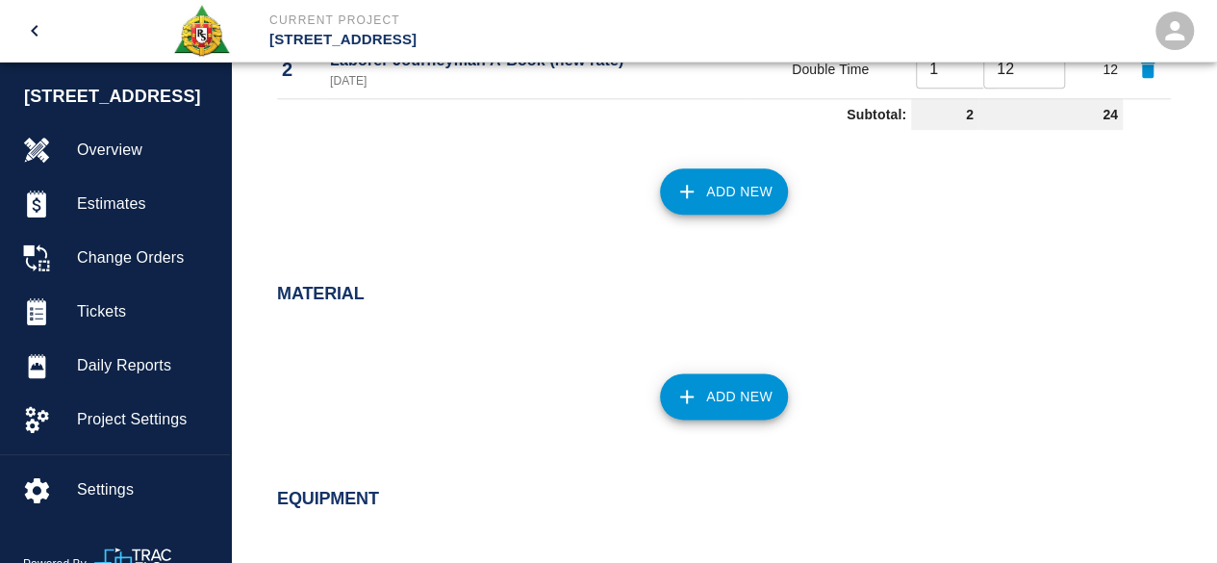
scroll to position [1049, 0]
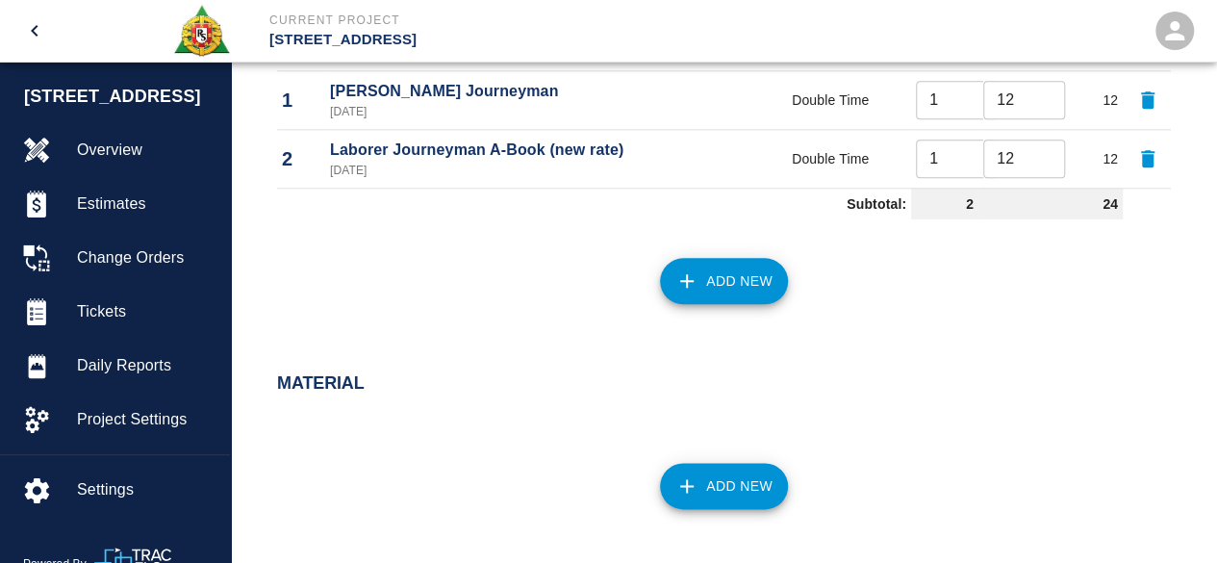
click at [721, 265] on button "Add New" at bounding box center [724, 281] width 128 height 46
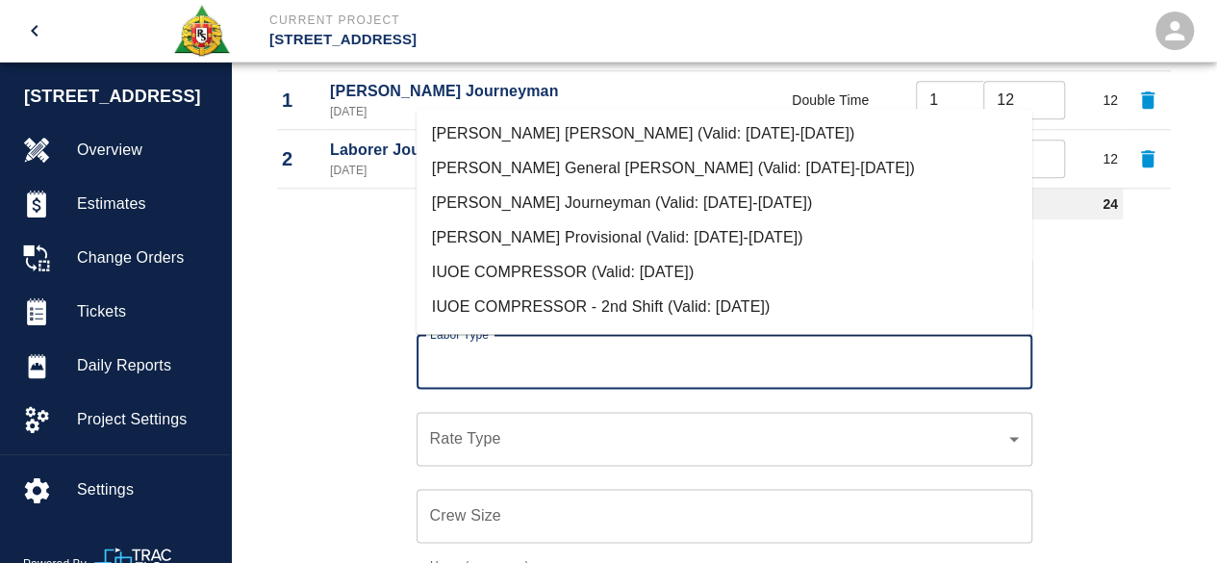
click at [500, 344] on input "Labor Type" at bounding box center [724, 362] width 599 height 37
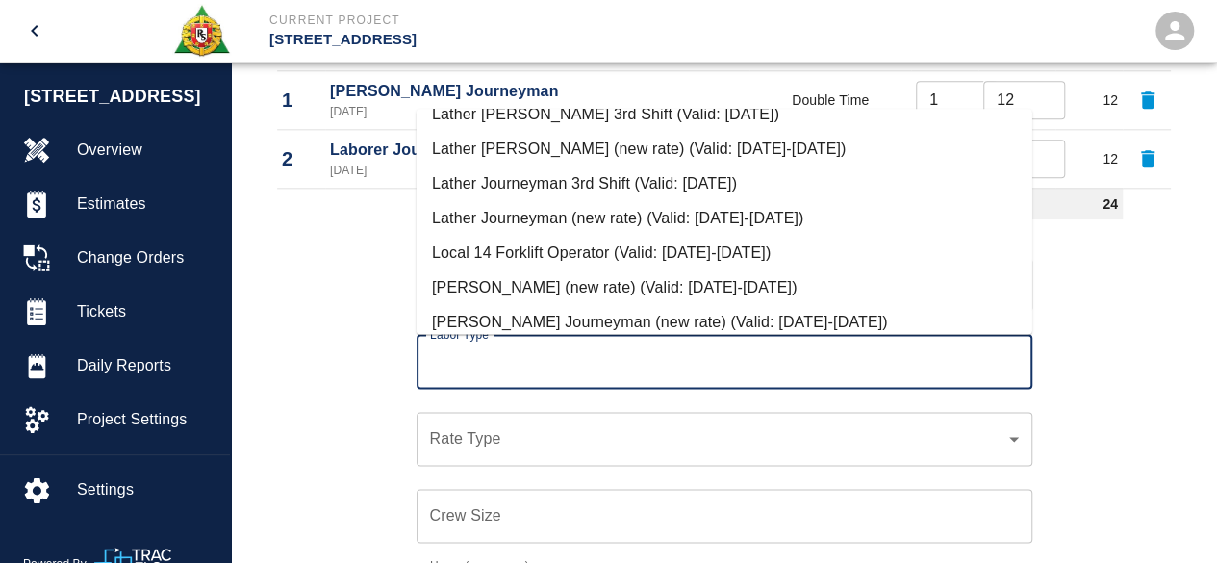
scroll to position [866, 0]
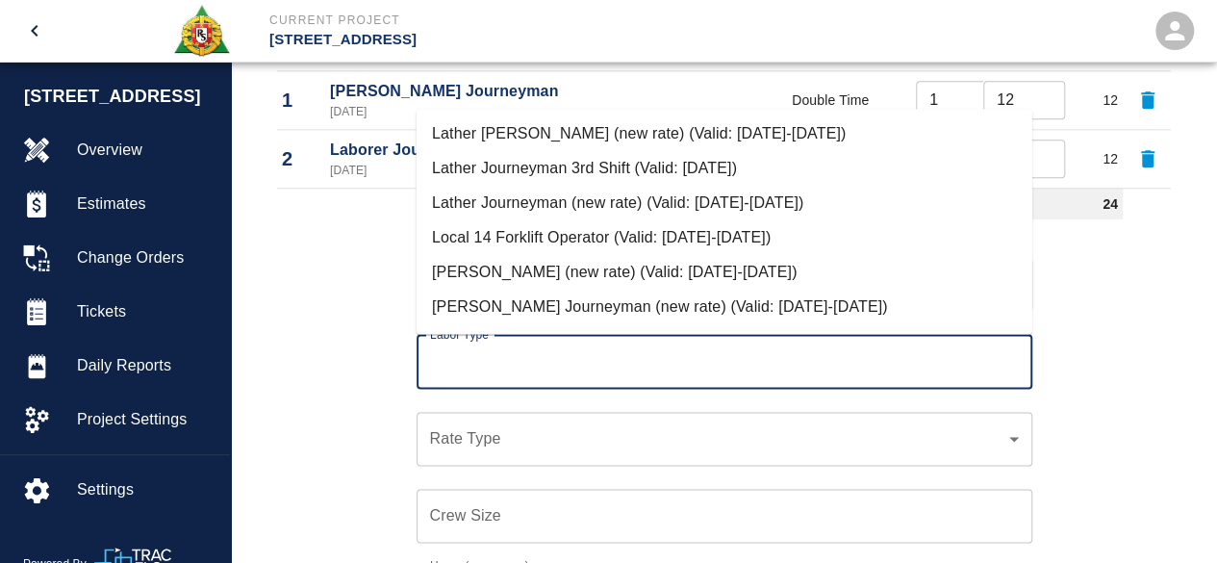
click at [524, 277] on li "[PERSON_NAME] (new rate) (Valid: [DATE]-[DATE])" at bounding box center [725, 272] width 616 height 35
type input "[PERSON_NAME] (new rate)"
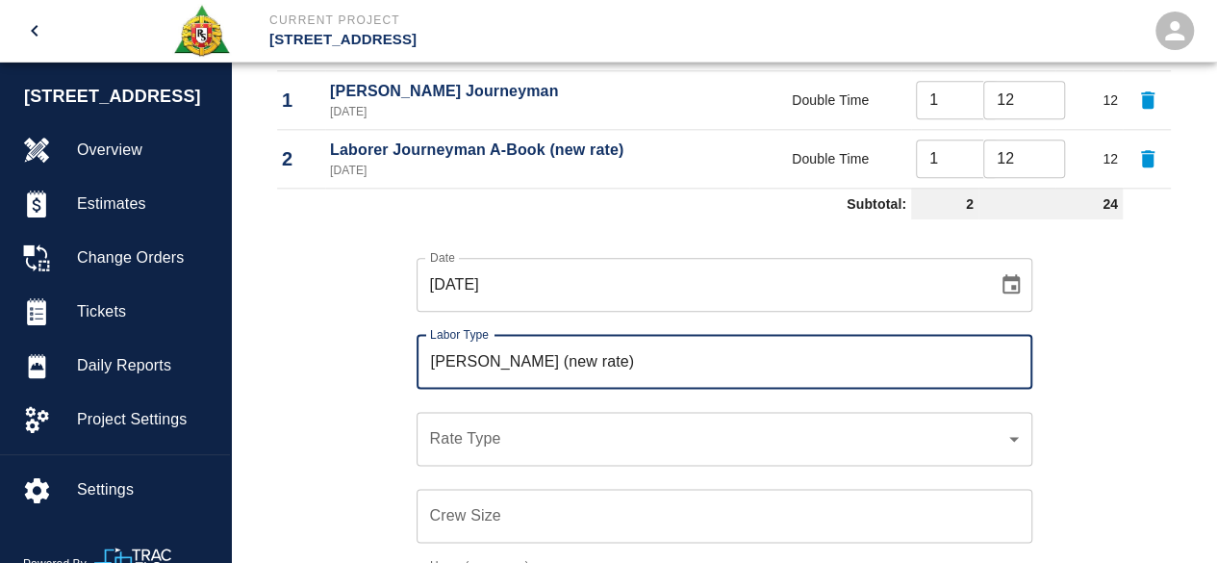
click at [475, 422] on div "​ Rate Type" at bounding box center [725, 439] width 616 height 54
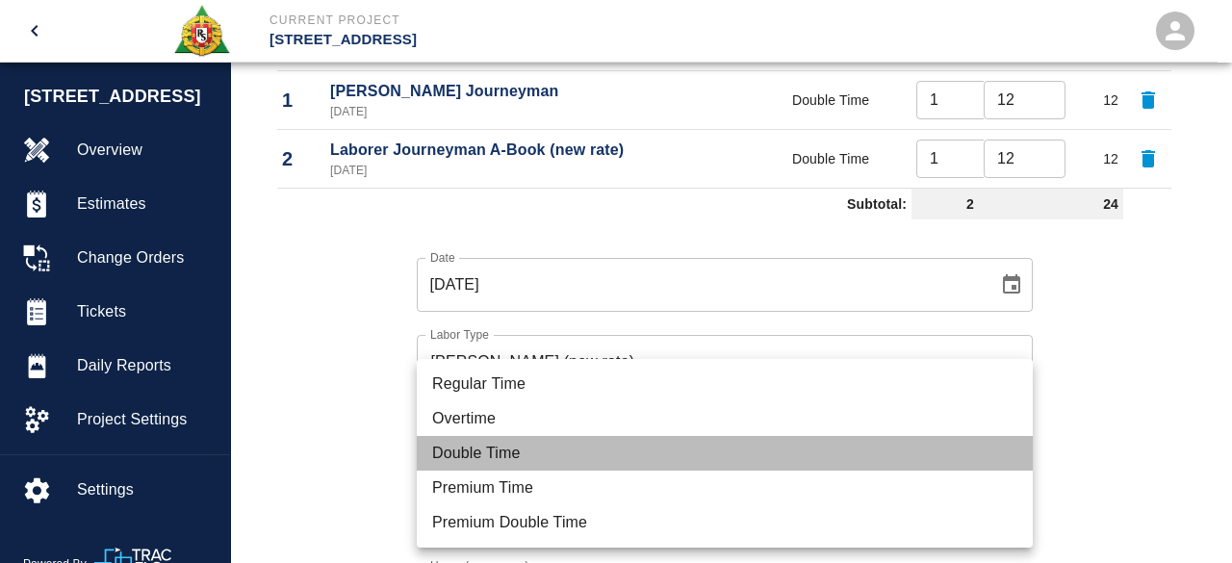
click at [471, 449] on li "Double Time" at bounding box center [725, 453] width 616 height 35
type input "rate_dt"
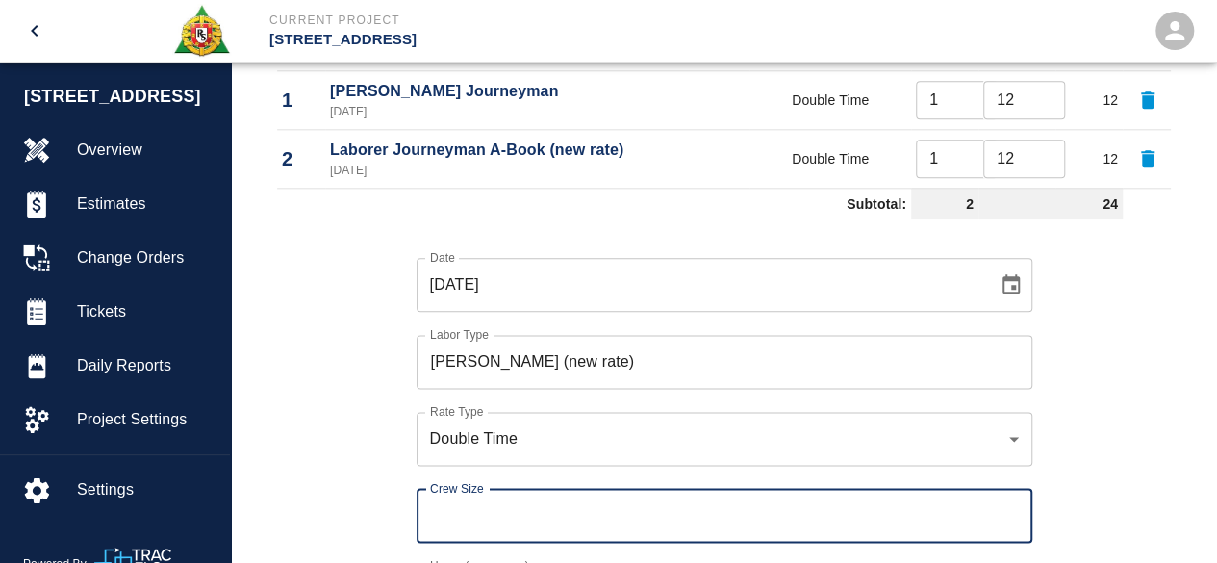
click at [446, 513] on input "Crew Size" at bounding box center [725, 516] width 616 height 54
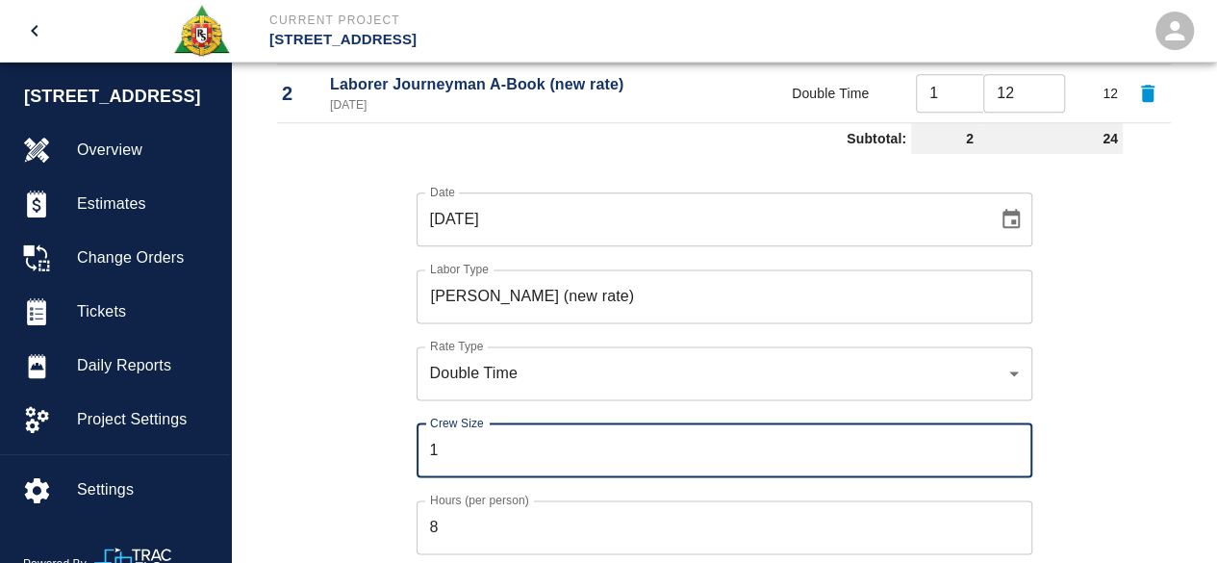
scroll to position [1145, 0]
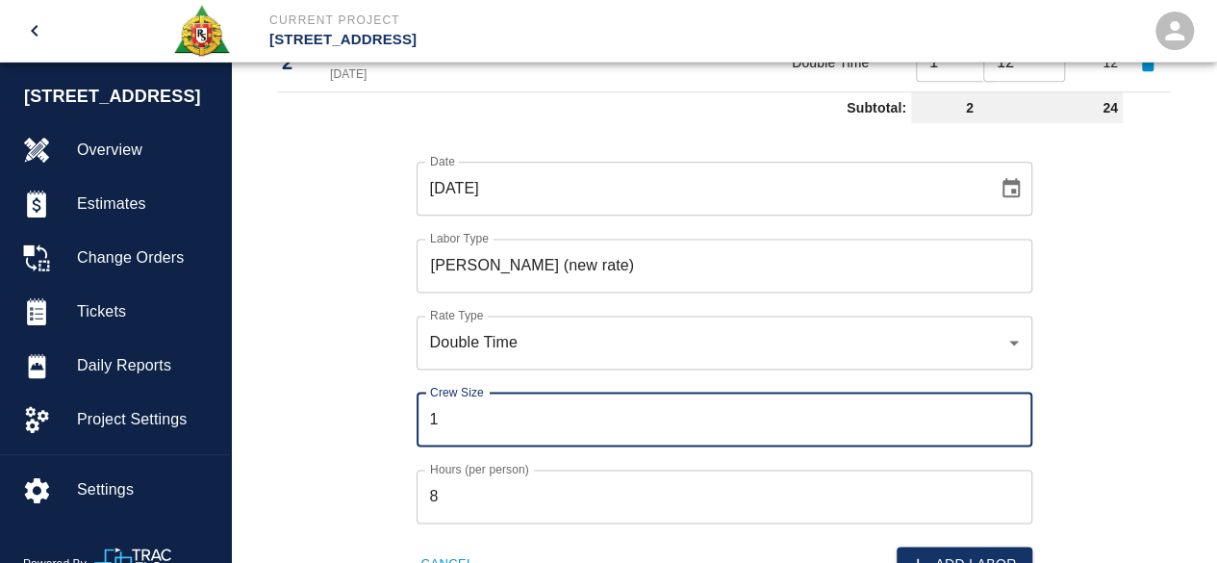
type input "1"
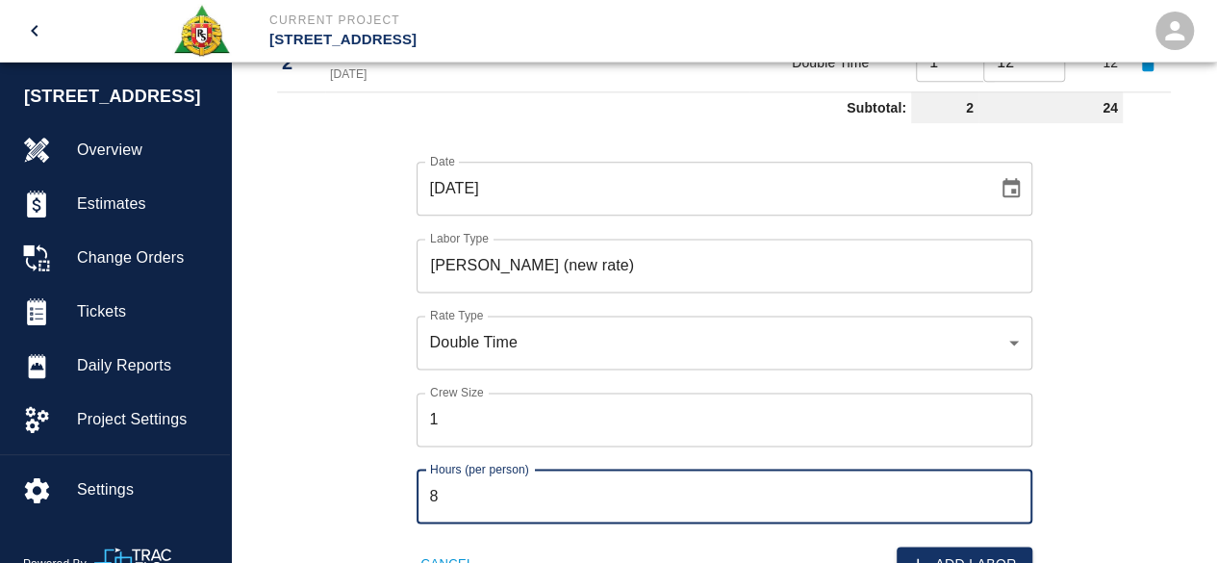
click at [450, 482] on input "8" at bounding box center [725, 497] width 616 height 54
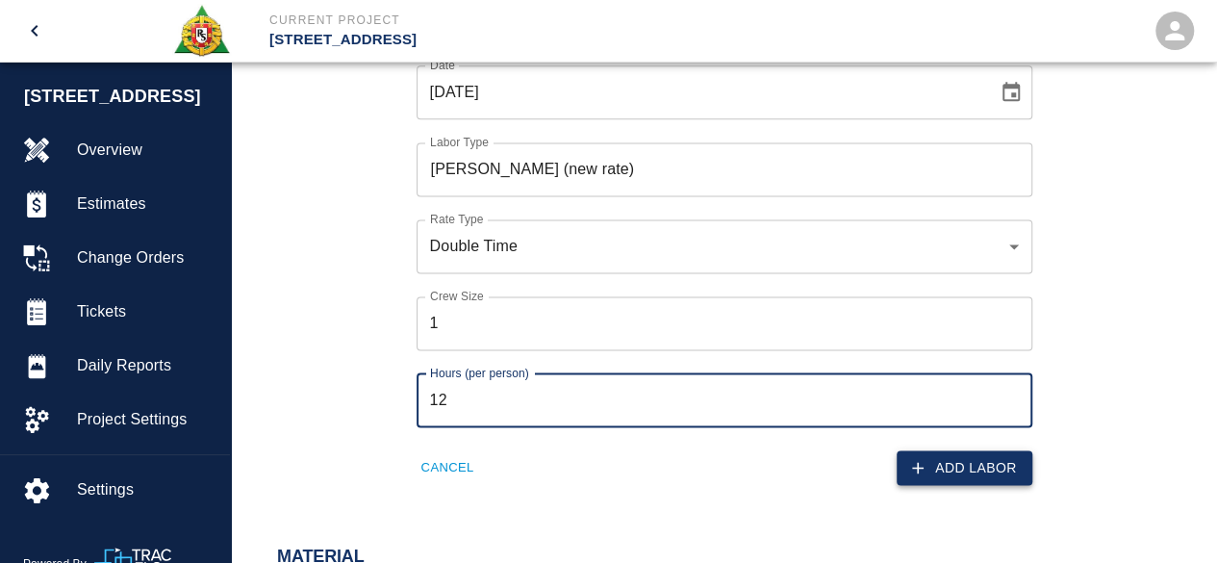
type input "12"
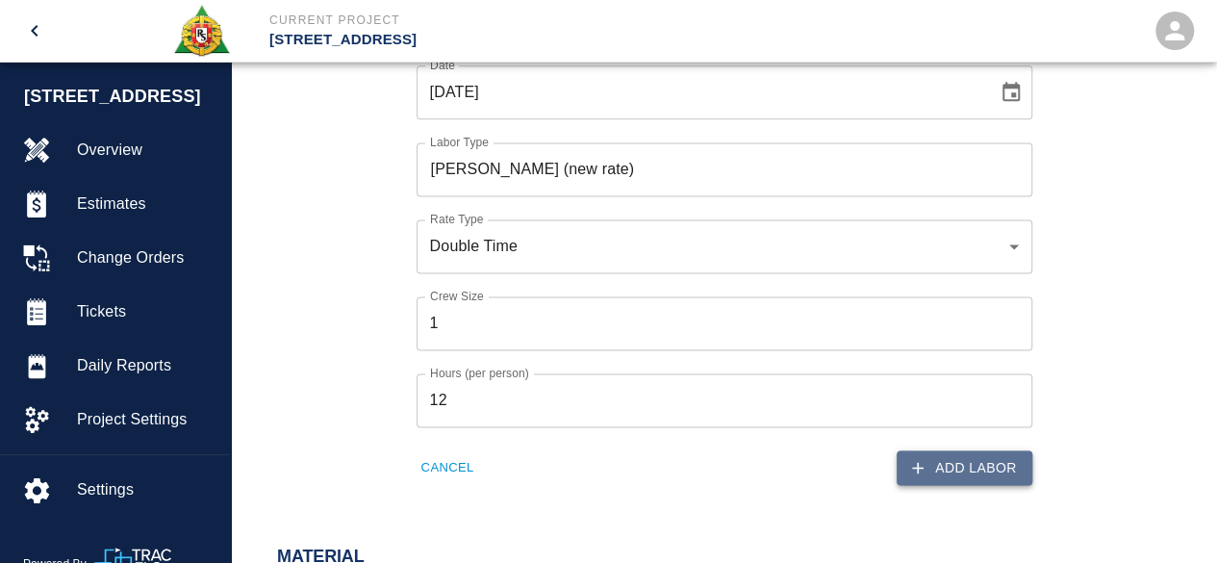
click at [991, 473] on button "Add Labor" at bounding box center [965, 468] width 136 height 36
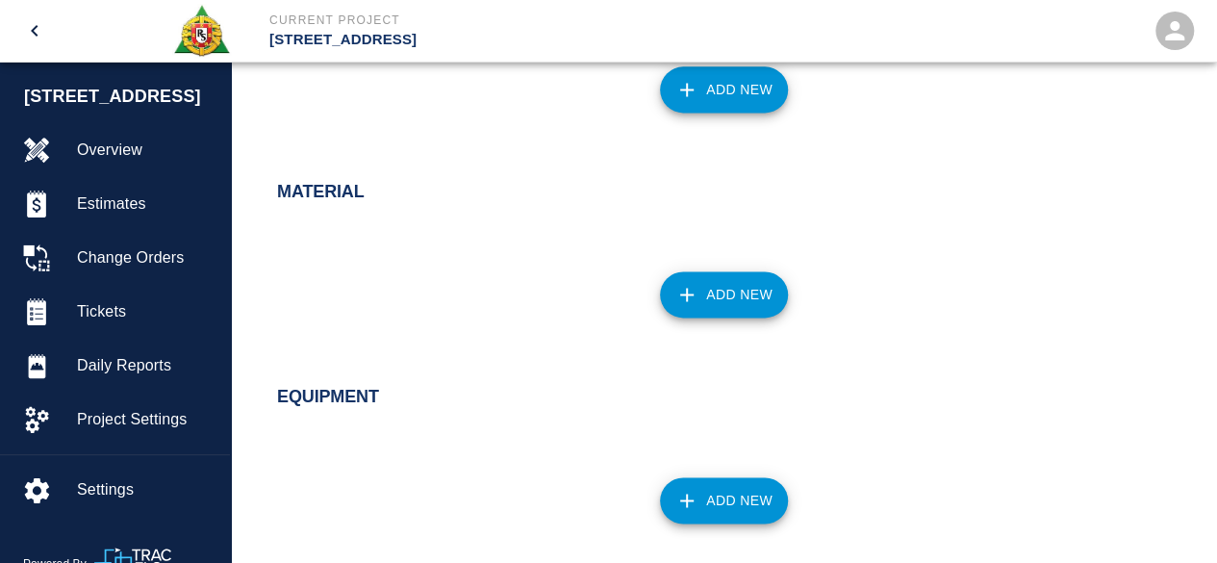
scroll to position [1107, 0]
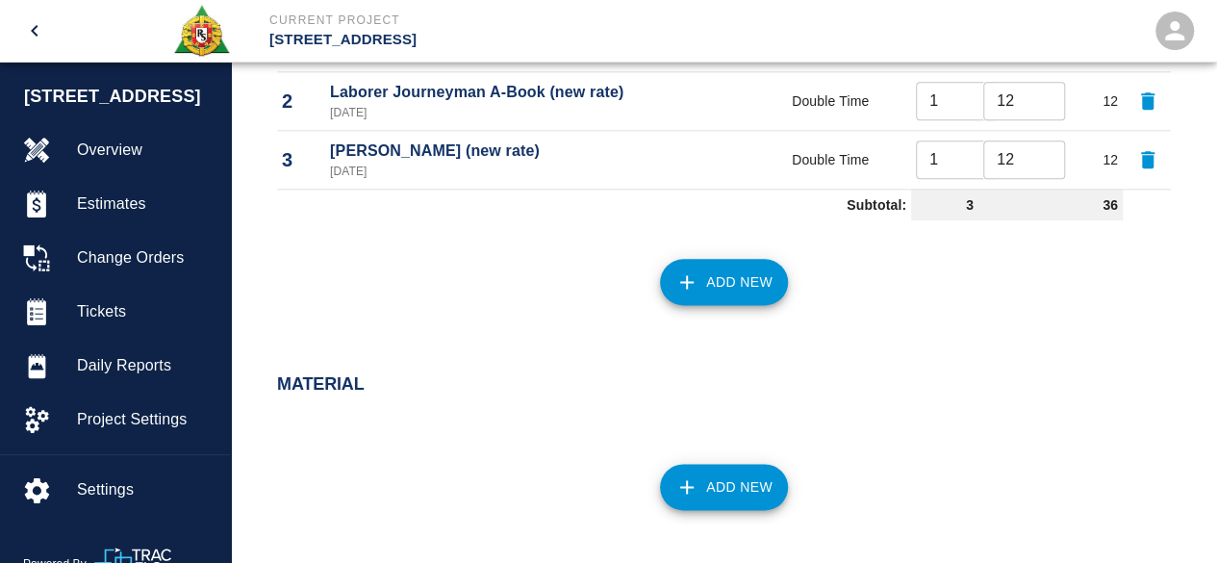
click at [718, 276] on button "Add New" at bounding box center [724, 282] width 128 height 46
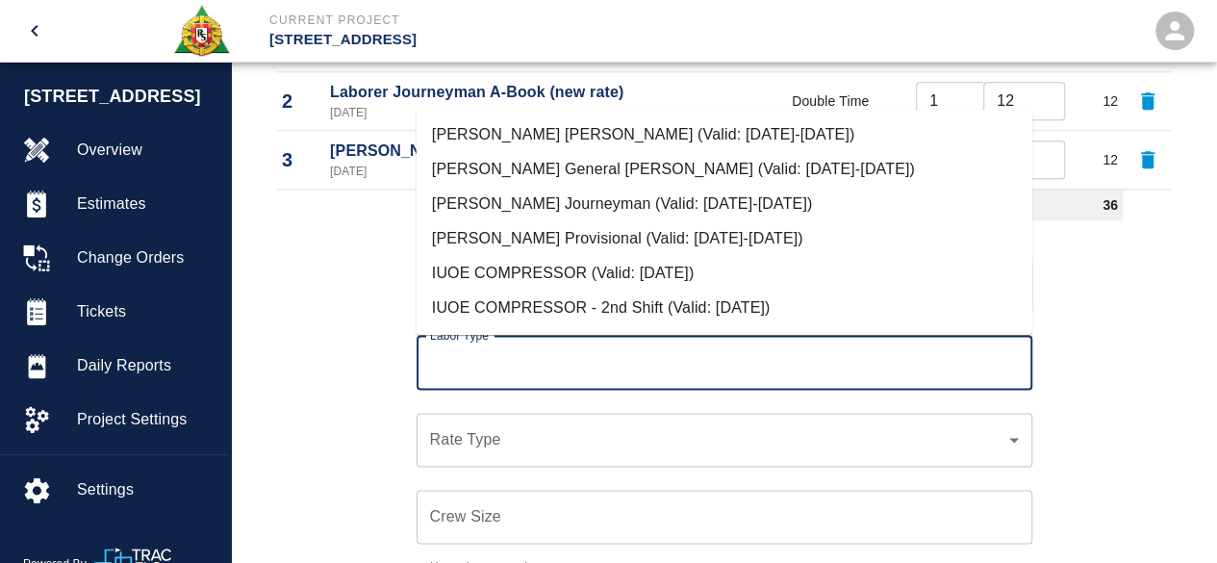
click at [494, 370] on input "Labor Type" at bounding box center [724, 362] width 599 height 37
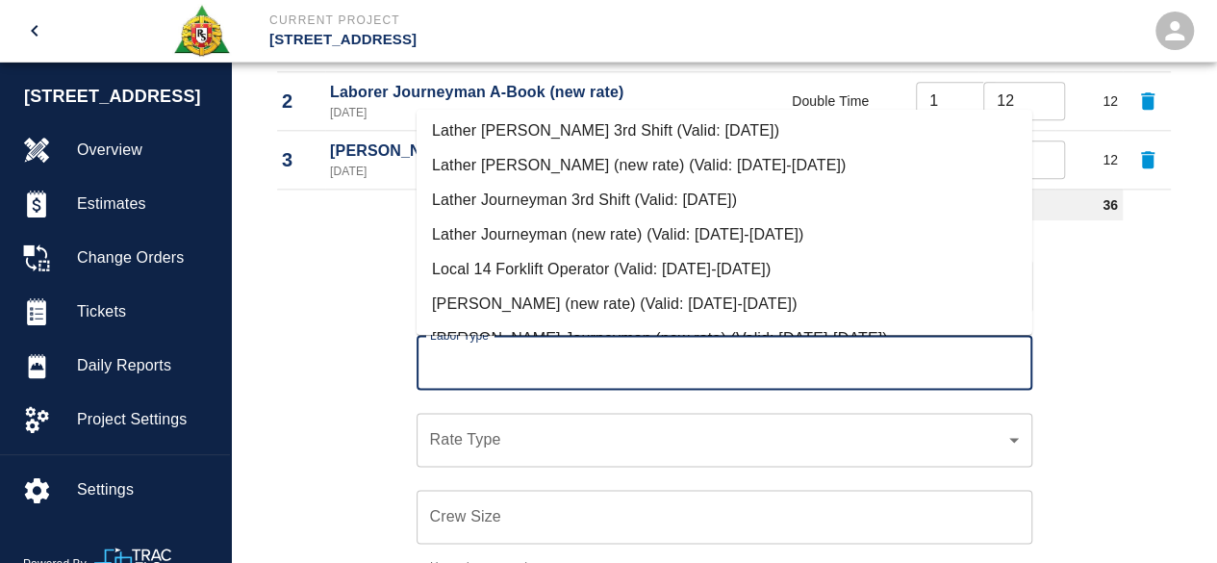
scroll to position [866, 0]
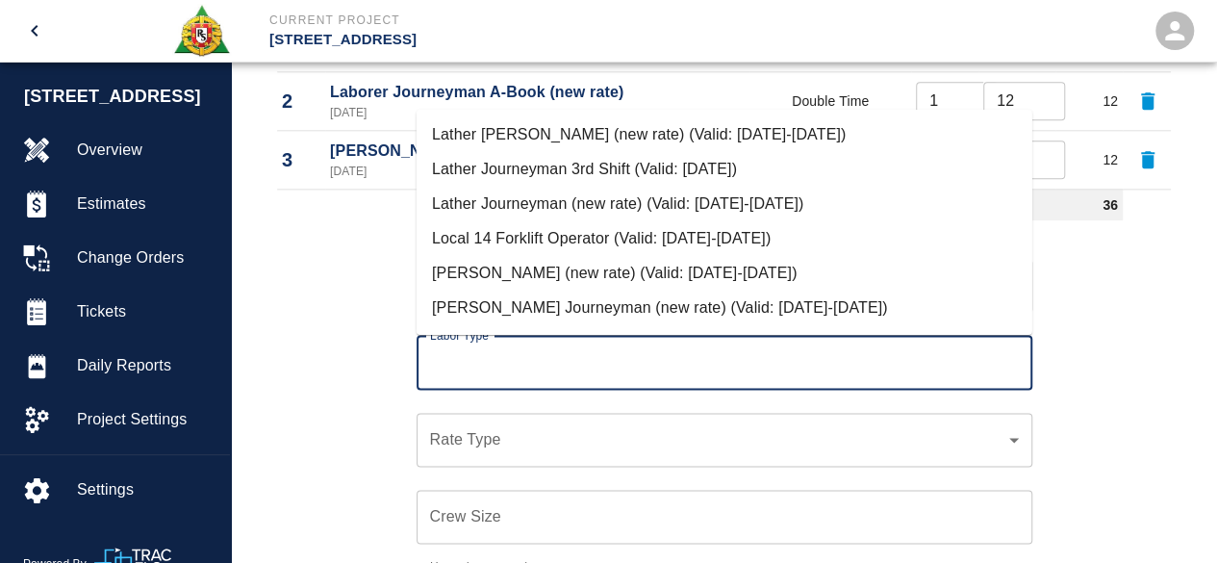
click at [513, 305] on li "[PERSON_NAME] Journeyman (new rate) (Valid: [DATE]-[DATE])" at bounding box center [725, 308] width 616 height 35
type input "[PERSON_NAME] Journeyman (new rate)"
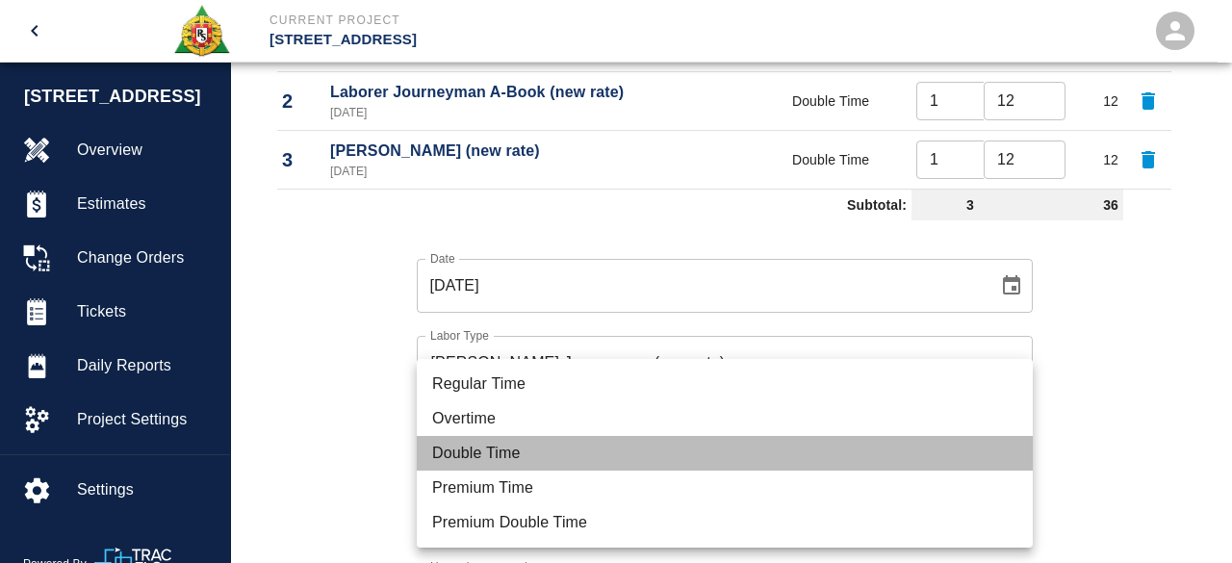
click at [470, 457] on li "Double Time" at bounding box center [725, 453] width 616 height 35
type input "rate_dt"
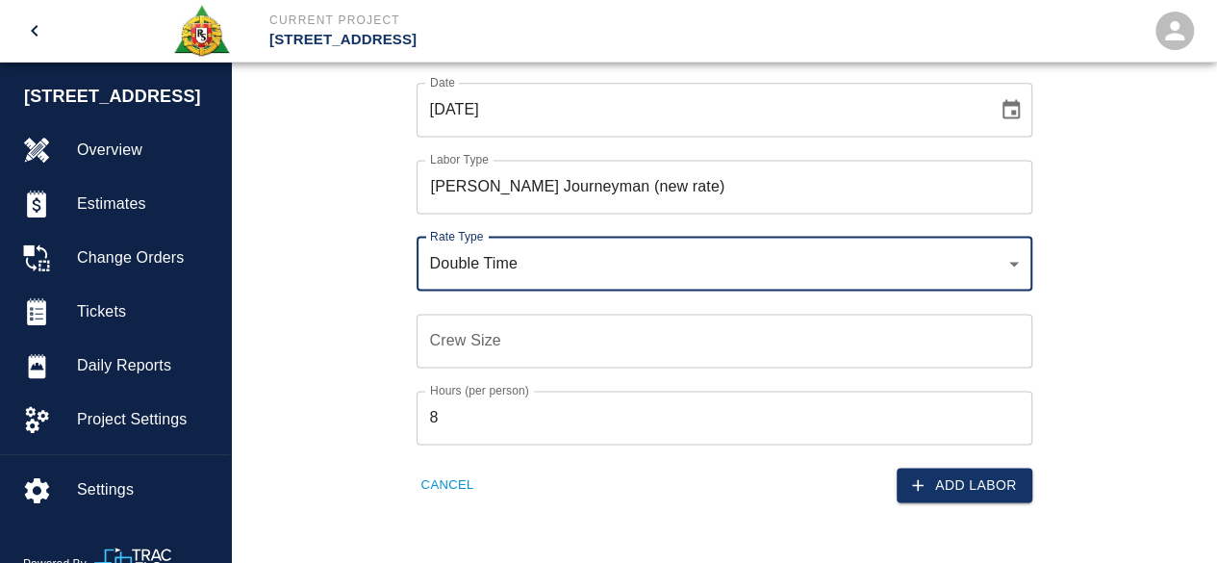
scroll to position [1299, 0]
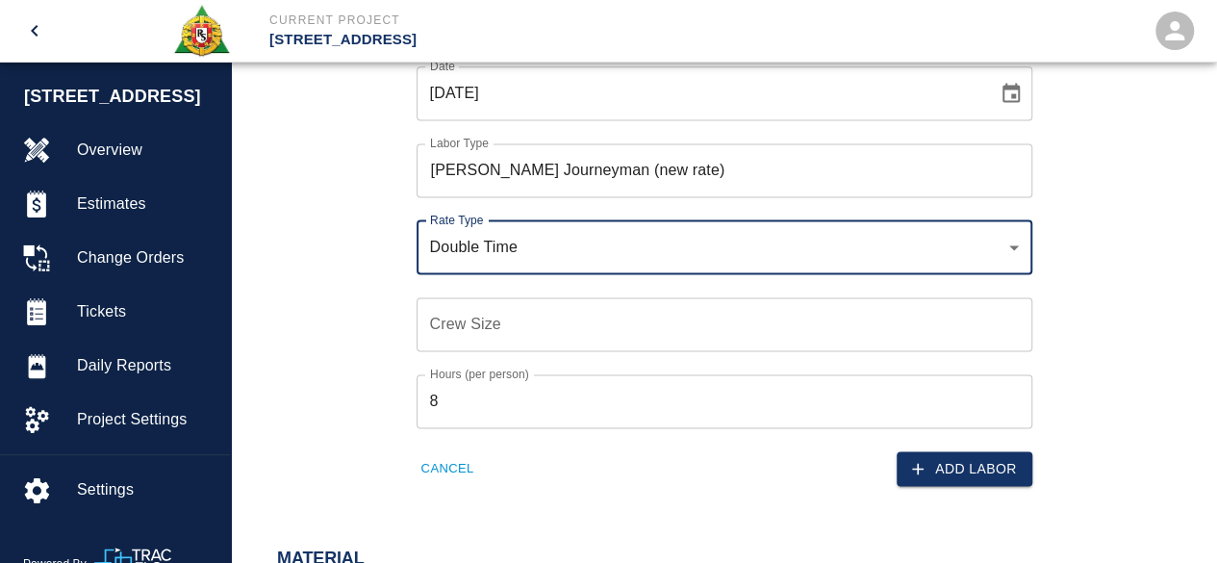
click at [423, 317] on input "Crew Size" at bounding box center [725, 324] width 616 height 54
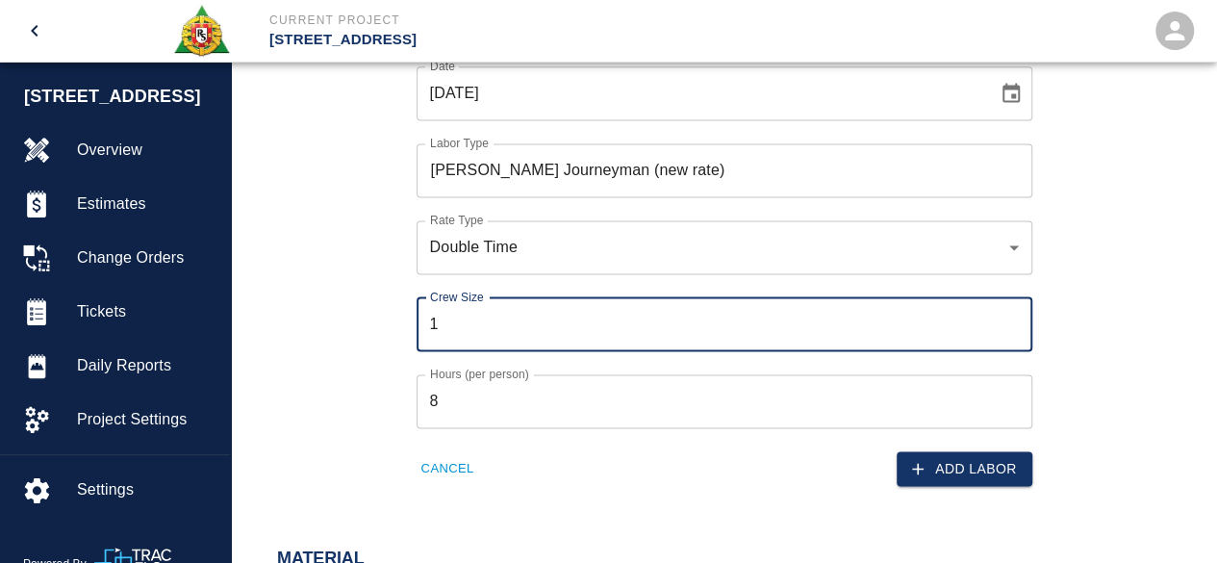
type input "1"
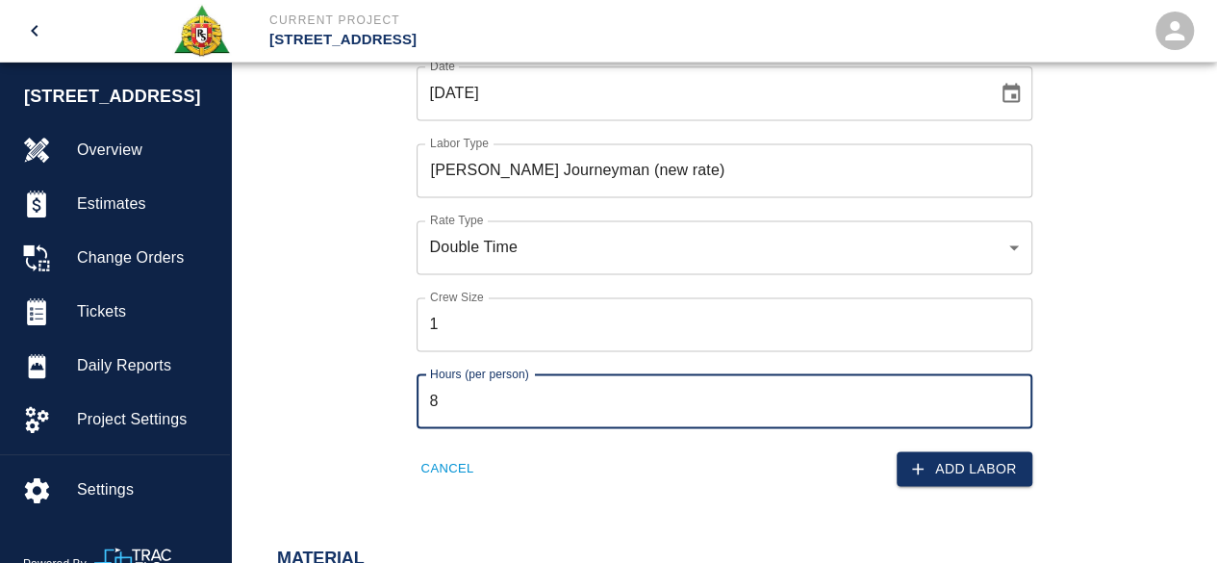
click at [452, 394] on input "8" at bounding box center [725, 401] width 616 height 54
type input "12"
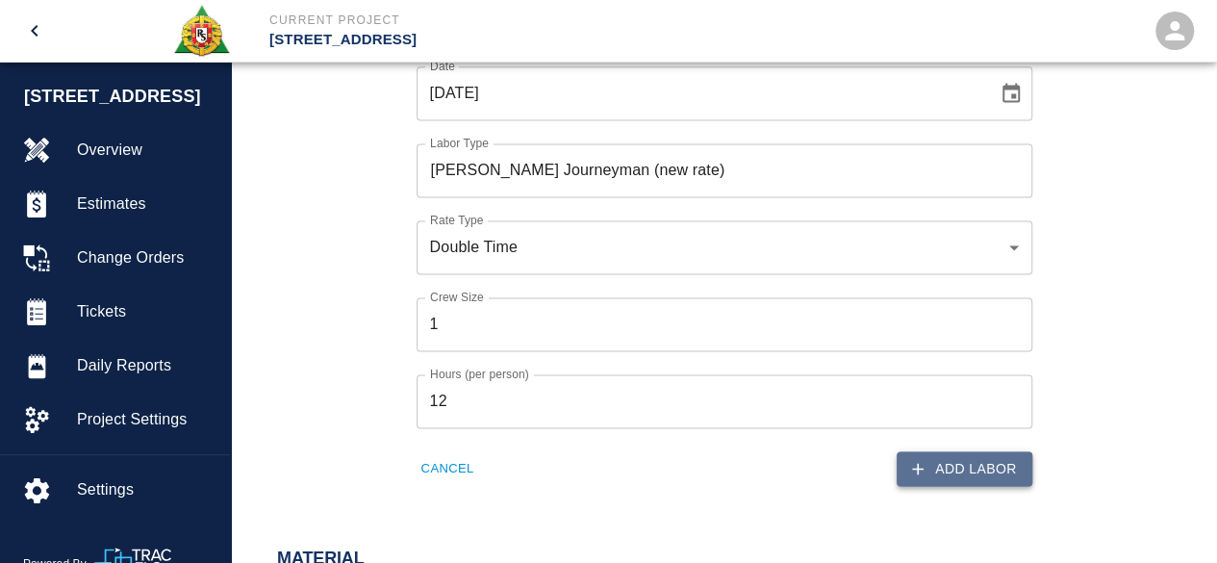
click at [967, 467] on button "Add Labor" at bounding box center [965, 469] width 136 height 36
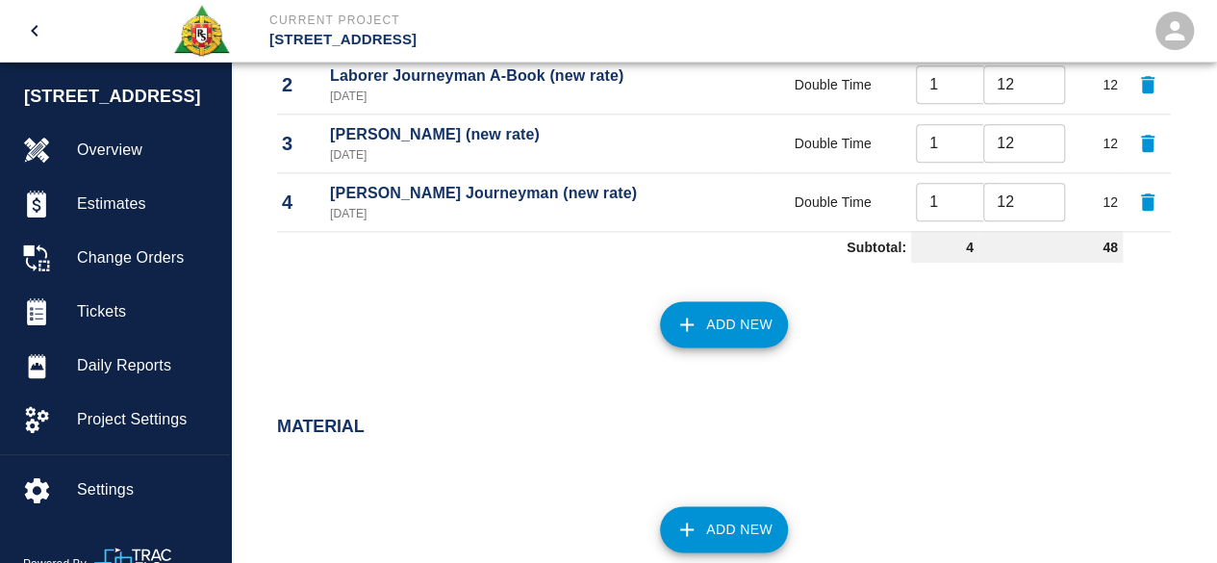
scroll to position [1262, 0]
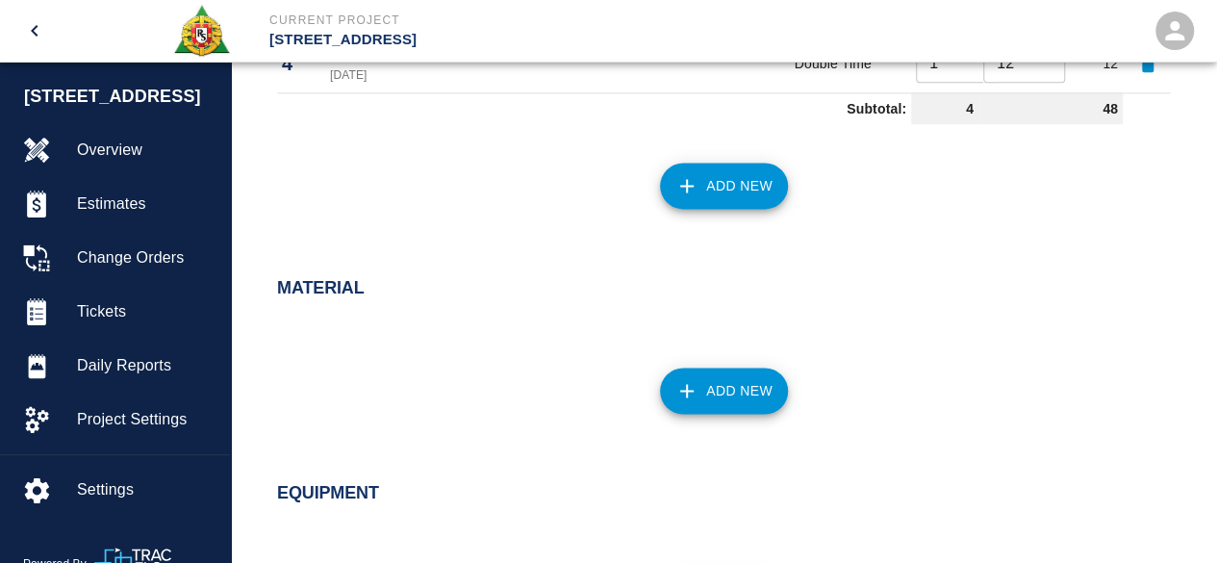
click at [749, 385] on button "Add New" at bounding box center [724, 391] width 128 height 46
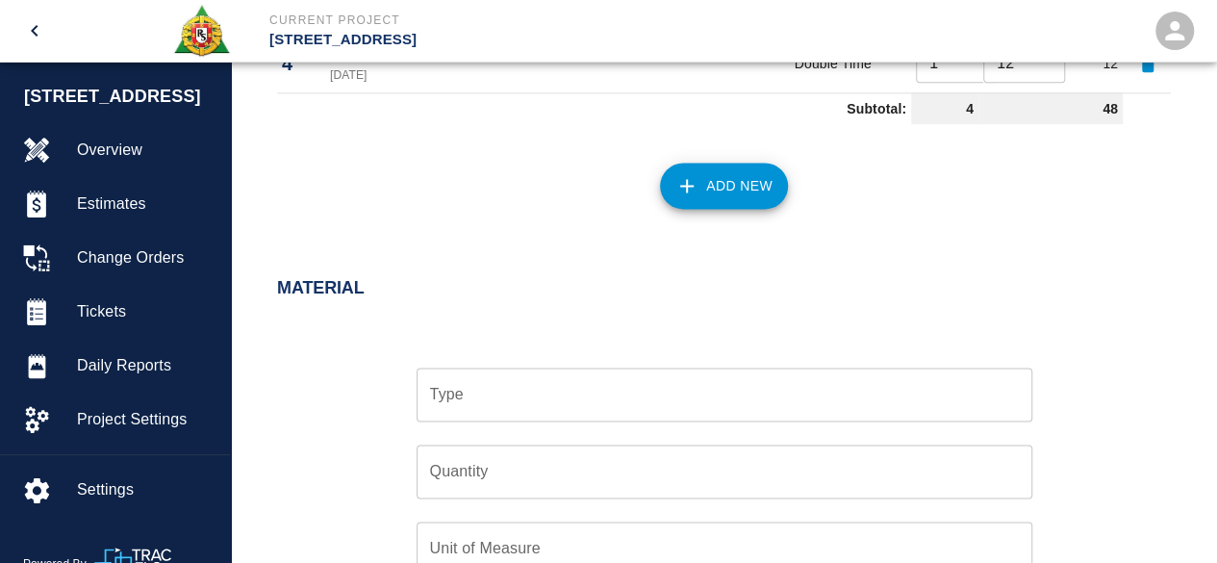
click at [487, 402] on input "Type" at bounding box center [724, 394] width 599 height 37
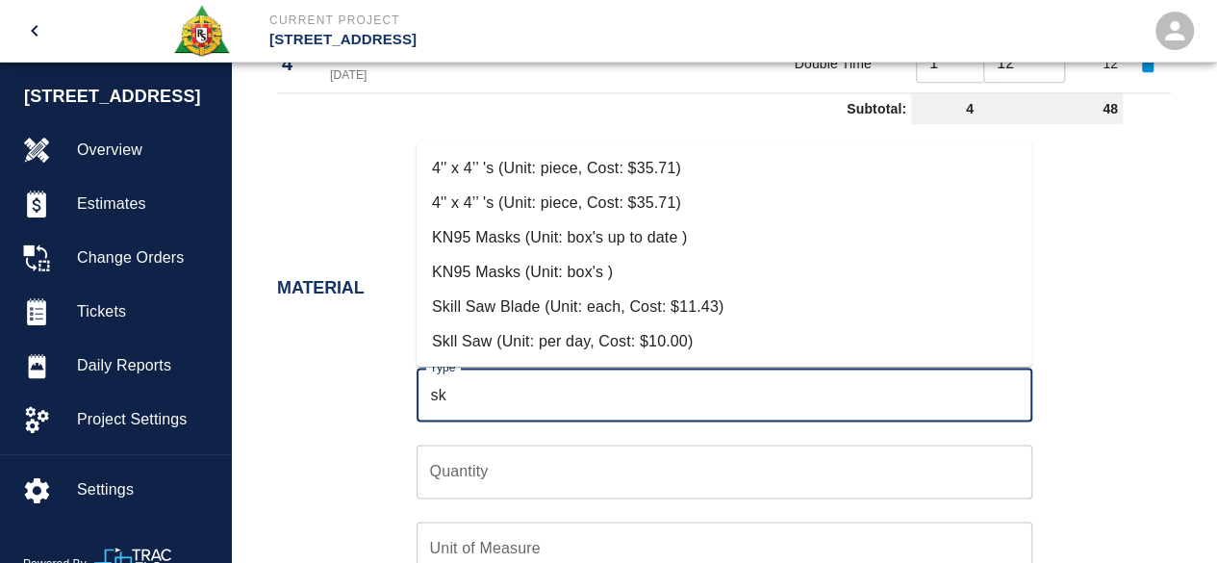
scroll to position [0, 0]
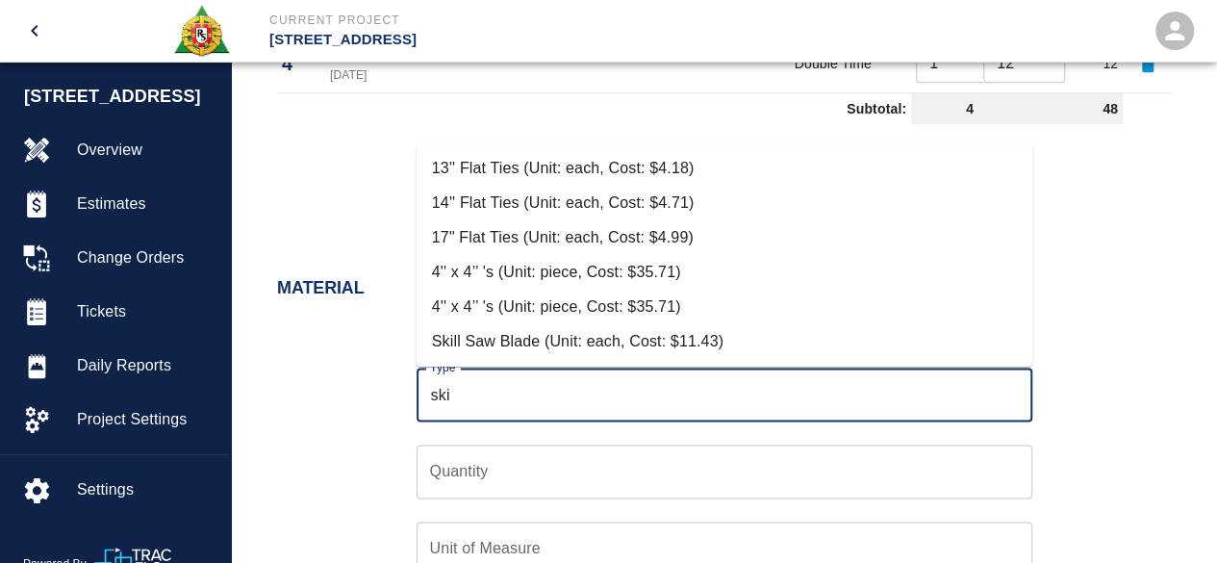
click at [672, 332] on li "Skill Saw Blade (Unit: each, Cost: $11.43)" at bounding box center [725, 341] width 616 height 35
type input "Skill Saw Blade (Unit: each, Cost: $11.43)"
type input "each"
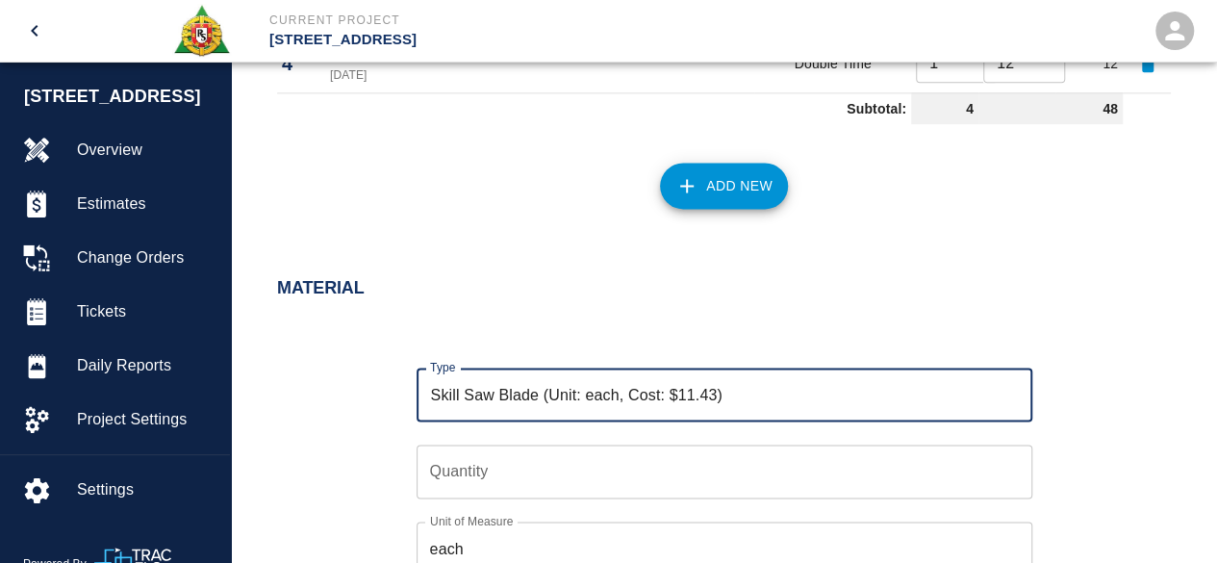
type input "Skill Saw Blade (Unit: each, Cost: $11.43)"
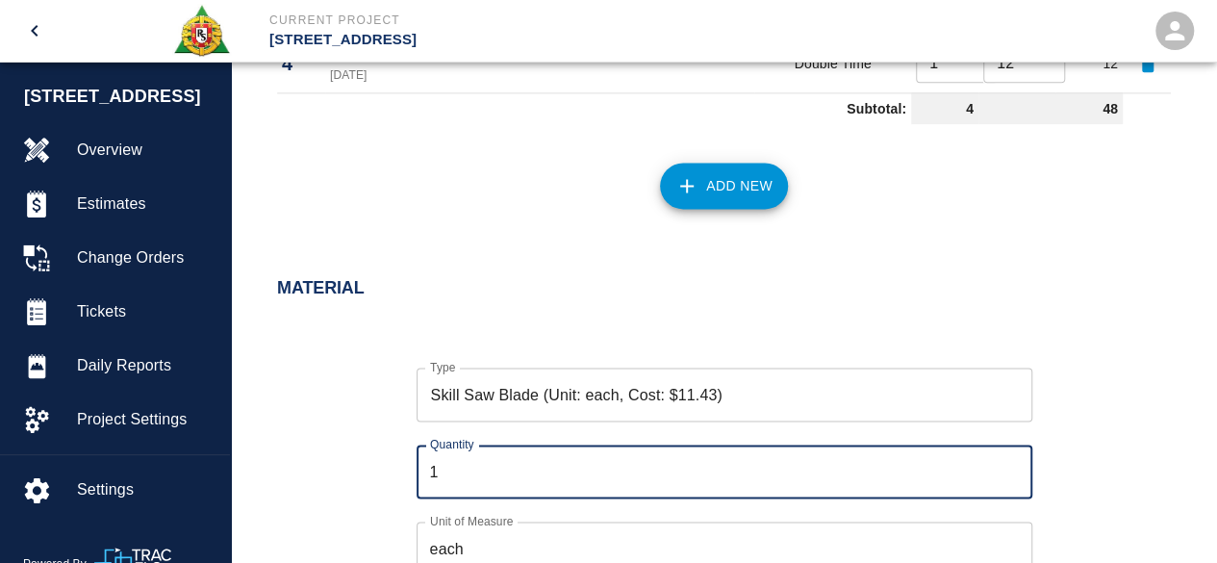
type input "1"
click at [1009, 465] on input "1" at bounding box center [725, 472] width 616 height 54
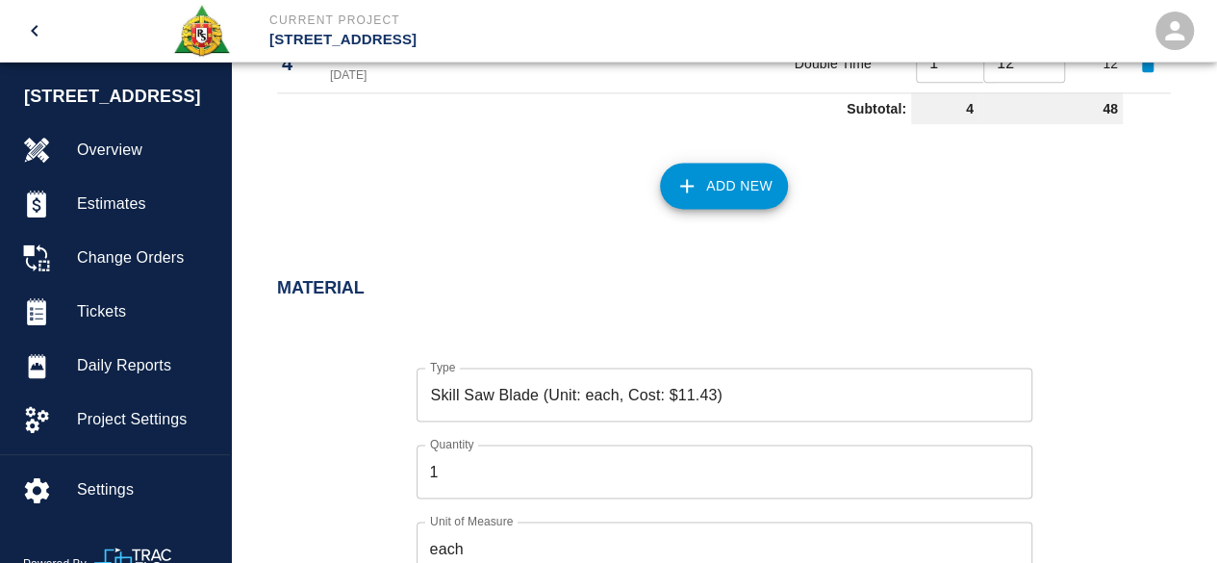
click at [1099, 436] on div "Type Skill Saw Blade (Unit: each, Cost: $11.43) Type Quantity 1 Quantity Unit o…" at bounding box center [712, 485] width 917 height 297
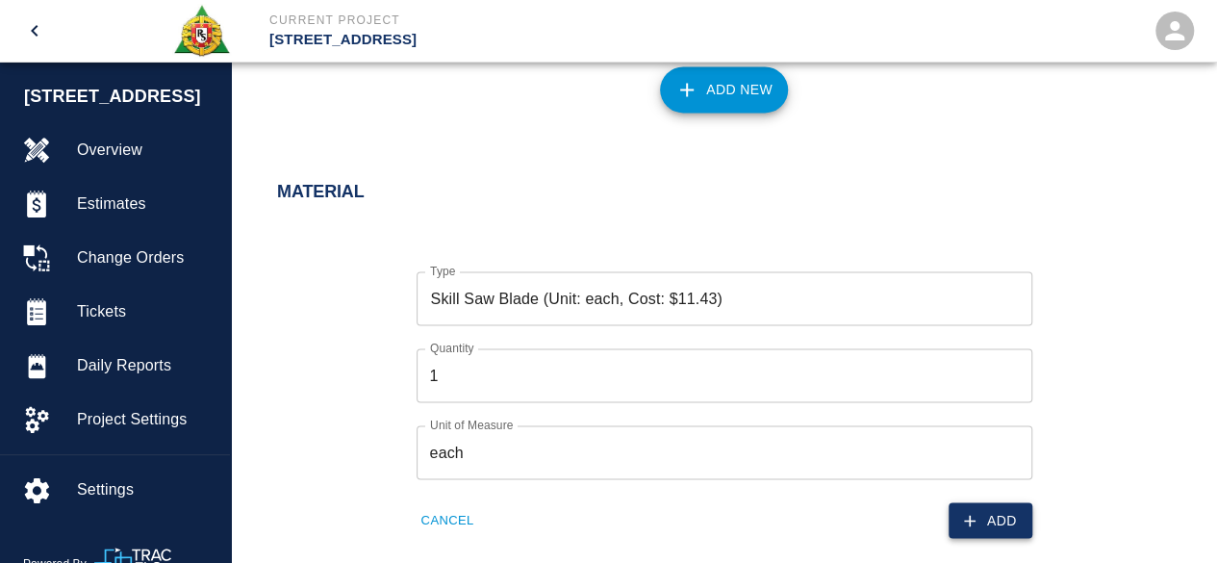
click at [975, 507] on button "Add" at bounding box center [991, 520] width 84 height 36
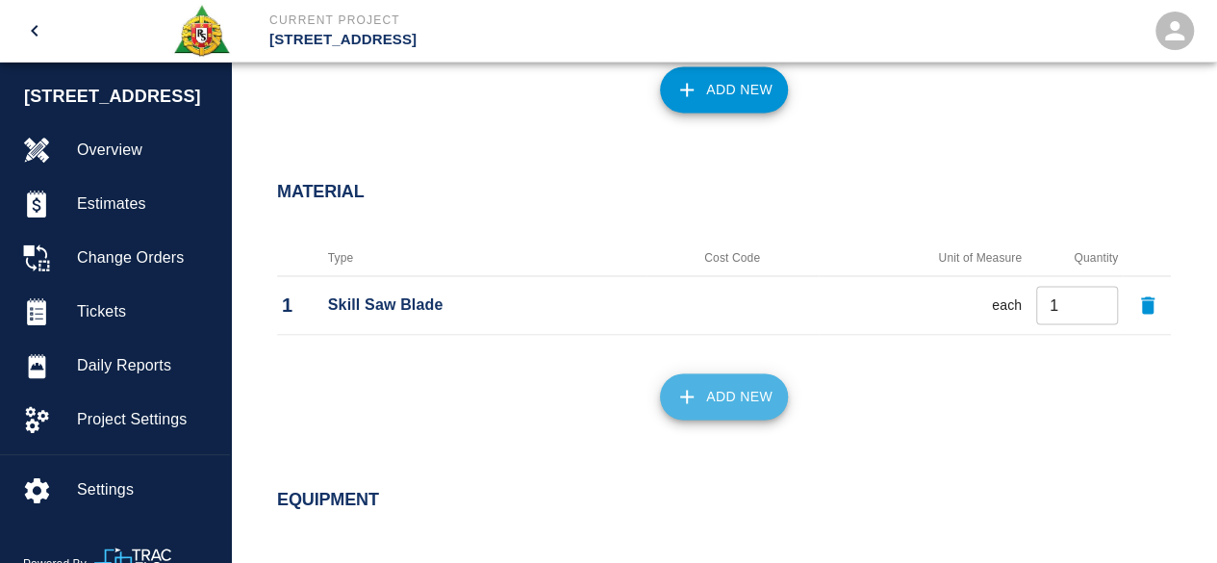
click at [708, 398] on button "Add New" at bounding box center [724, 396] width 128 height 46
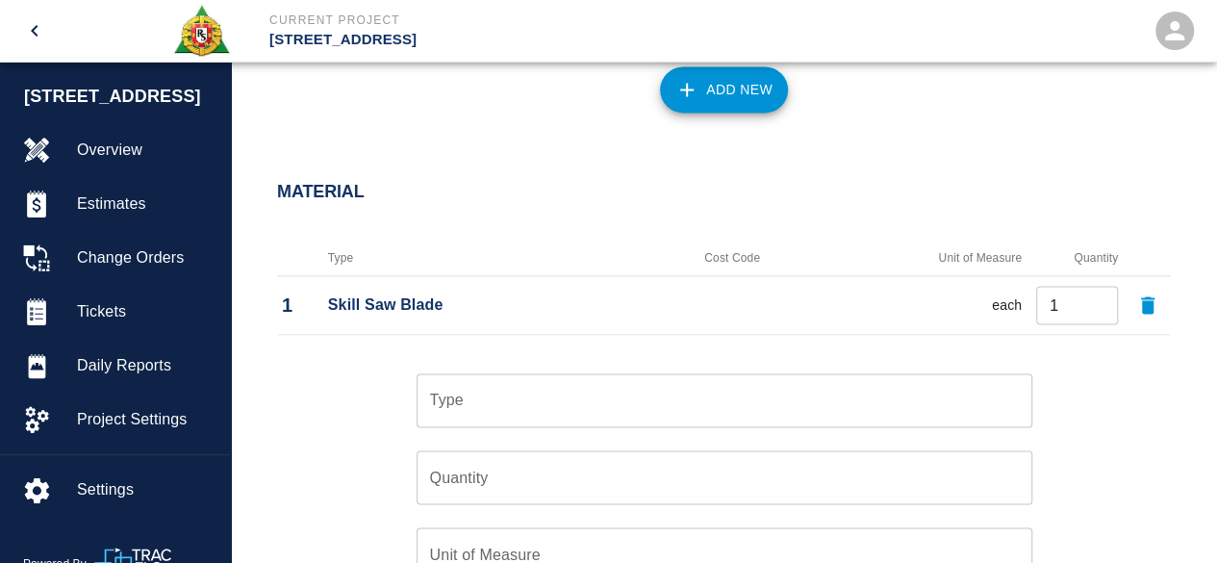
click at [459, 387] on input "Type" at bounding box center [724, 400] width 599 height 37
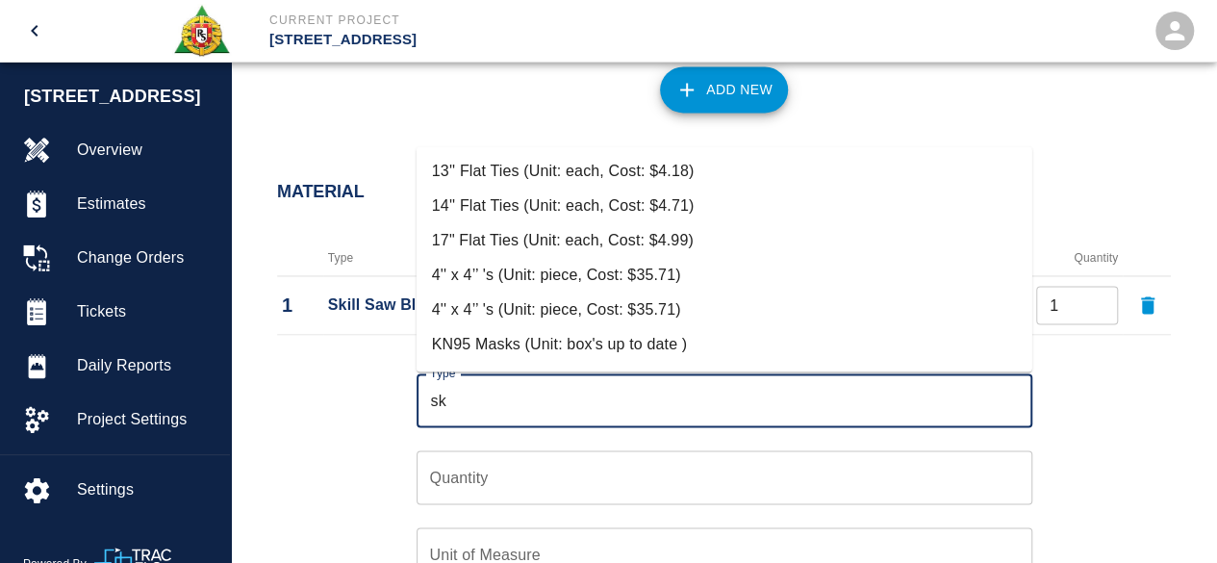
scroll to position [102, 0]
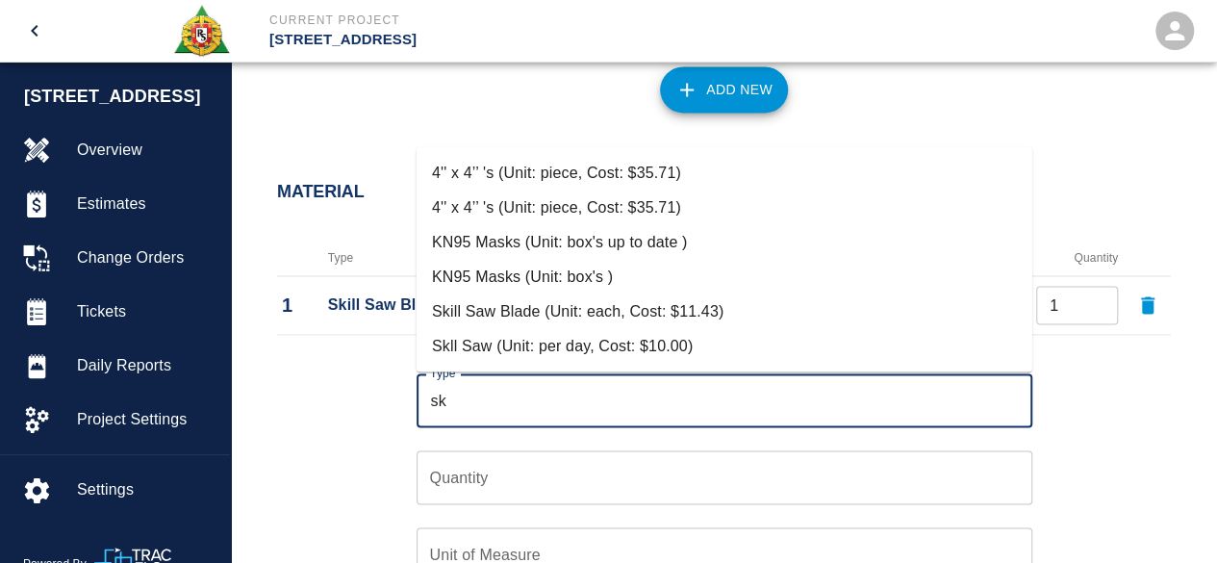
click at [624, 346] on li "Skll Saw (Unit: per day, Cost: $10.00)" at bounding box center [725, 346] width 616 height 35
type input "Skll Saw (Unit: per day, Cost: $10.00)"
type input "per day"
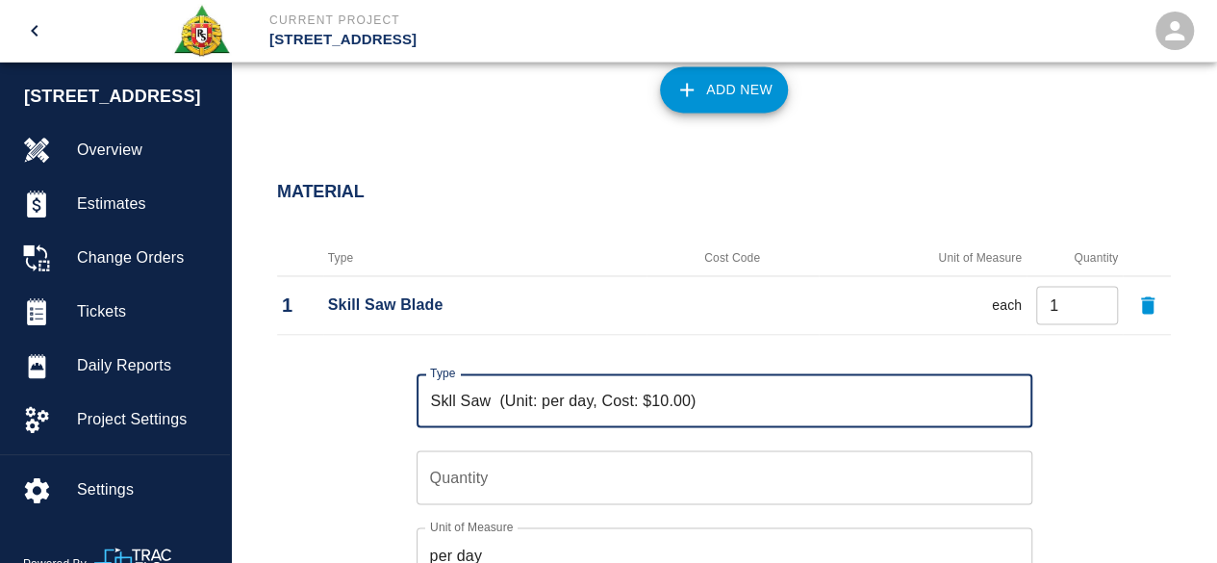
type input "Skll Saw (Unit: per day, Cost: $10.00)"
type input "1"
click at [1010, 466] on input "1" at bounding box center [725, 477] width 616 height 54
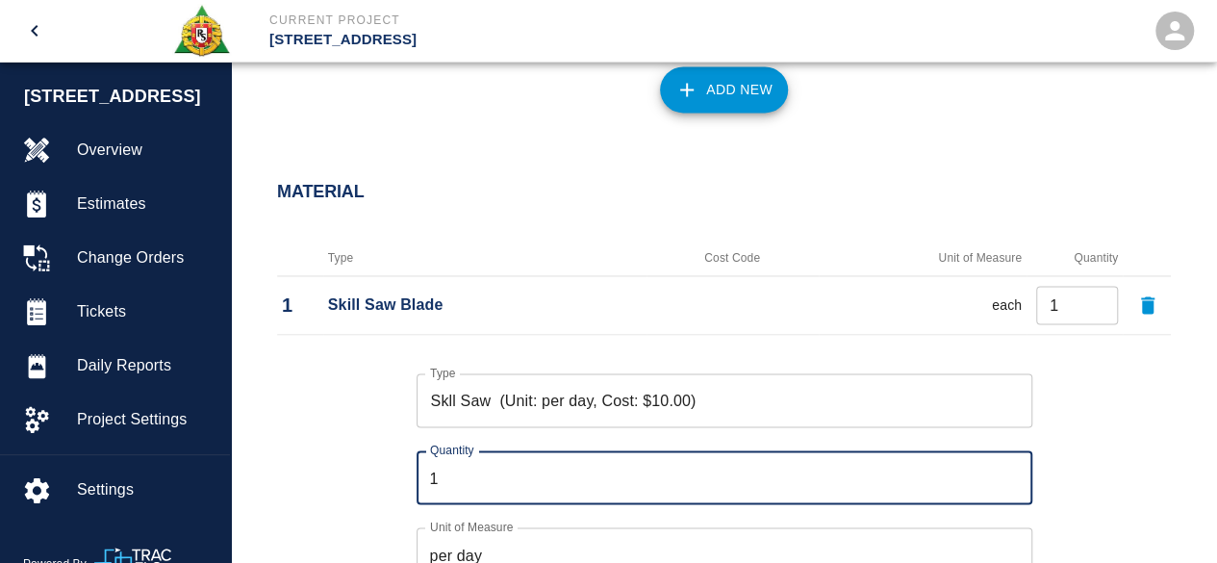
click at [1079, 447] on div "Type Skll Saw (Unit: per day, Cost: $10.00) Type Quantity 1 Quantity Unit of Me…" at bounding box center [712, 491] width 917 height 297
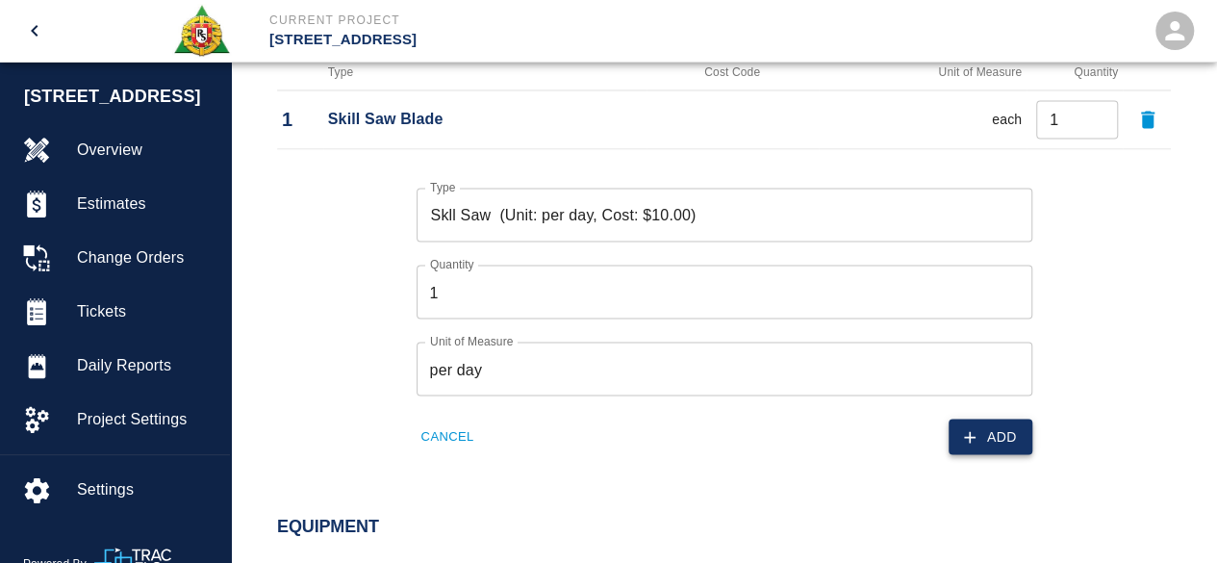
scroll to position [1550, 0]
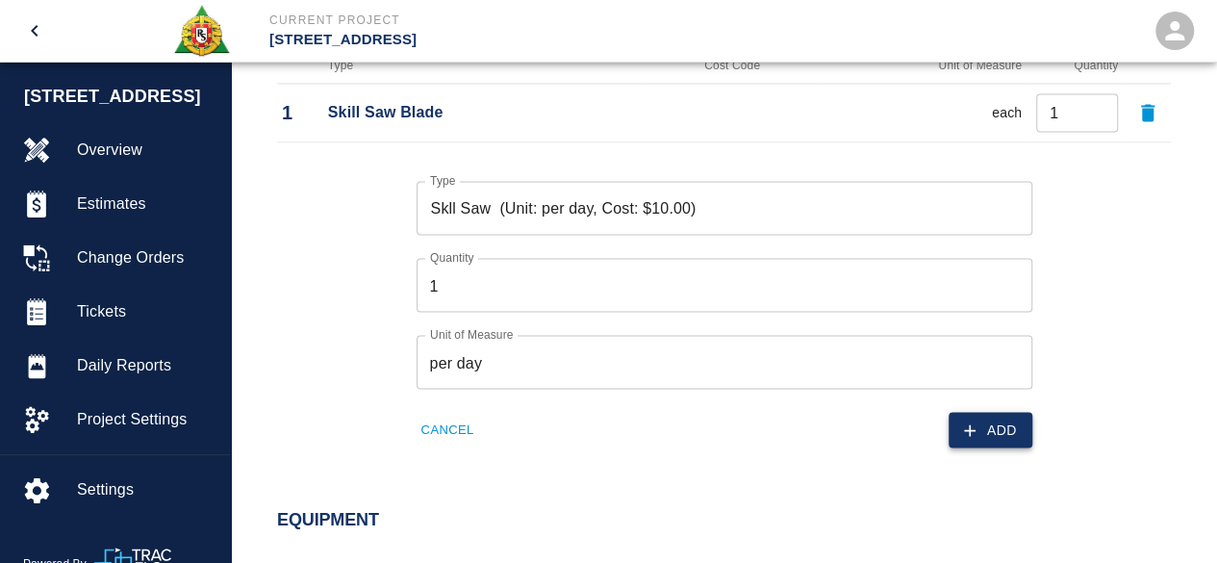
click at [1006, 424] on button "Add" at bounding box center [991, 430] width 84 height 36
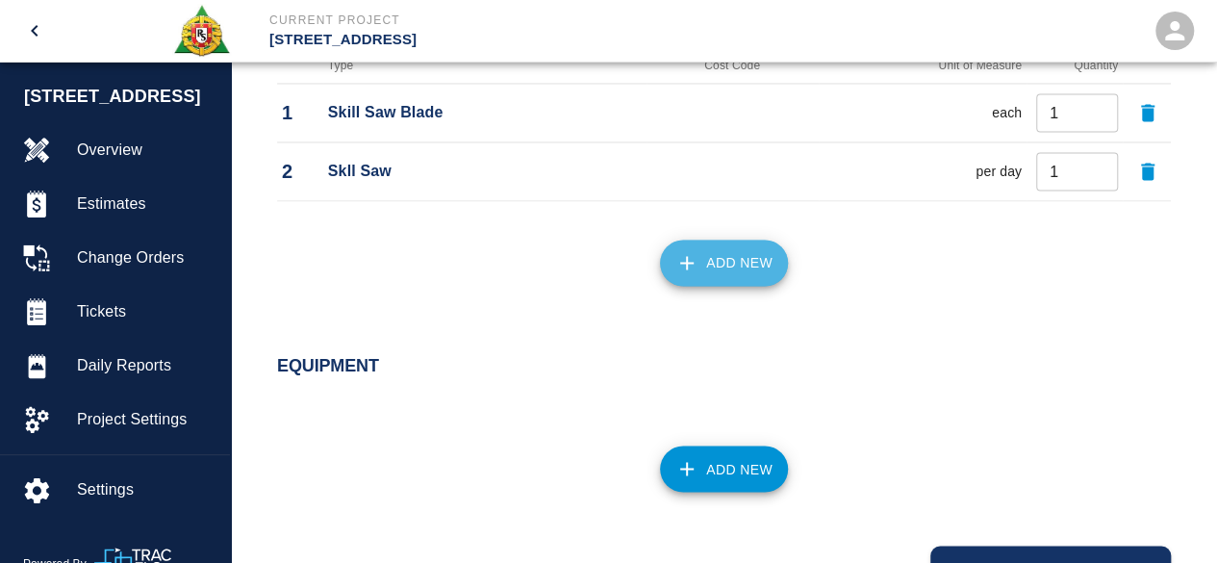
click at [712, 261] on button "Add New" at bounding box center [724, 263] width 128 height 46
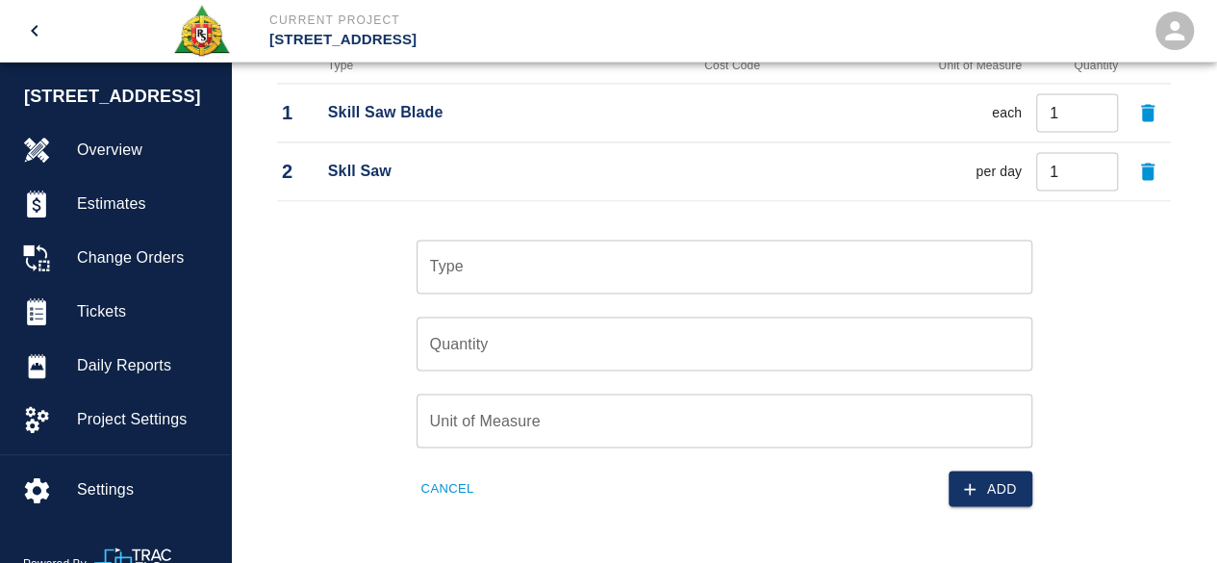
click at [537, 268] on input "Type" at bounding box center [724, 266] width 599 height 37
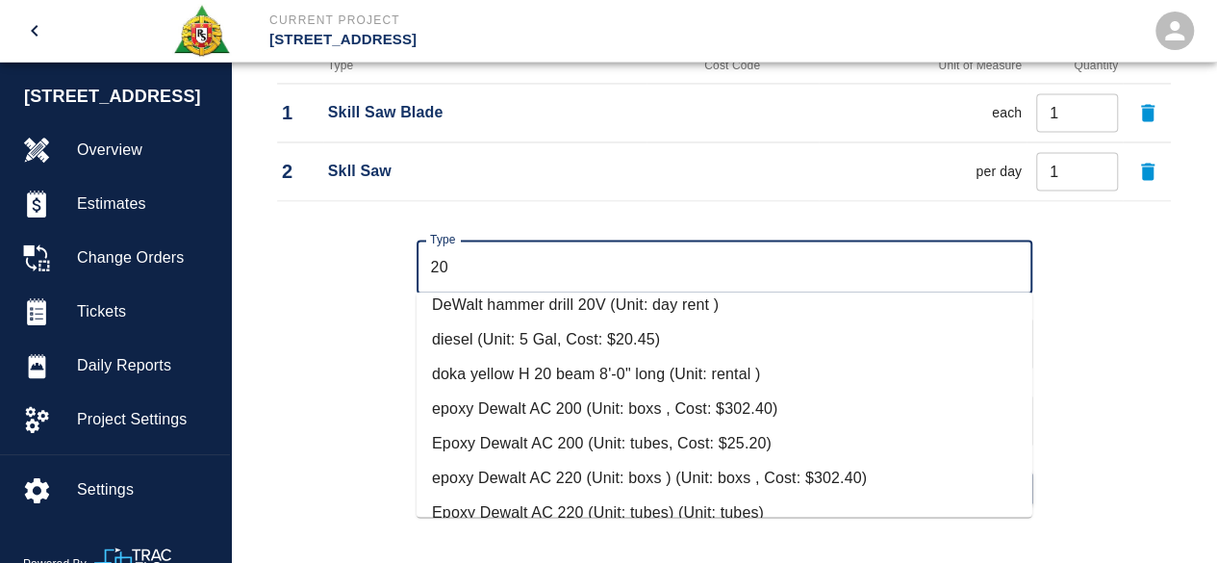
scroll to position [192, 0]
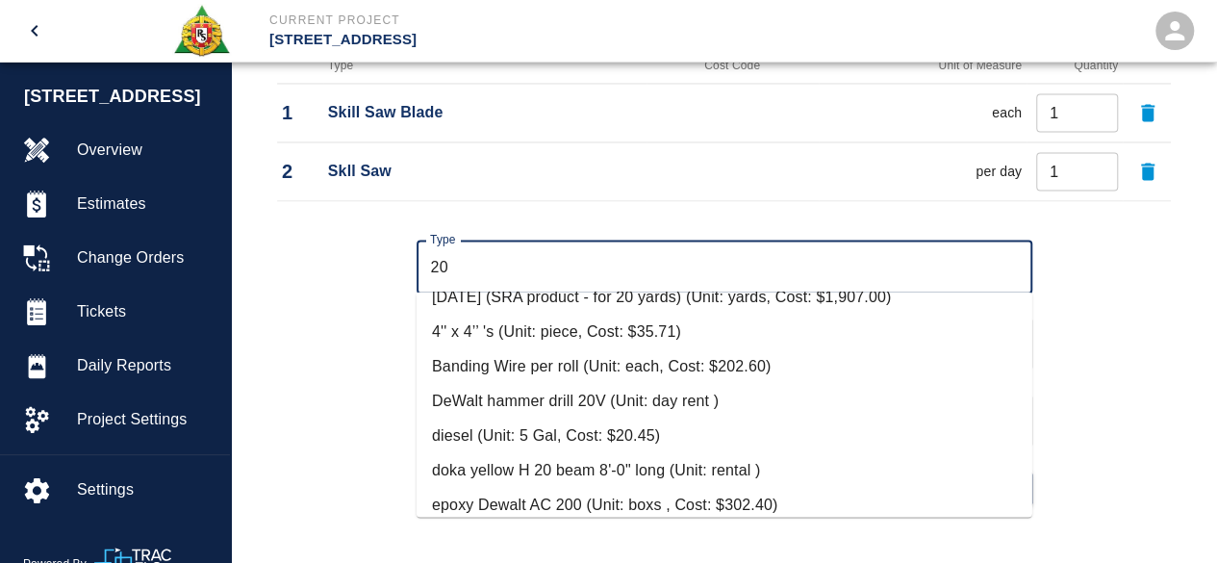
click at [580, 401] on li "DeWalt hammer drill 20V (Unit: day rent )" at bounding box center [725, 401] width 616 height 35
type input "DeWalt hammer drill 20V (Unit: day rent )"
type input "day rent"
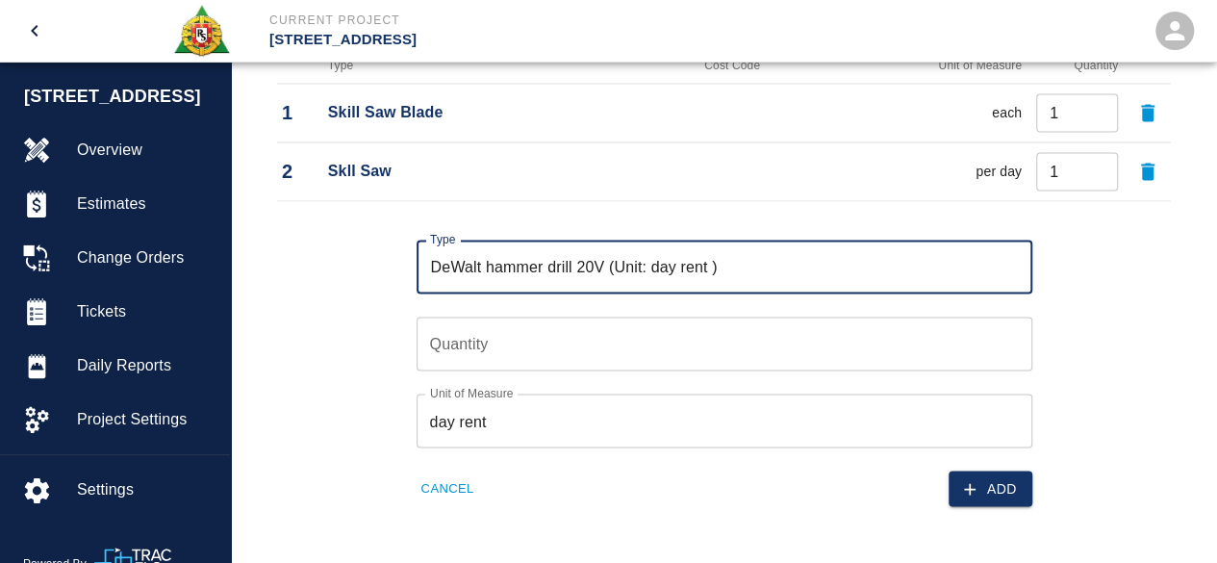
type input "DeWalt hammer drill 20V (Unit: day rent )"
type input "1"
click at [1015, 338] on input "1" at bounding box center [725, 344] width 616 height 54
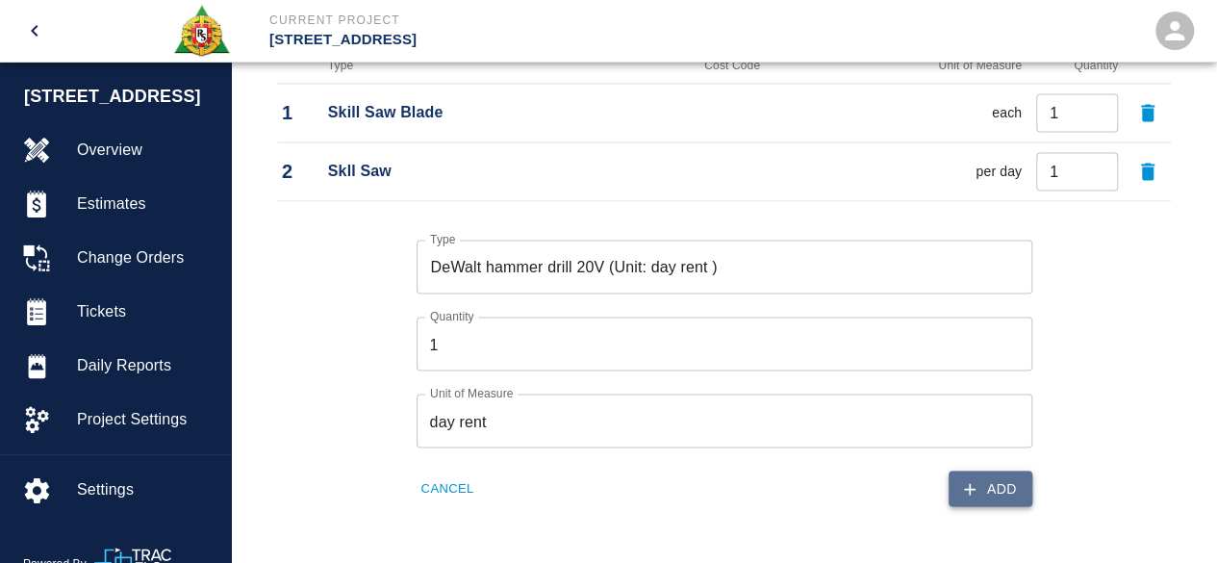
click at [997, 483] on button "Add" at bounding box center [991, 489] width 84 height 36
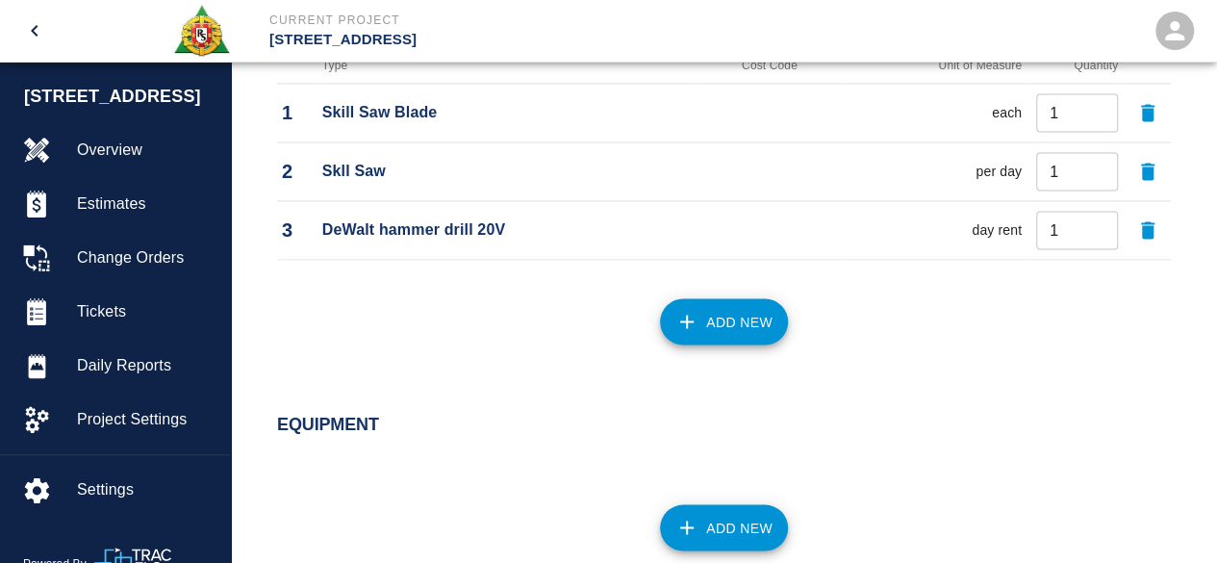
click at [750, 314] on button "Add New" at bounding box center [724, 321] width 128 height 46
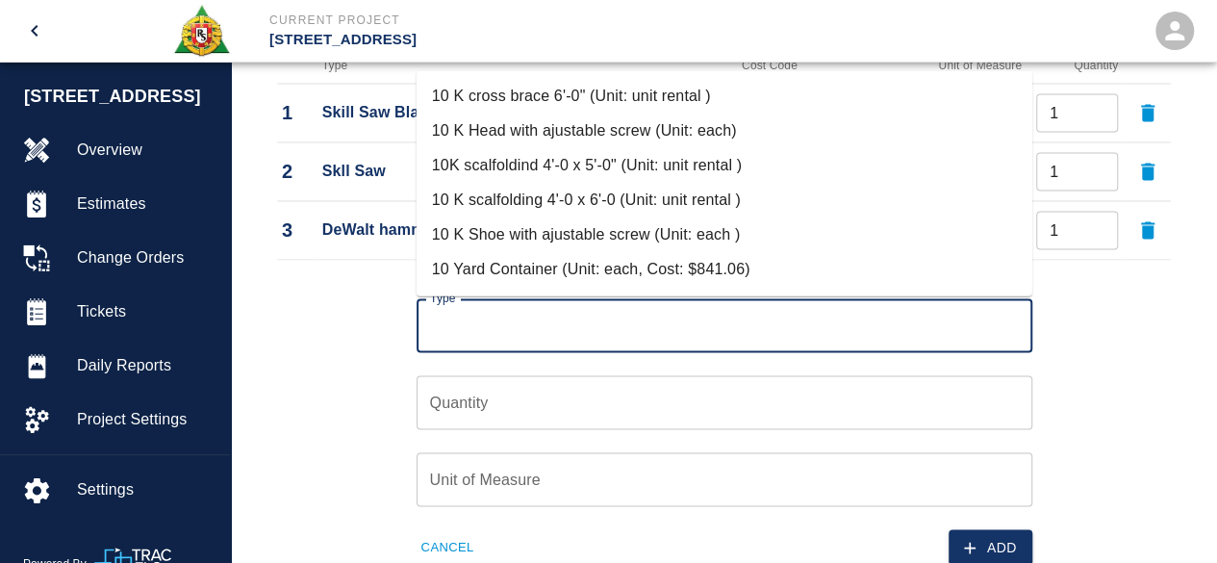
click at [503, 323] on input "Type" at bounding box center [724, 325] width 599 height 37
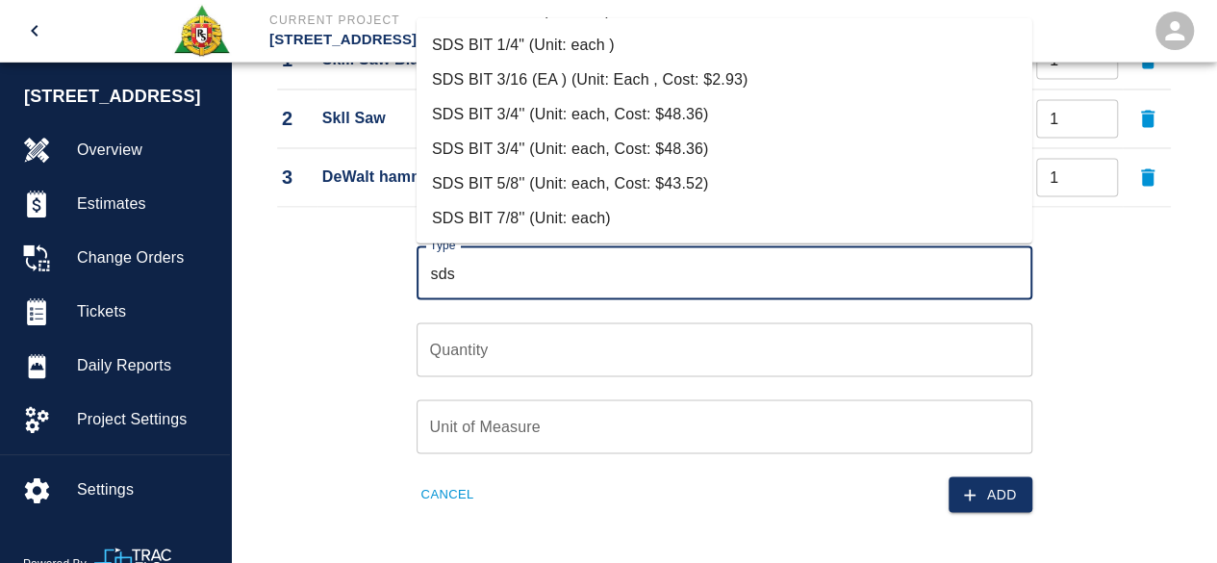
scroll to position [1646, 0]
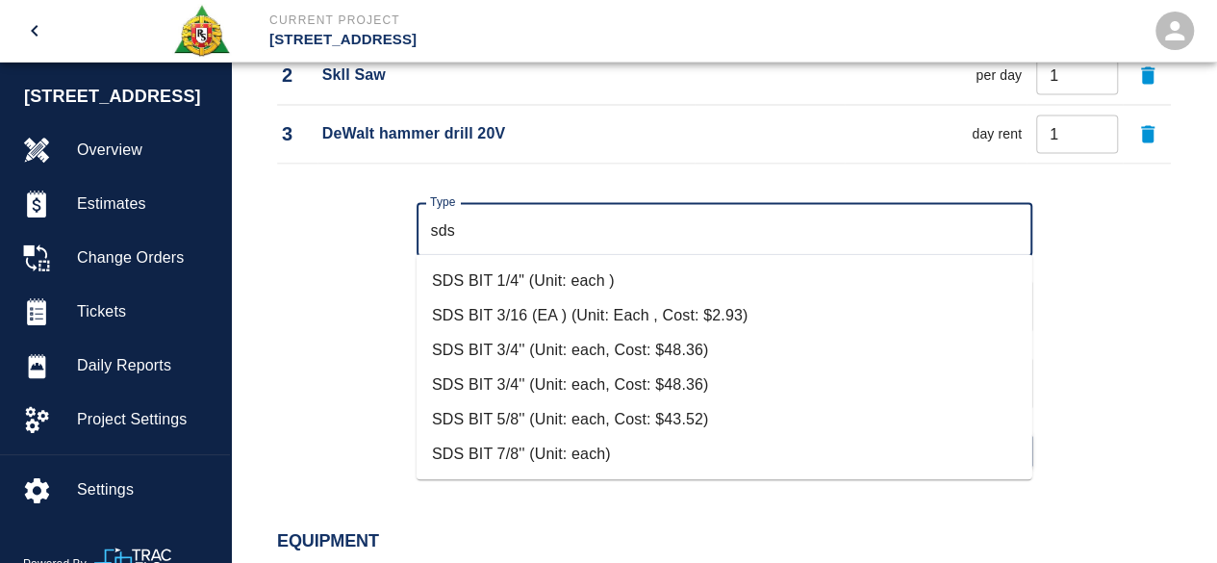
click at [566, 413] on li "SDS BIT 5/8'' (Unit: each, Cost: $43.52)" at bounding box center [725, 419] width 616 height 35
type input "SDS BIT 5/8'' (Unit: each, Cost: $43.52)"
type input "each"
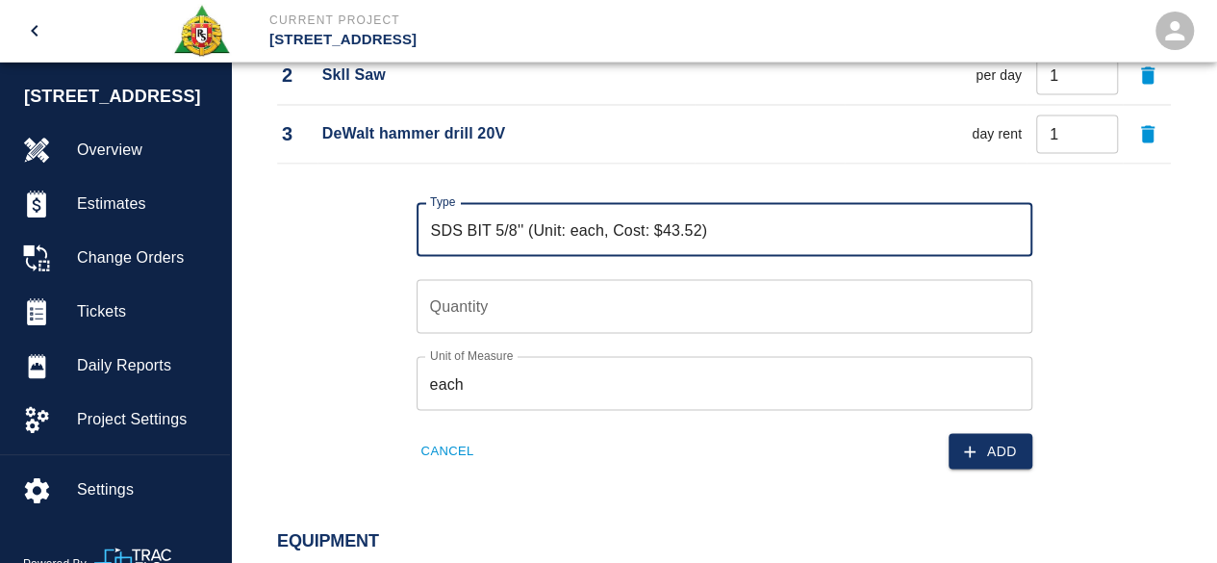
type input "SDS BIT 5/8'' (Unit: each, Cost: $43.52)"
type input "1"
click at [1007, 298] on input "1" at bounding box center [725, 306] width 616 height 54
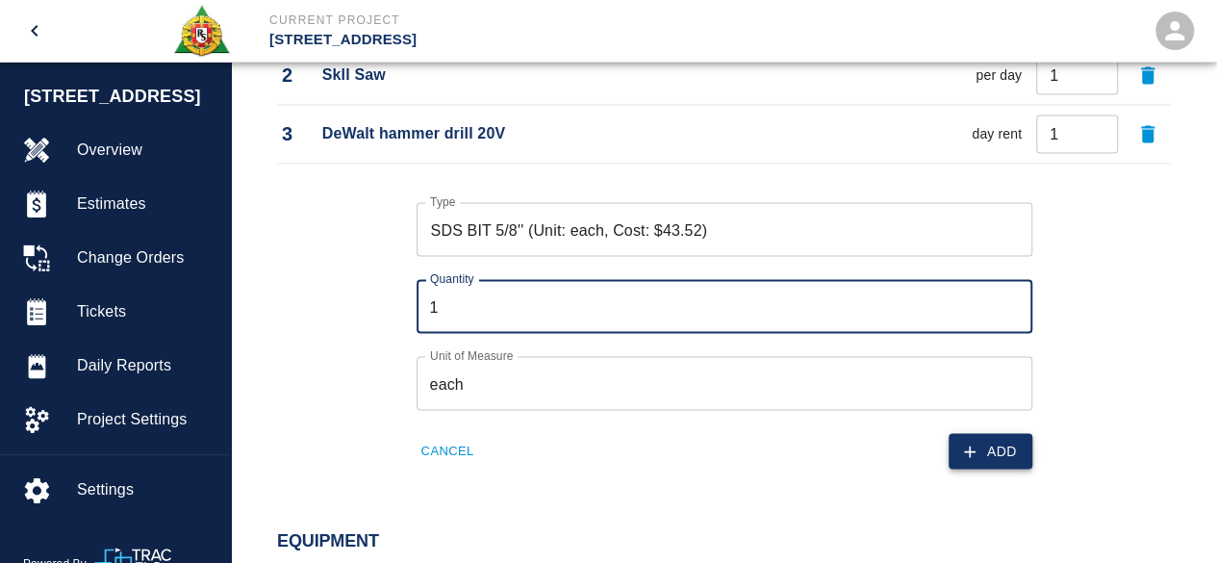
click at [997, 448] on button "Add" at bounding box center [991, 451] width 84 height 36
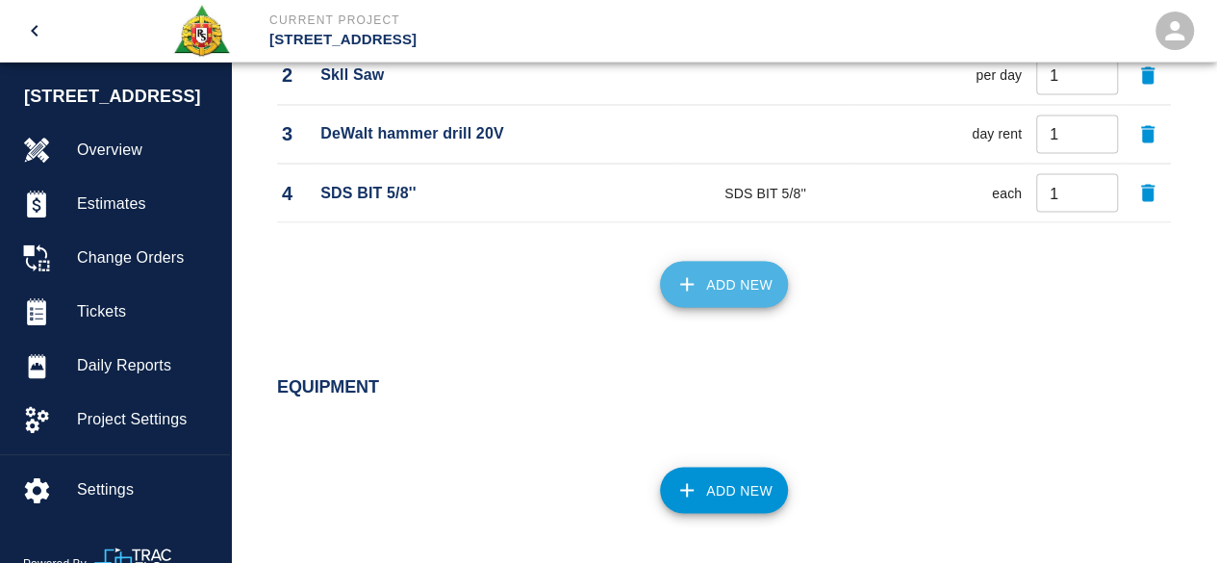
click at [727, 280] on button "Add New" at bounding box center [724, 284] width 128 height 46
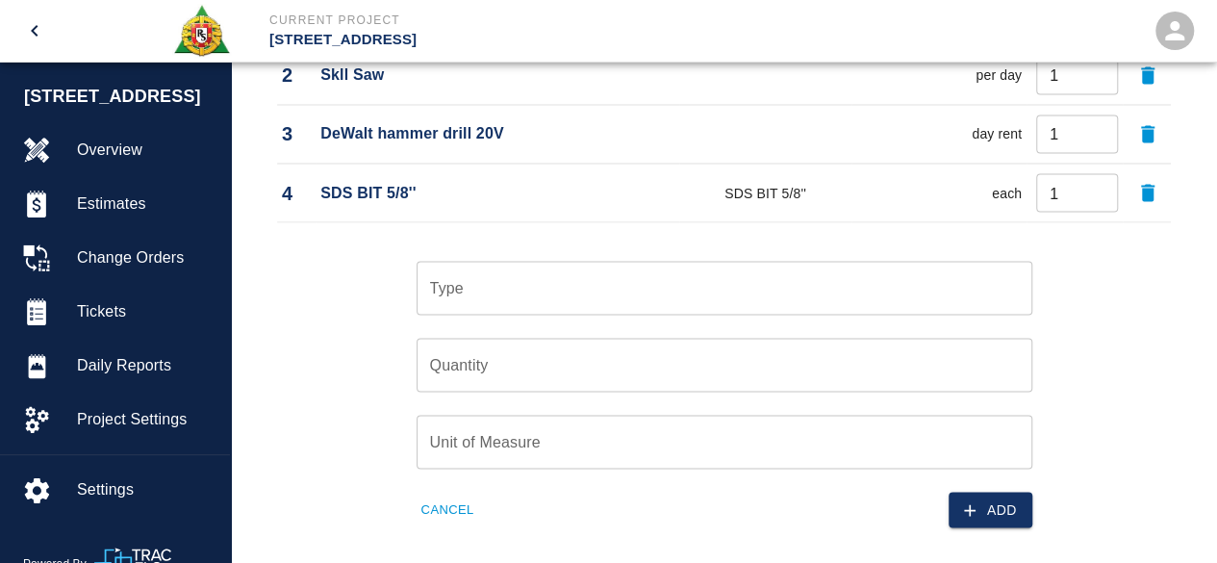
click at [577, 282] on input "Type" at bounding box center [724, 287] width 599 height 37
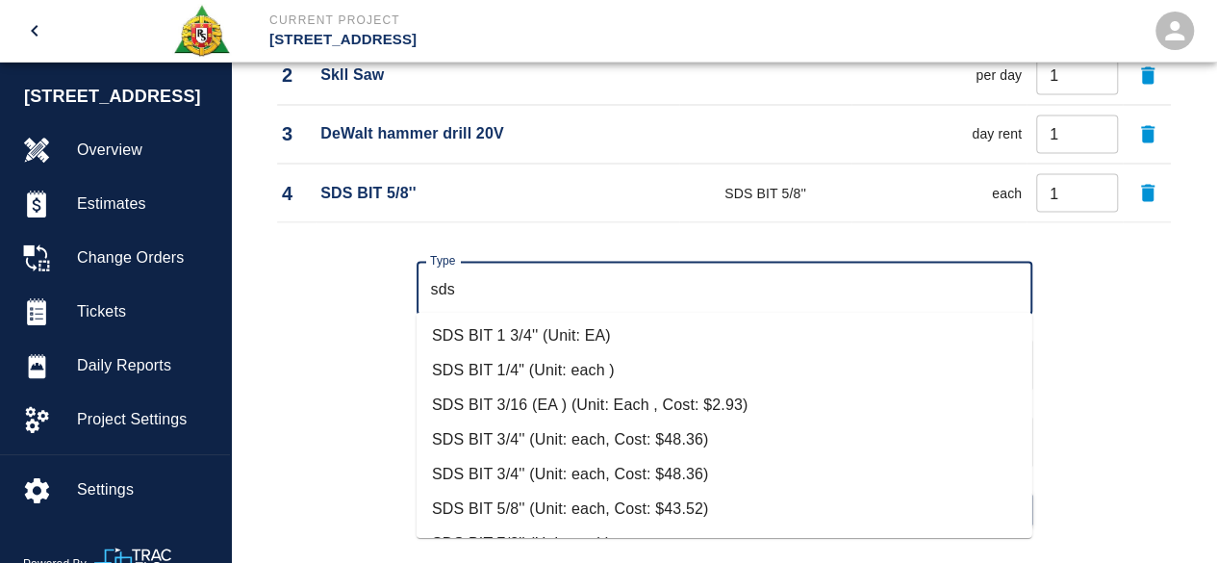
scroll to position [344, 0]
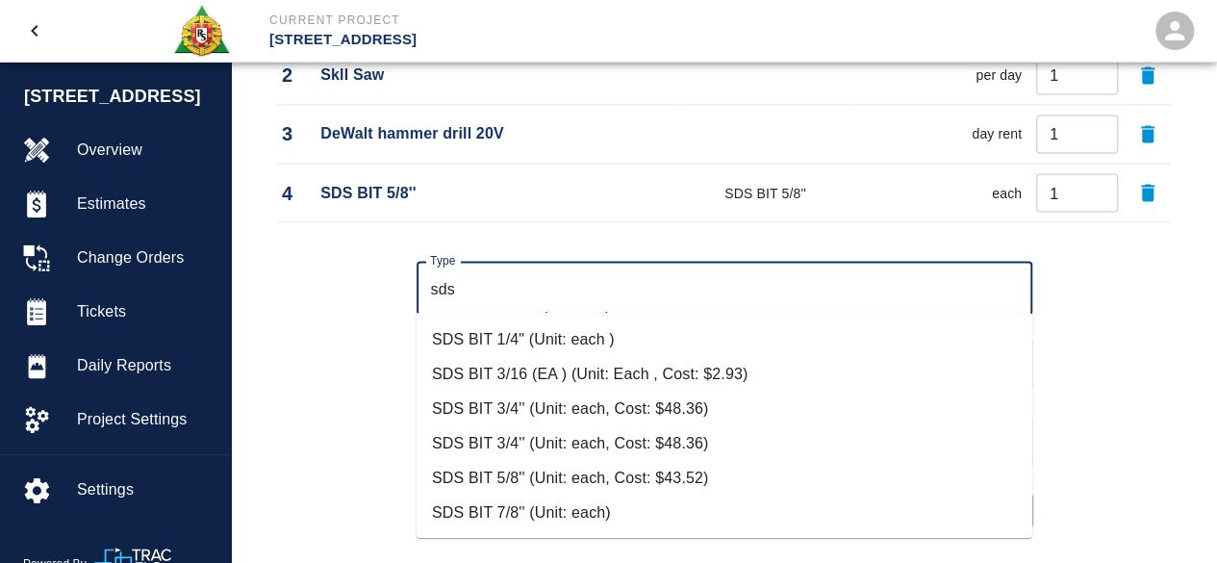
click at [557, 365] on li "SDS BIT 3/16 (EA ) (Unit: Each , Cost: $2.93)" at bounding box center [725, 373] width 616 height 35
type input "SDS BIT 3/16 (EA ) (Unit: Each , Cost: $2.93)"
type input "Each"
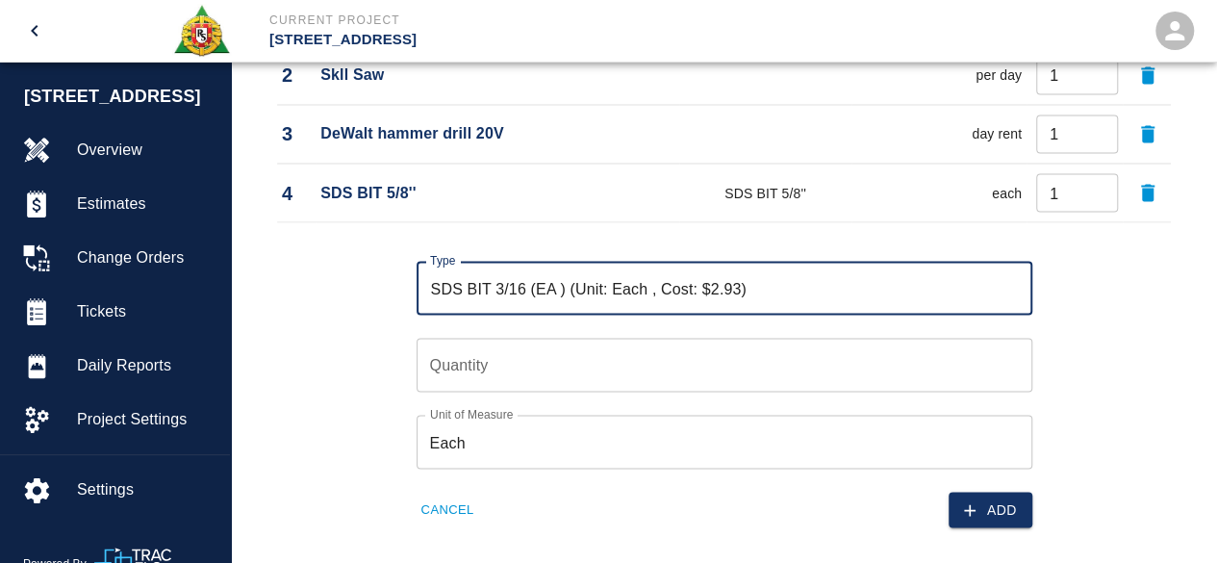
type input "SDS BIT 3/16 (EA ) (Unit: Each , Cost: $2.93)"
click at [487, 359] on input "Quantity" at bounding box center [725, 365] width 616 height 54
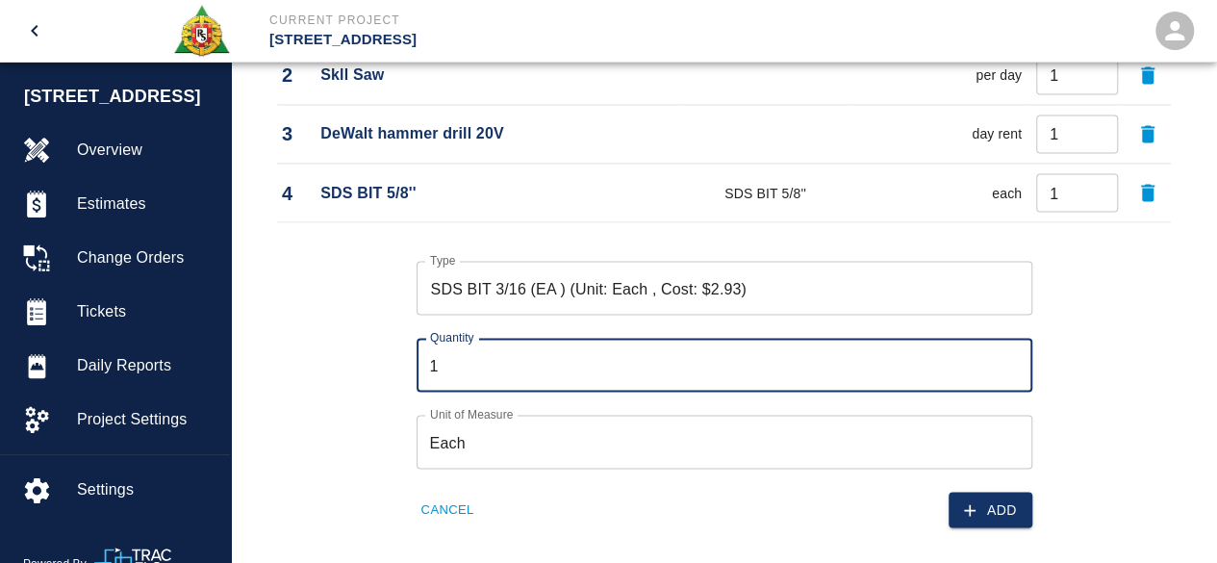
click at [1014, 354] on input "1" at bounding box center [725, 365] width 616 height 54
click at [1012, 353] on input "2" at bounding box center [725, 365] width 616 height 54
type input "3"
click at [1012, 353] on input "3" at bounding box center [725, 365] width 616 height 54
click at [983, 497] on button "Add" at bounding box center [991, 510] width 84 height 36
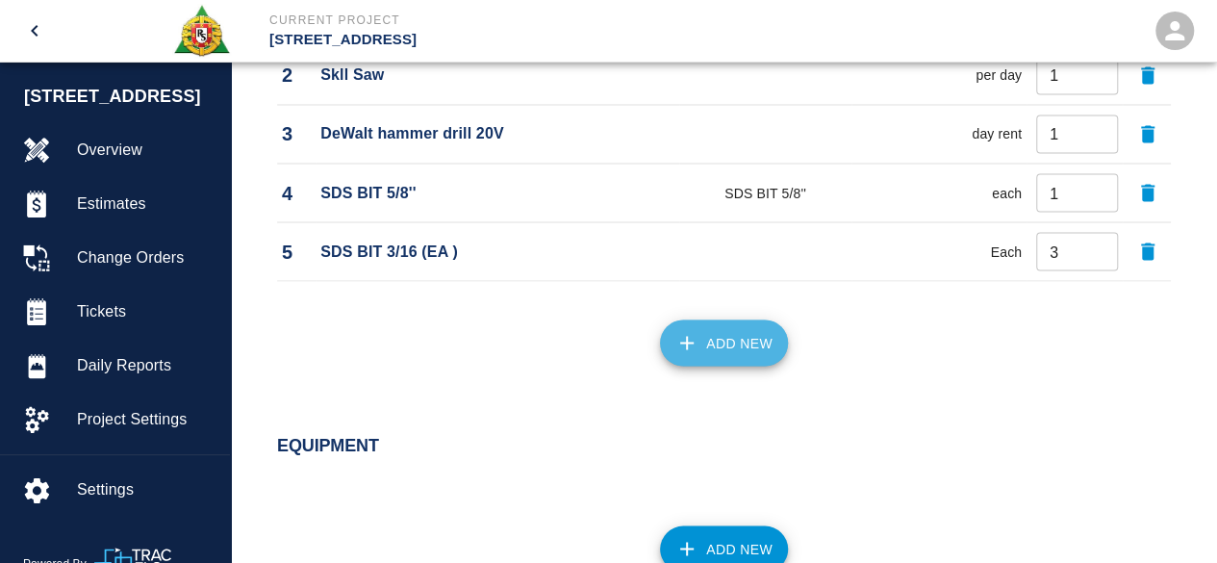
click at [741, 341] on button "Add New" at bounding box center [724, 342] width 128 height 46
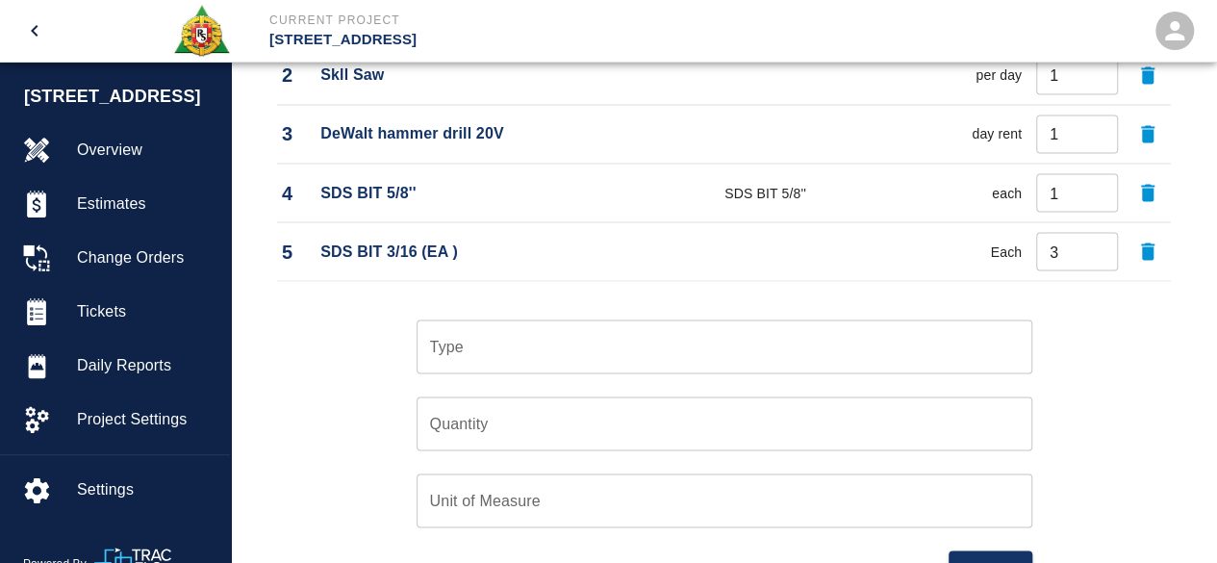
click at [458, 345] on input "Type" at bounding box center [724, 346] width 599 height 37
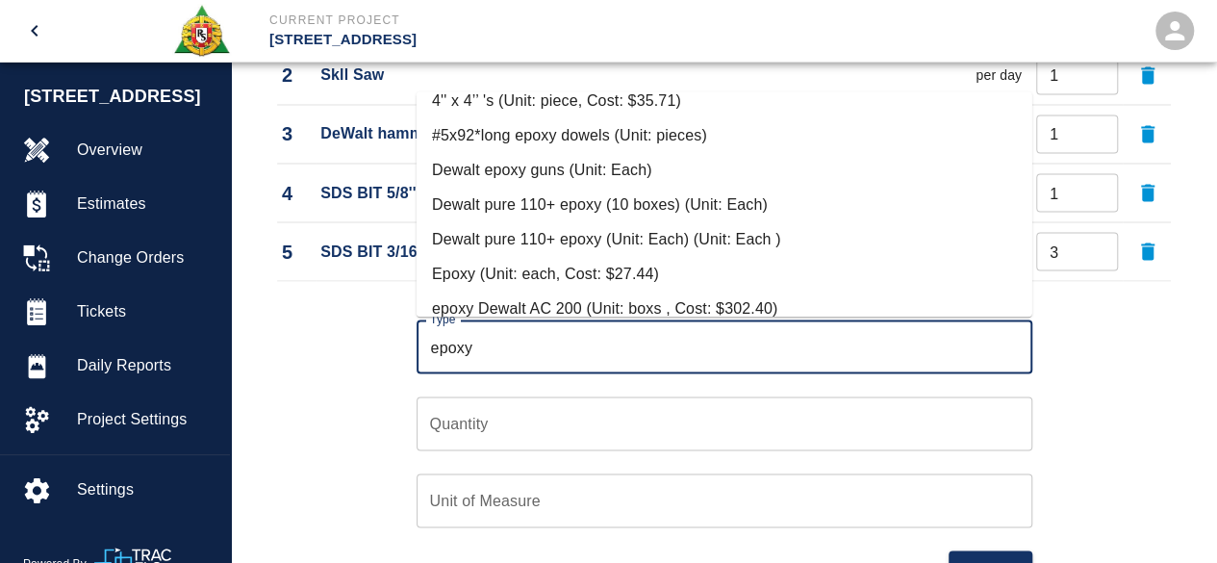
scroll to position [289, 0]
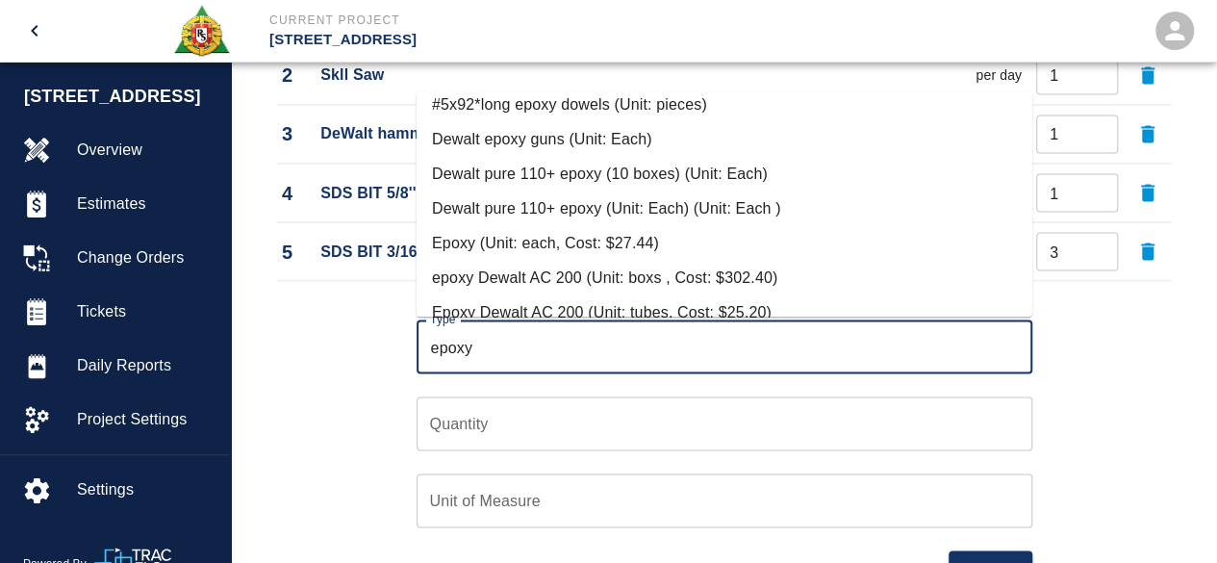
click at [599, 138] on li "Dewalt epoxy guns (Unit: Each)" at bounding box center [725, 139] width 616 height 35
type input "Dewalt epoxy guns (Unit: Each)"
type input "Each"
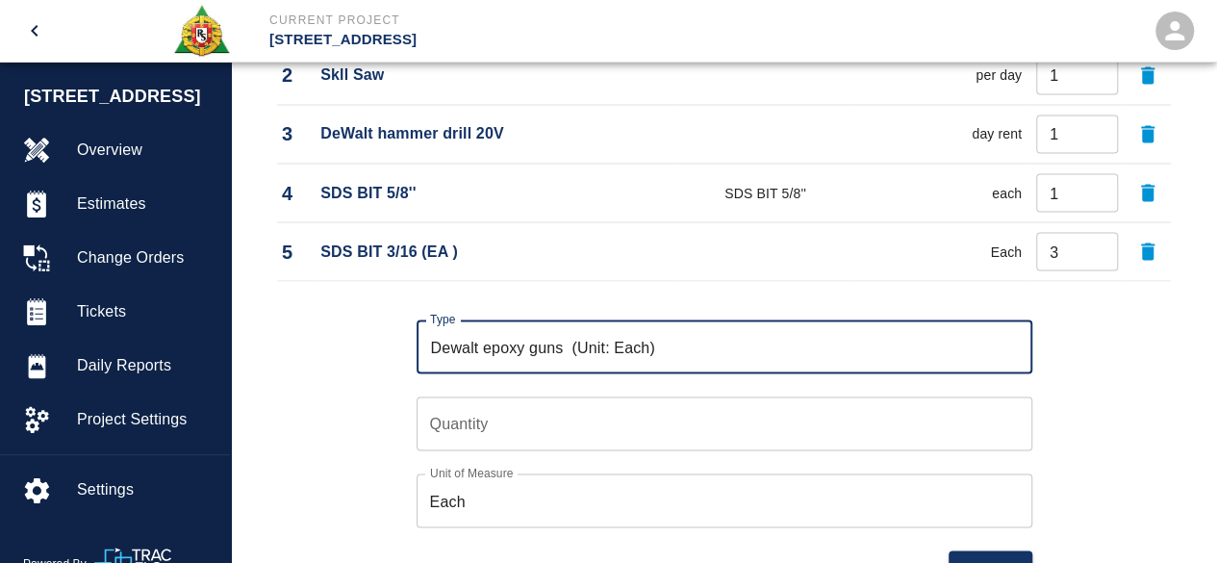
type input "Dewalt epoxy guns (Unit: Each)"
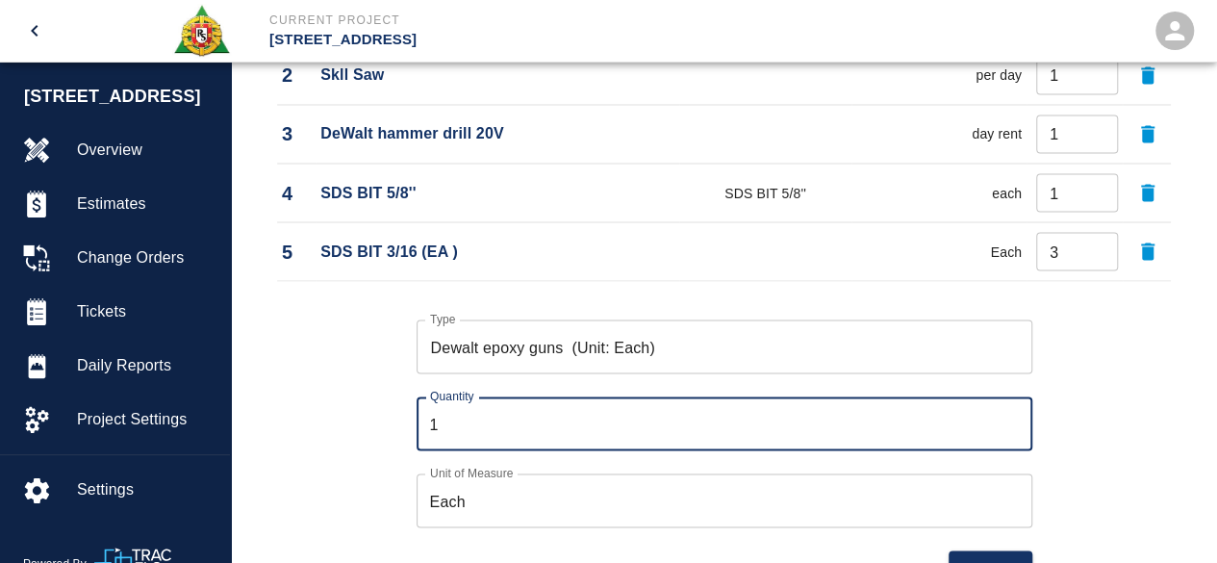
type input "1"
click at [1016, 411] on input "1" at bounding box center [725, 423] width 616 height 54
click at [996, 550] on button "Add" at bounding box center [991, 568] width 84 height 36
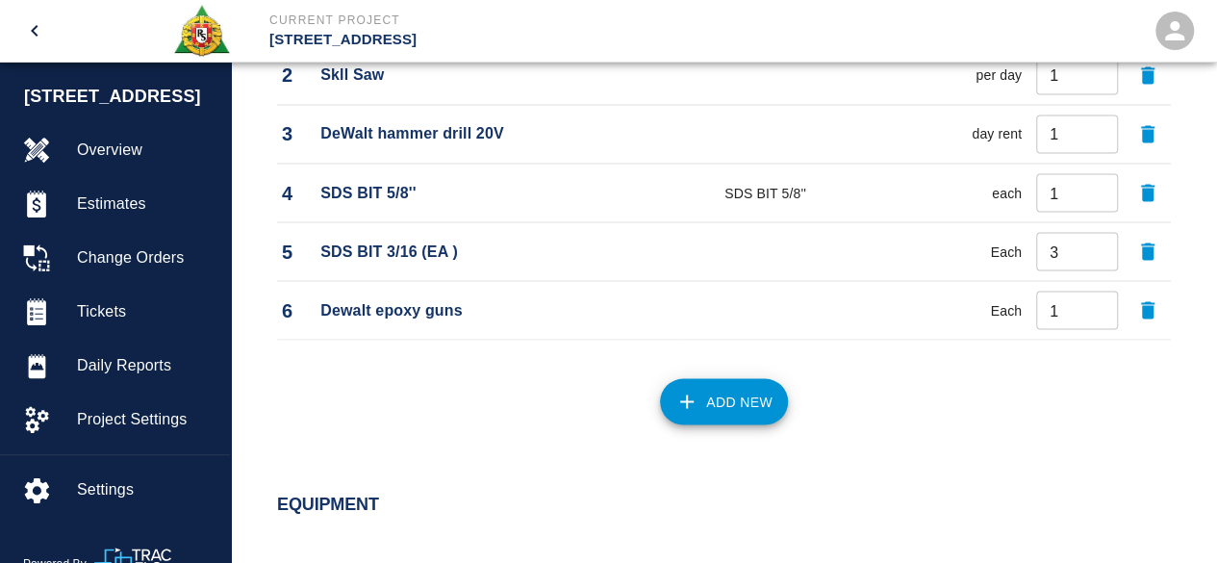
click at [743, 401] on button "Add New" at bounding box center [724, 401] width 128 height 46
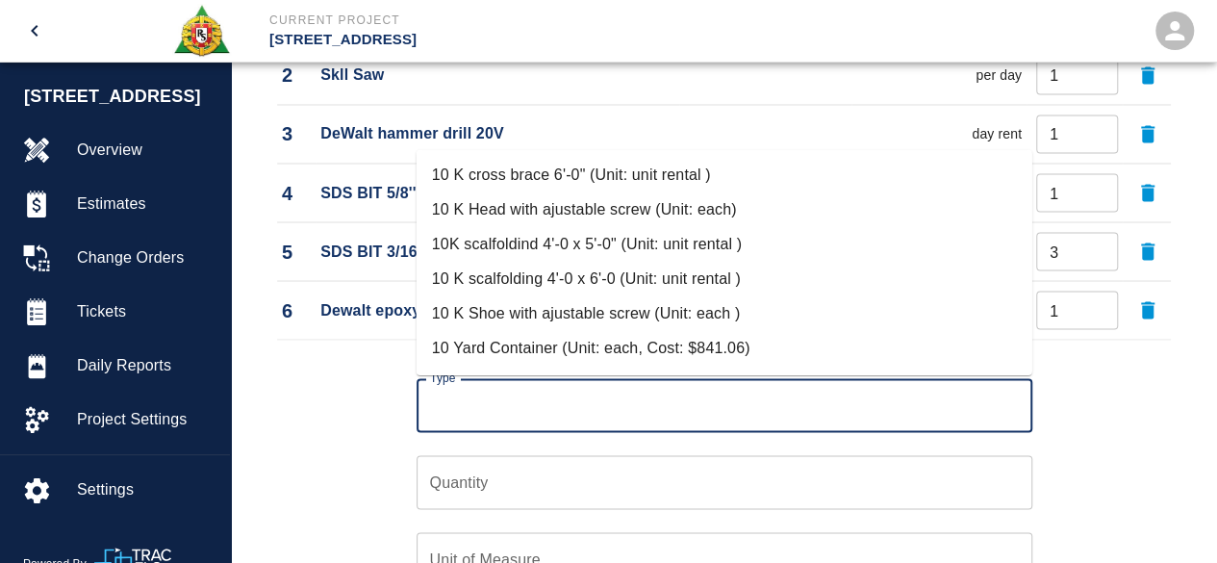
click at [441, 395] on input "Type" at bounding box center [724, 405] width 599 height 37
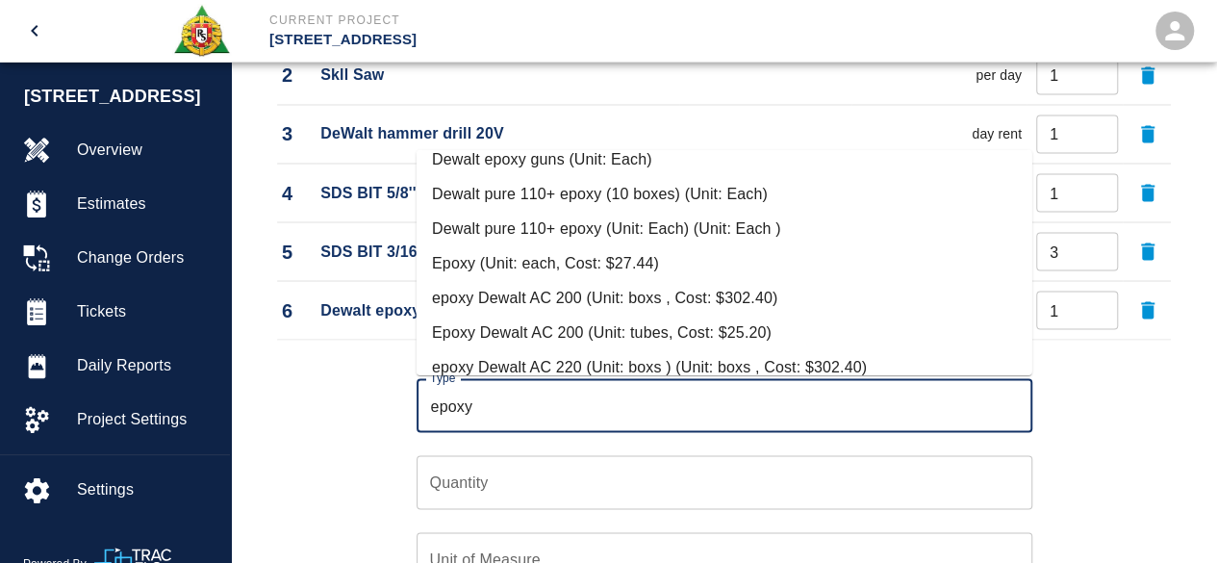
scroll to position [481, 0]
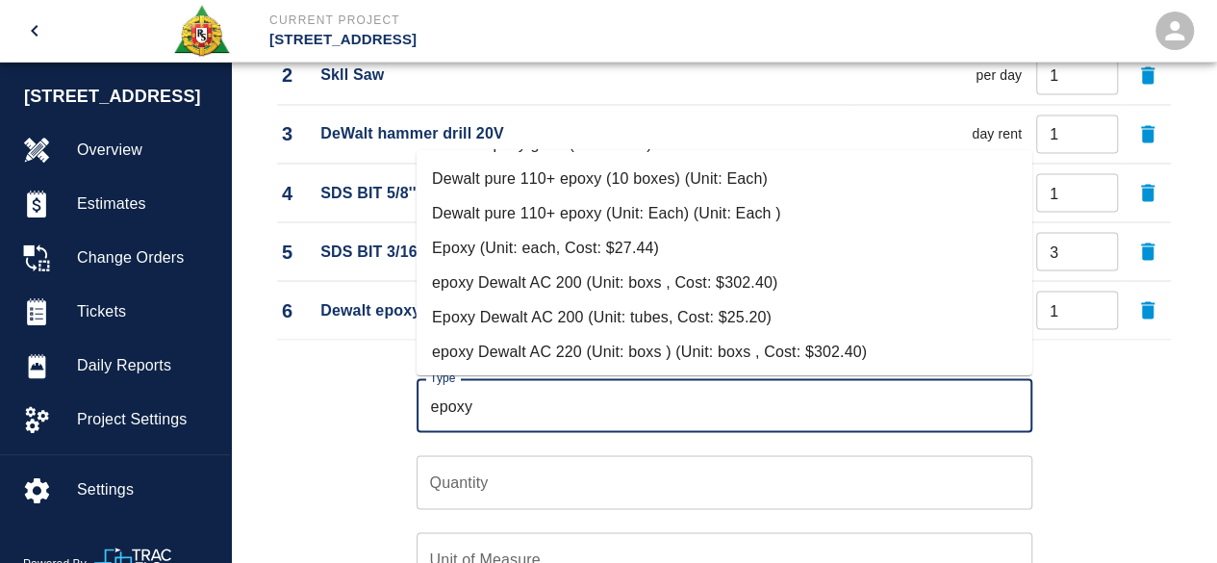
click at [596, 247] on li "Epoxy (Unit: each, Cost: $27.44)" at bounding box center [725, 247] width 616 height 35
type input "Epoxy (Unit: each, Cost: $27.44)"
type input "each"
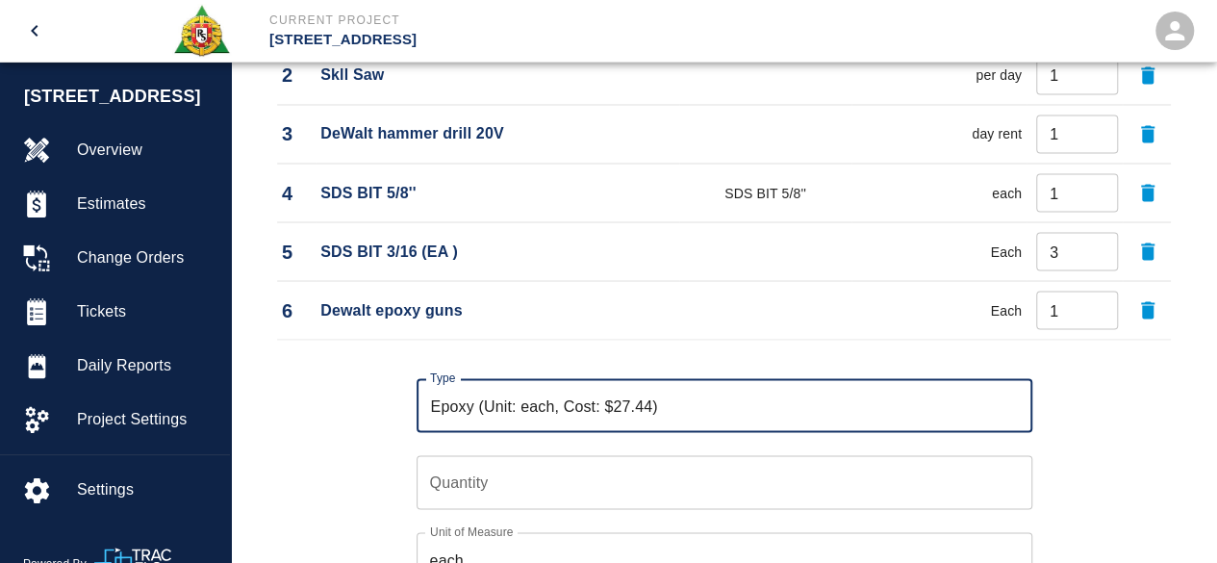
type input "Epoxy (Unit: each, Cost: $27.44)"
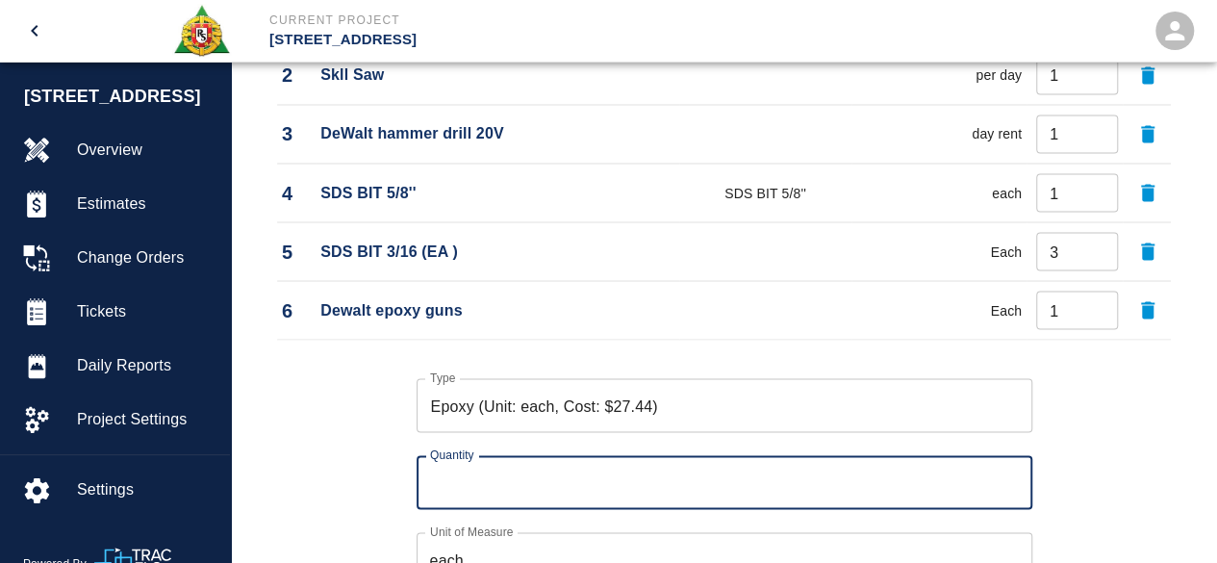
click at [445, 482] on input "Quantity" at bounding box center [725, 482] width 616 height 54
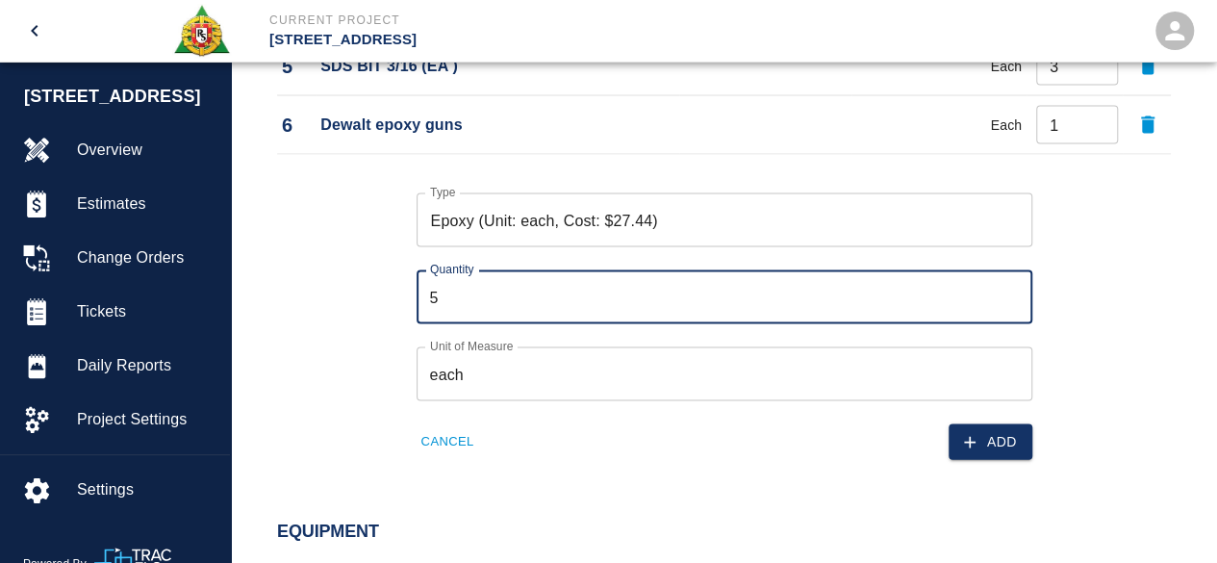
scroll to position [1839, 0]
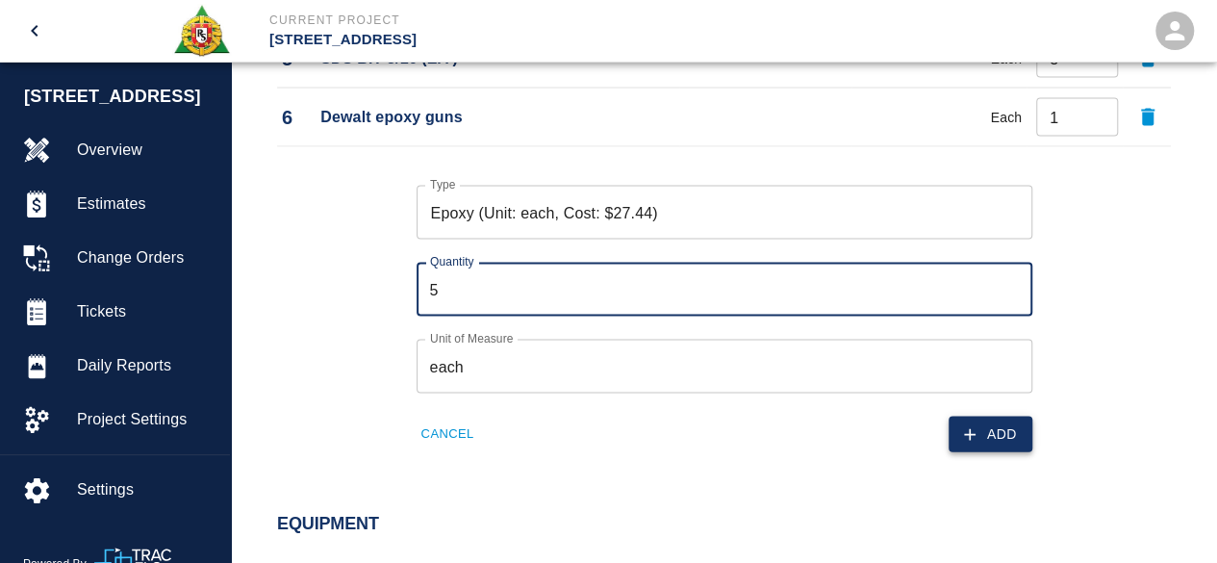
type input "5"
click at [998, 432] on button "Add" at bounding box center [991, 435] width 84 height 36
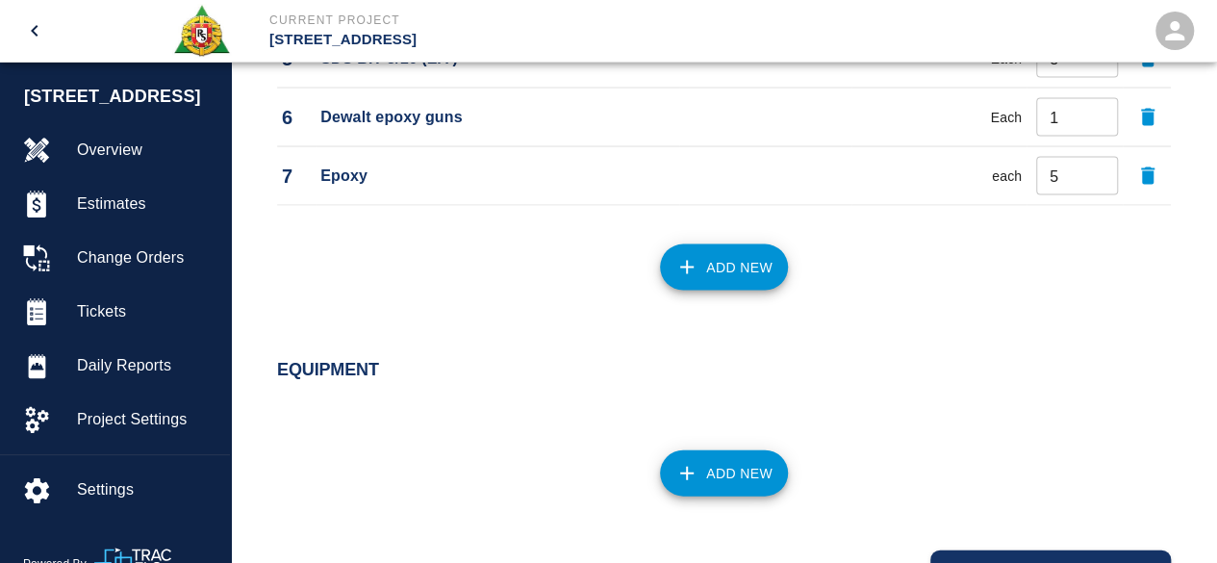
click at [728, 268] on button "Add New" at bounding box center [724, 267] width 128 height 46
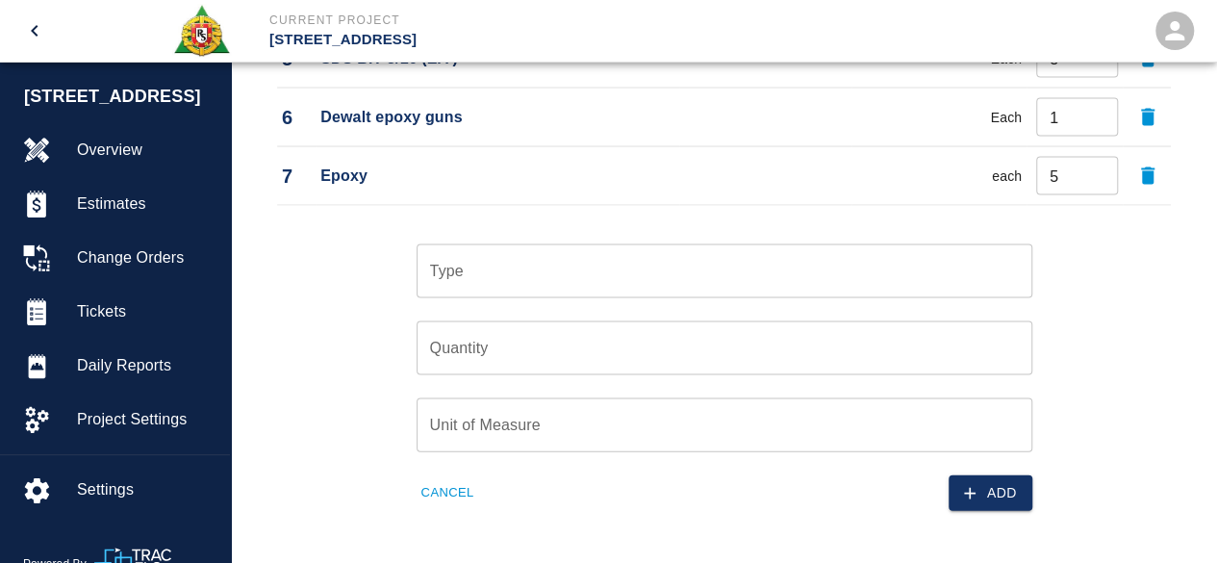
click at [487, 278] on input "Type" at bounding box center [724, 271] width 599 height 37
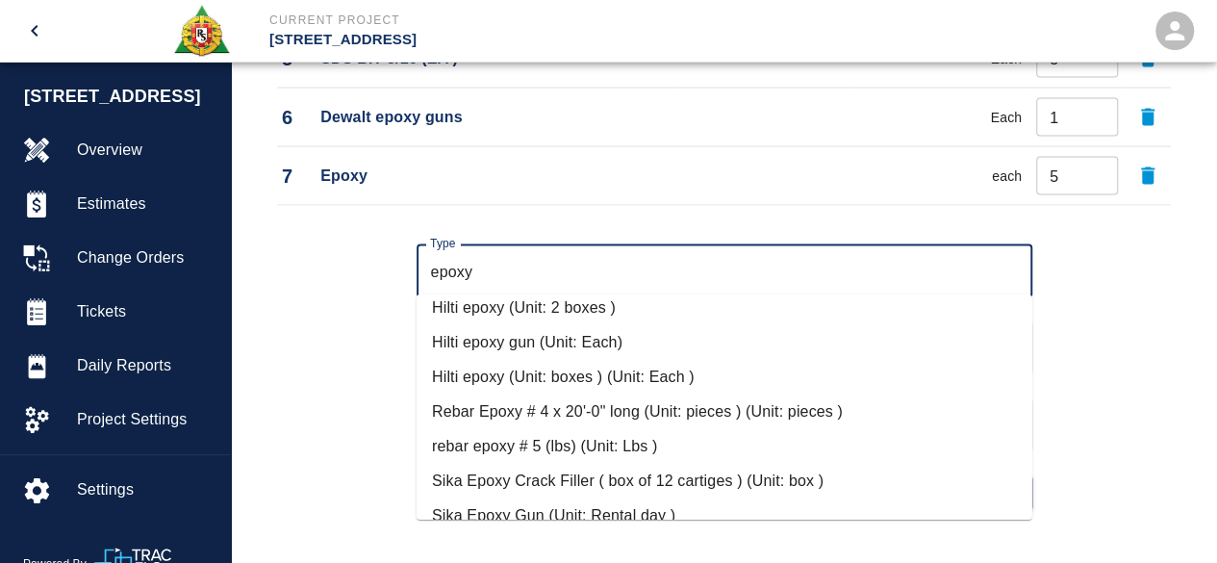
scroll to position [829, 0]
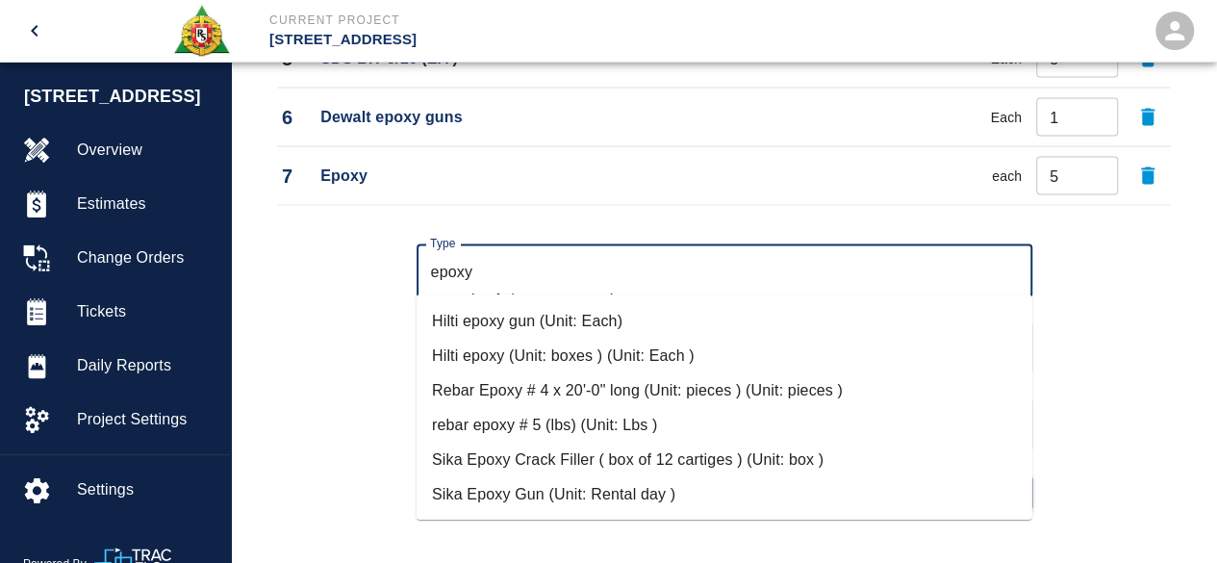
click at [677, 392] on li "Rebar Epoxy # 4 x 20'-0" long (Unit: pieces ) (Unit: pieces )" at bounding box center [725, 390] width 616 height 35
type input "Rebar Epoxy # 4 x 20'-0" long (Unit: pieces ) (Unit: pieces )"
type input "pieces"
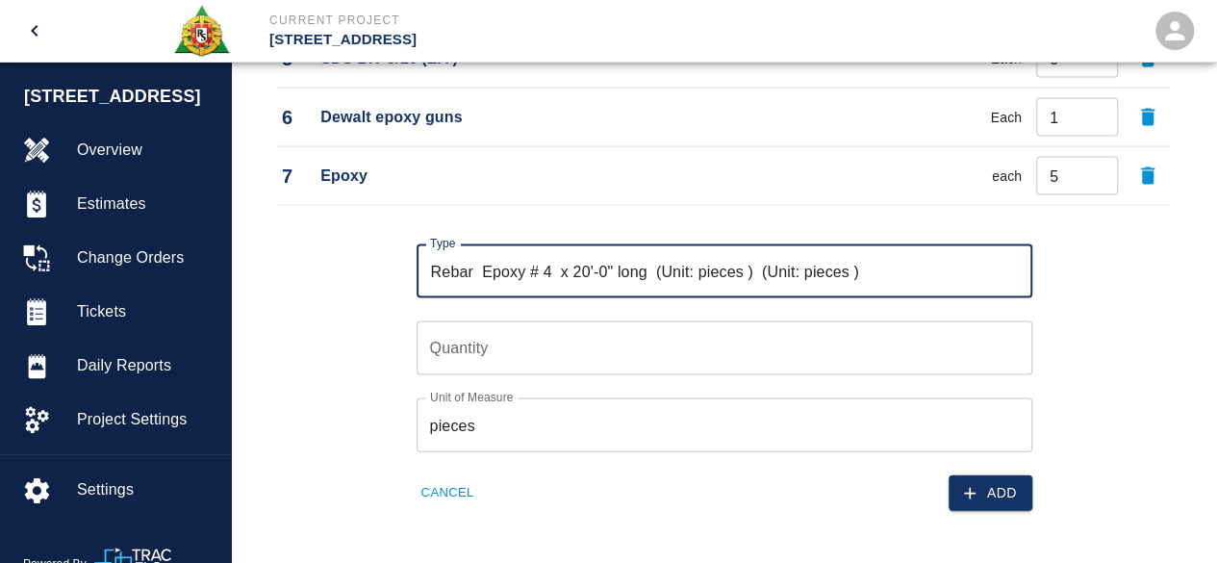
type input "Rebar Epoxy # 4 x 20'-0" long (Unit: pieces ) (Unit: pieces )"
click at [441, 344] on input "Quantity" at bounding box center [725, 348] width 616 height 54
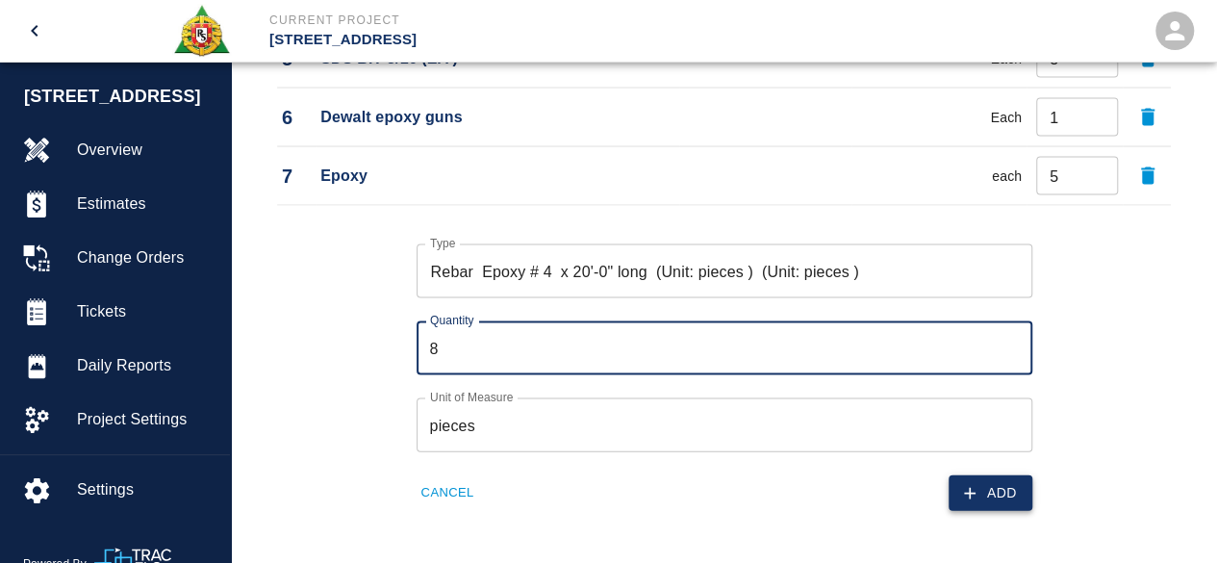
type input "8"
click at [1002, 492] on button "Add" at bounding box center [991, 493] width 84 height 36
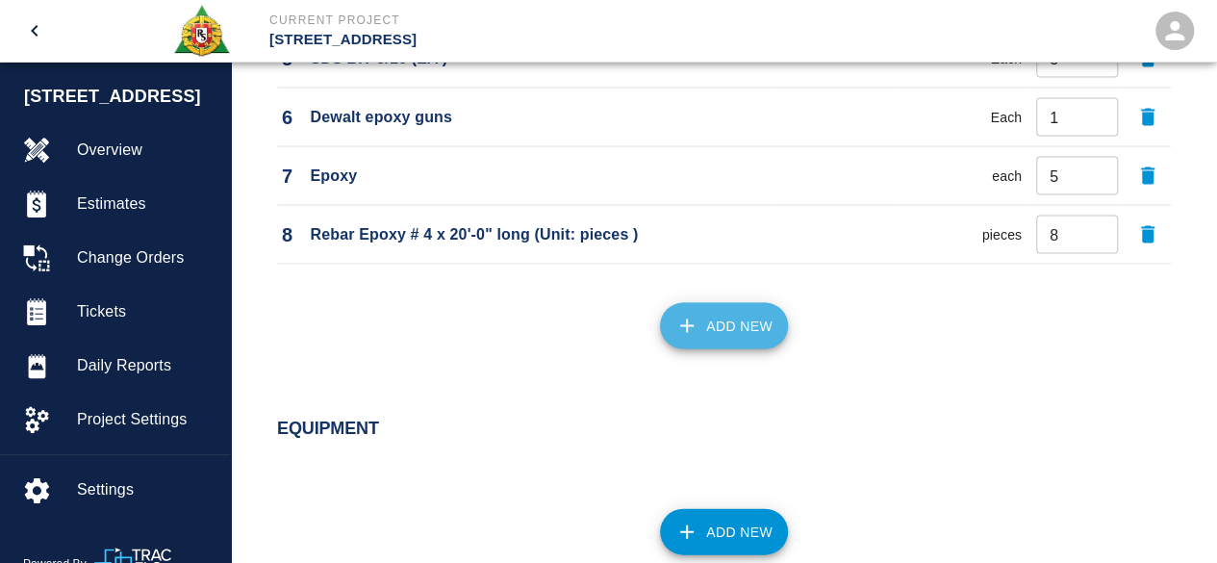
click at [718, 313] on button "Add New" at bounding box center [724, 326] width 128 height 46
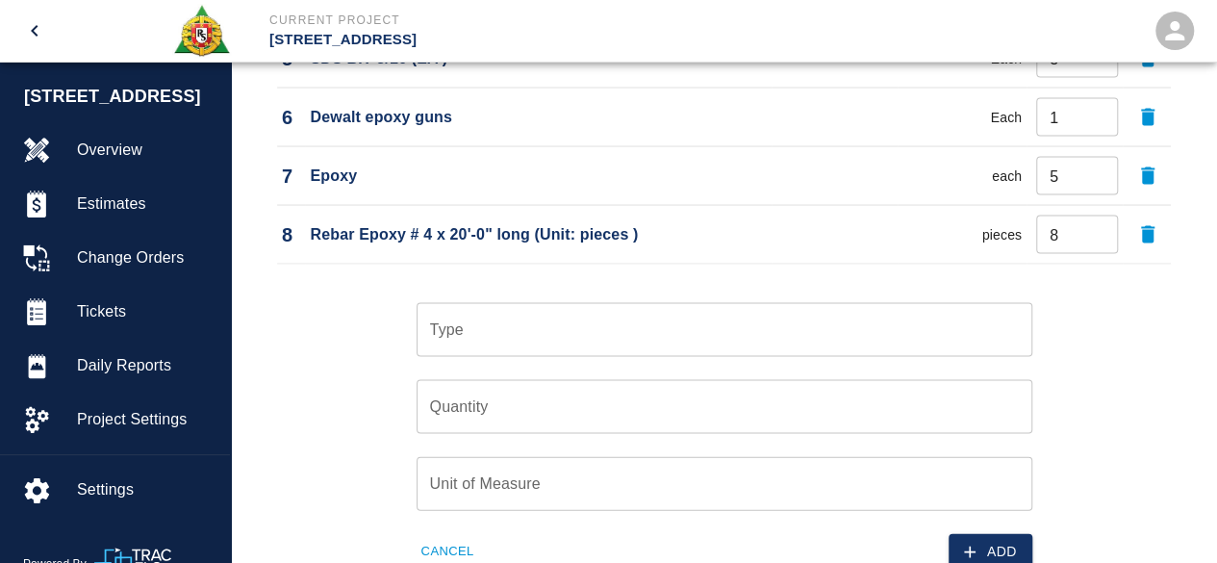
click at [462, 324] on input "Type" at bounding box center [724, 330] width 599 height 37
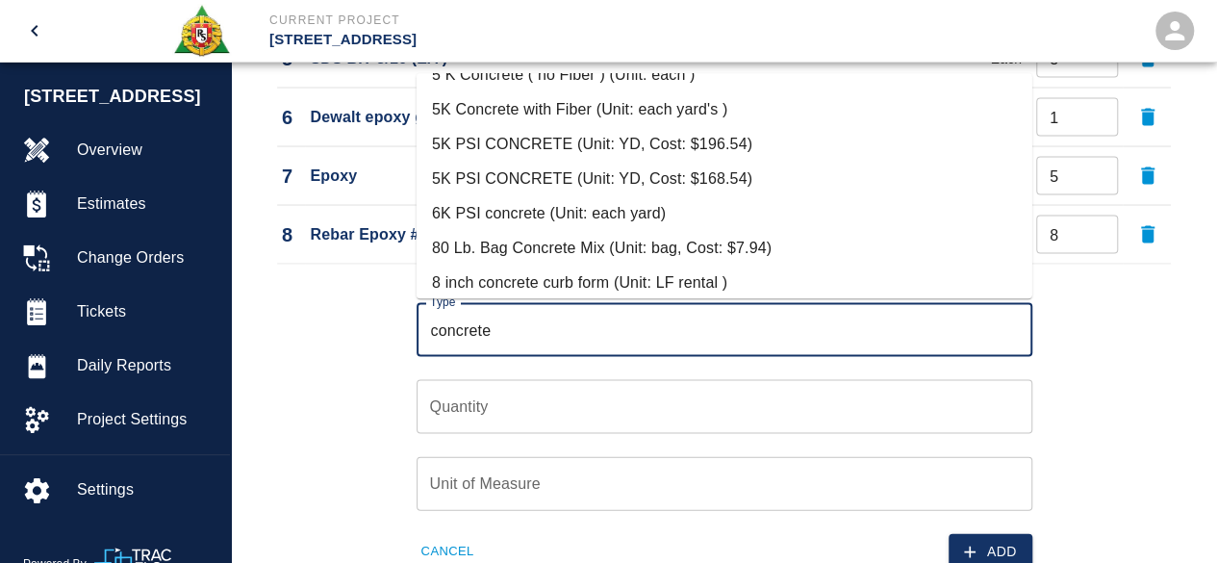
scroll to position [674, 0]
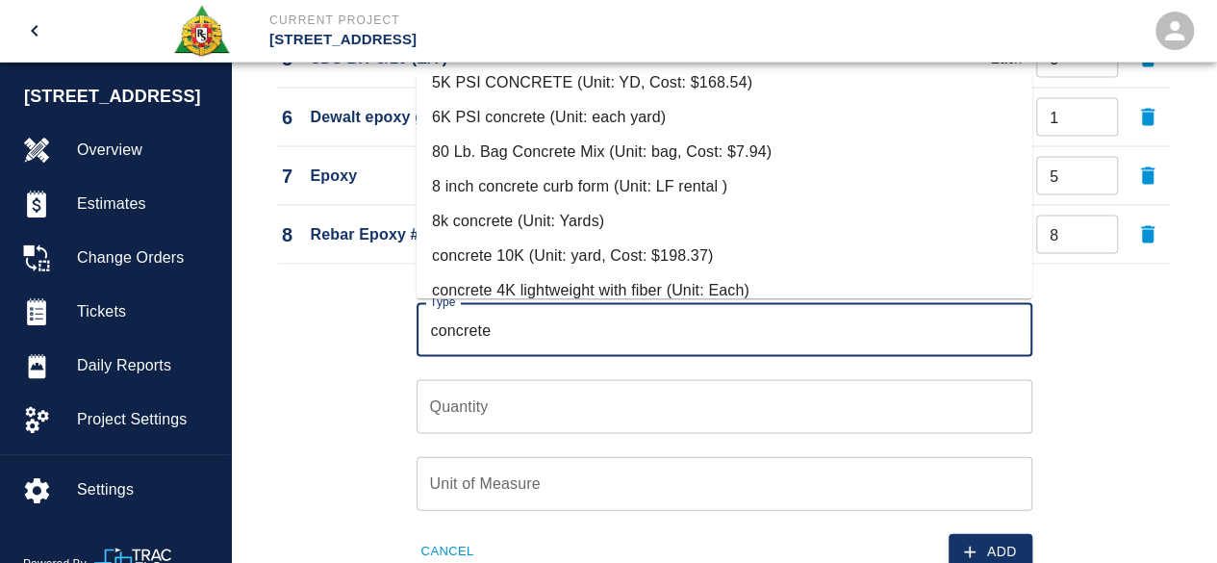
click at [629, 151] on li "80 Lb. Bag Concrete Mix (Unit: bag, Cost: $7.94)" at bounding box center [725, 153] width 616 height 35
type input "80 Lb. Bag Concrete Mix (Unit: bag, Cost: $7.94)"
type input "bag"
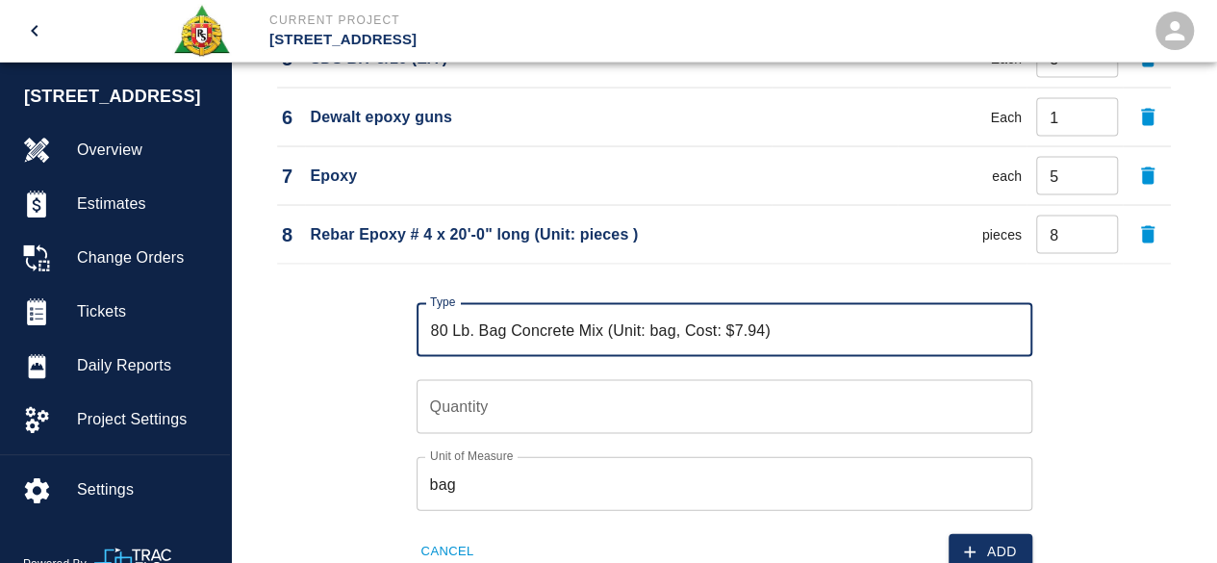
type input "80 Lb. Bag Concrete Mix (Unit: bag, Cost: $7.94)"
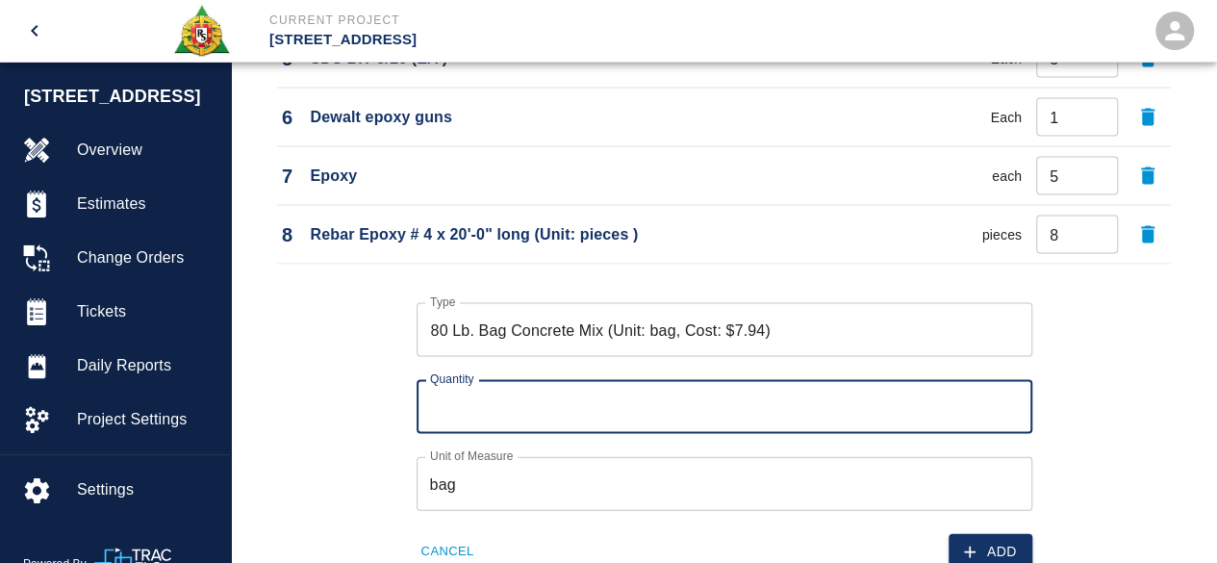
click at [451, 397] on input "Quantity" at bounding box center [725, 407] width 616 height 54
type input "14"
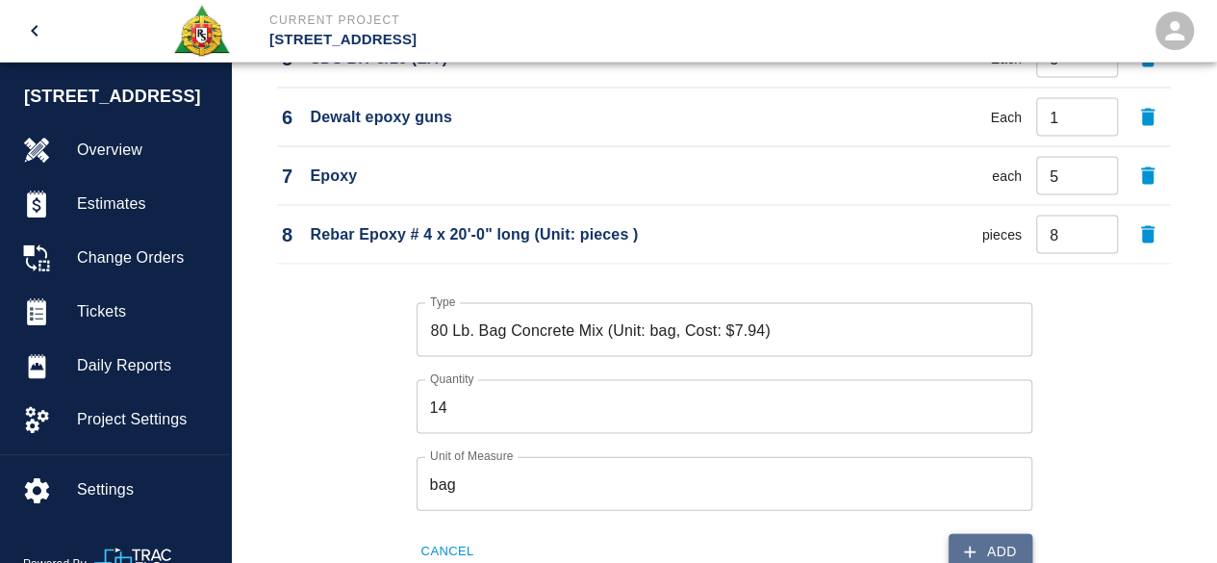
click at [994, 548] on button "Add" at bounding box center [991, 552] width 84 height 36
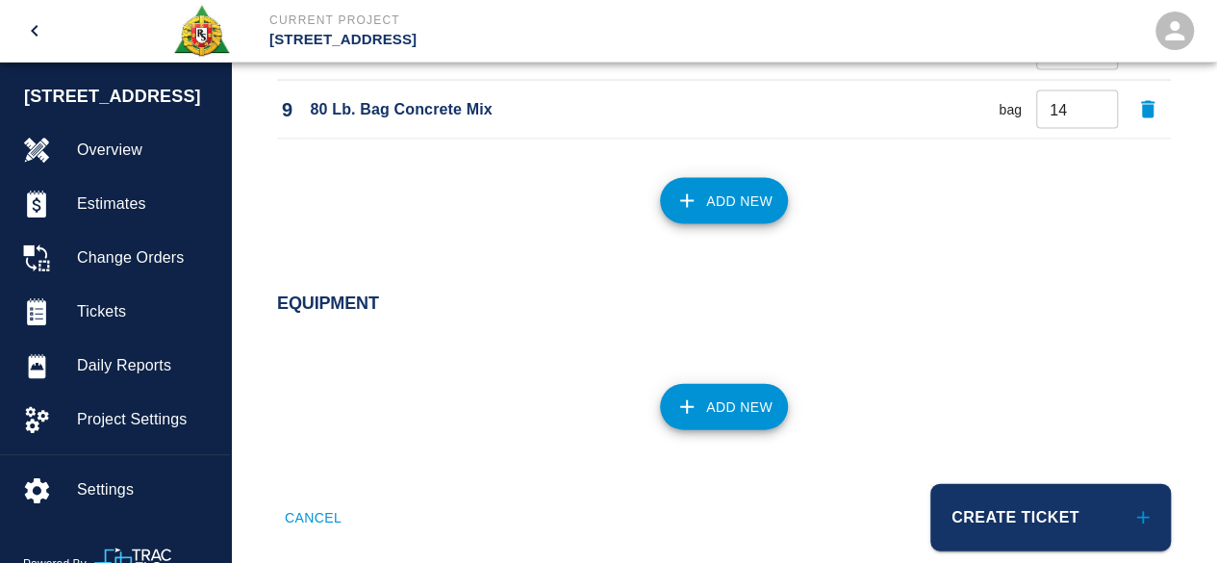
scroll to position [2052, 0]
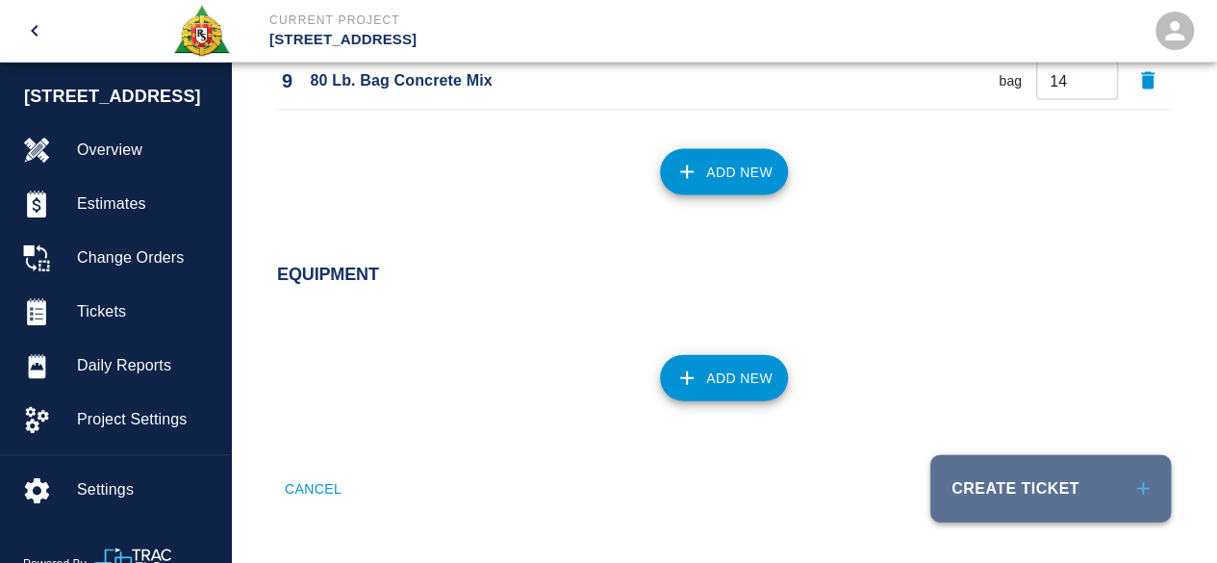
click at [1041, 485] on button "Create Ticket" at bounding box center [1050, 488] width 241 height 67
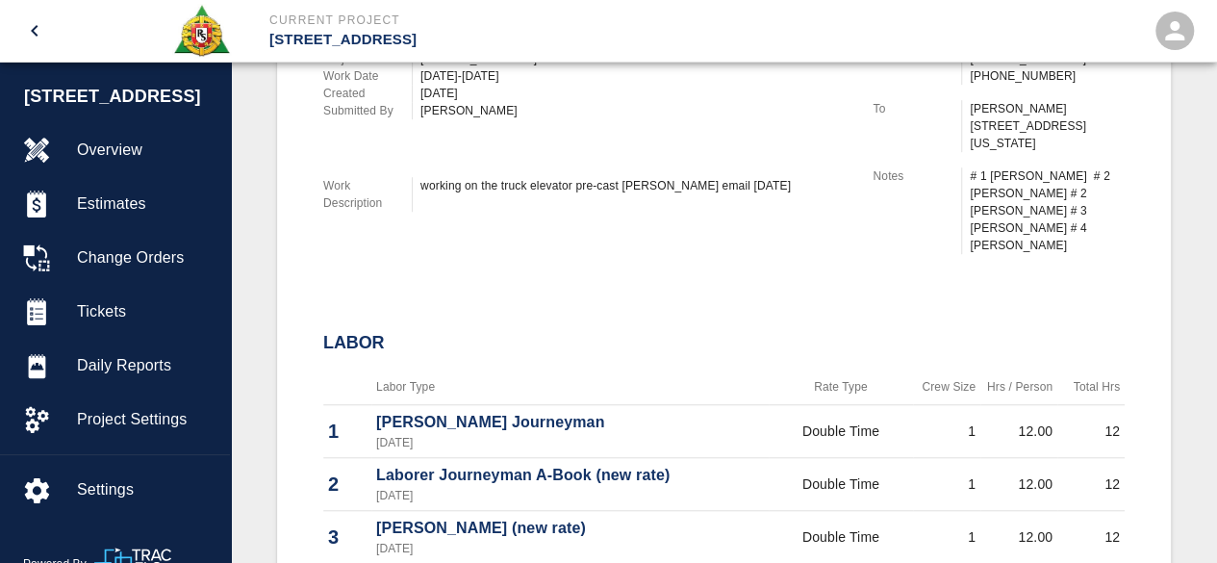
scroll to position [433, 0]
